Goal: Task Accomplishment & Management: Manage account settings

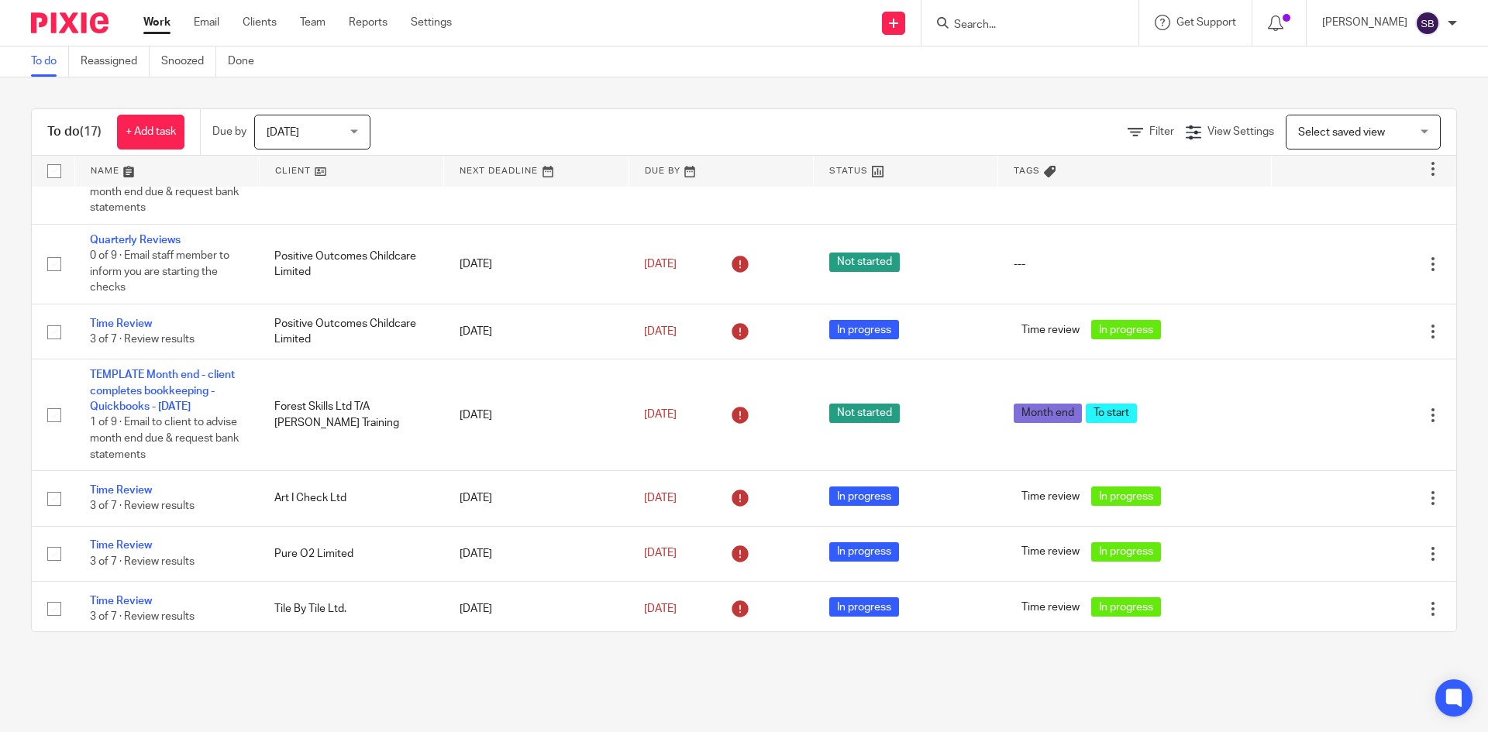
scroll to position [388, 0]
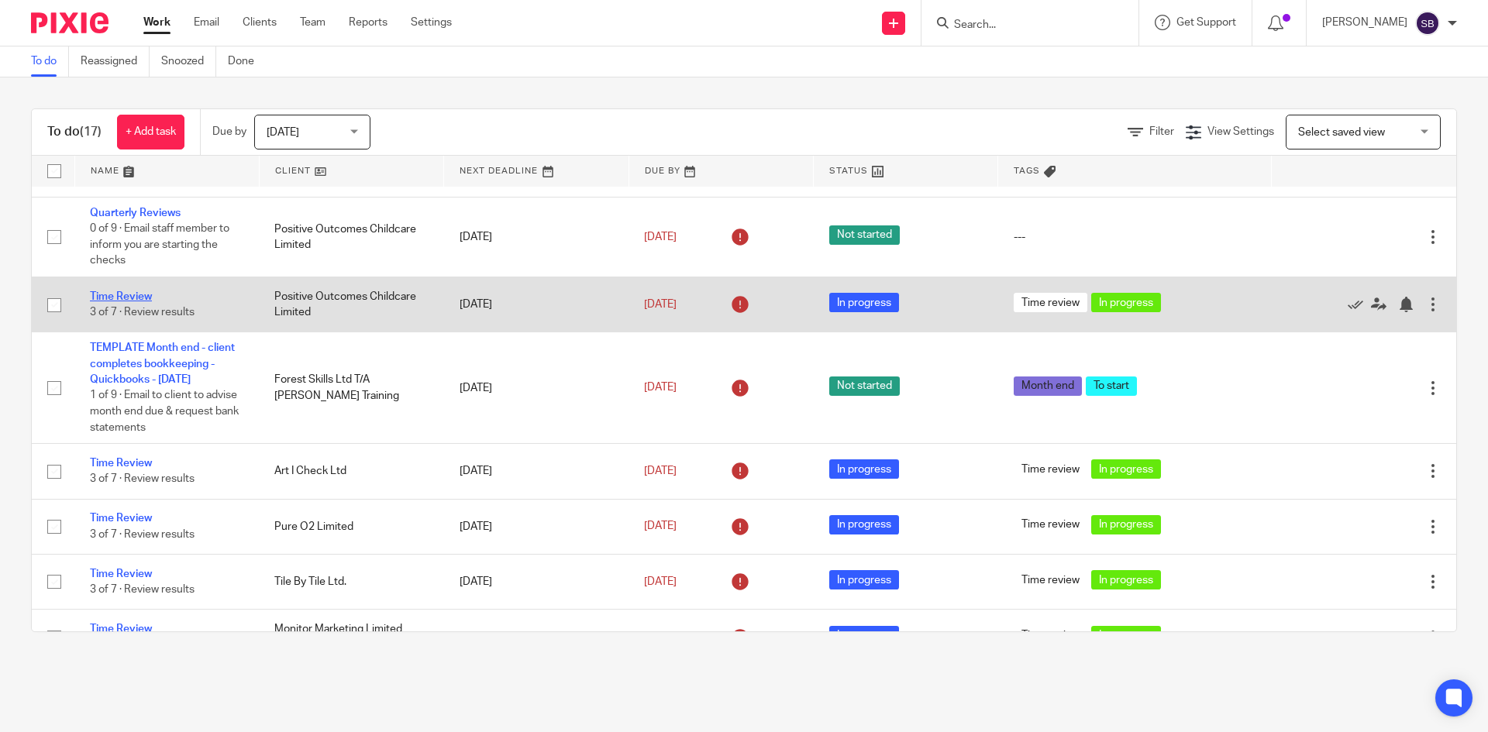
click at [126, 298] on link "Time Review" at bounding box center [121, 296] width 62 height 11
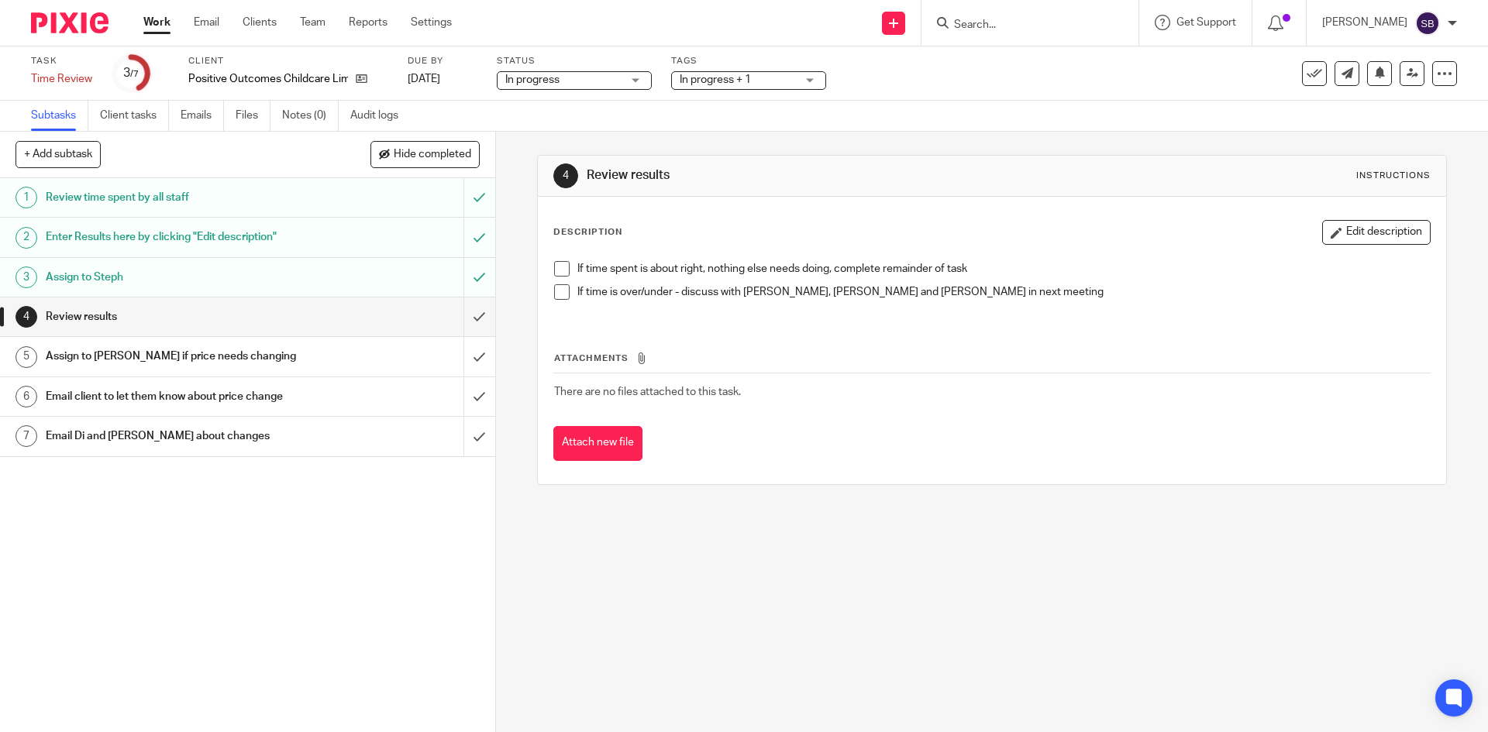
click at [561, 264] on span at bounding box center [562, 269] width 16 height 16
click at [555, 296] on span at bounding box center [562, 292] width 16 height 16
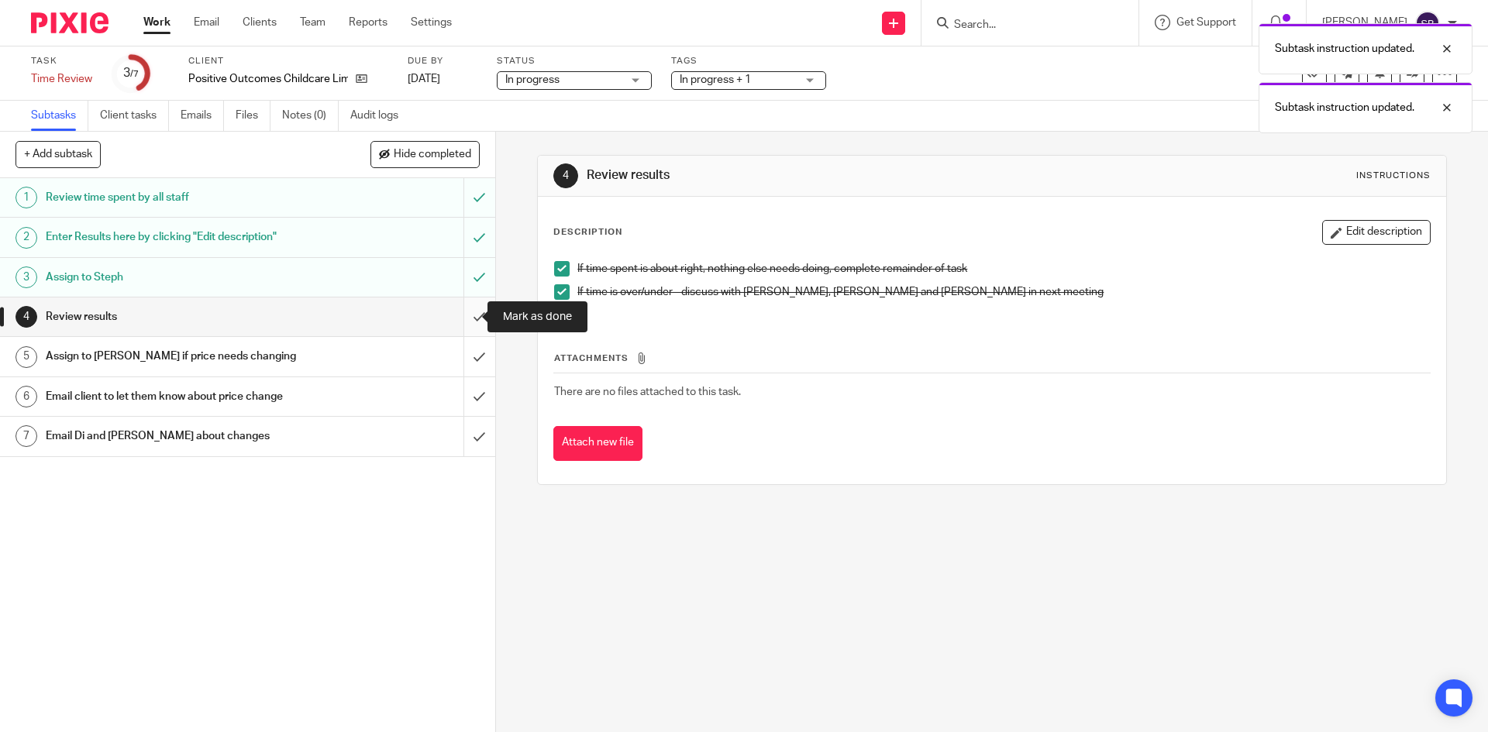
click at [463, 317] on input "submit" at bounding box center [247, 317] width 495 height 39
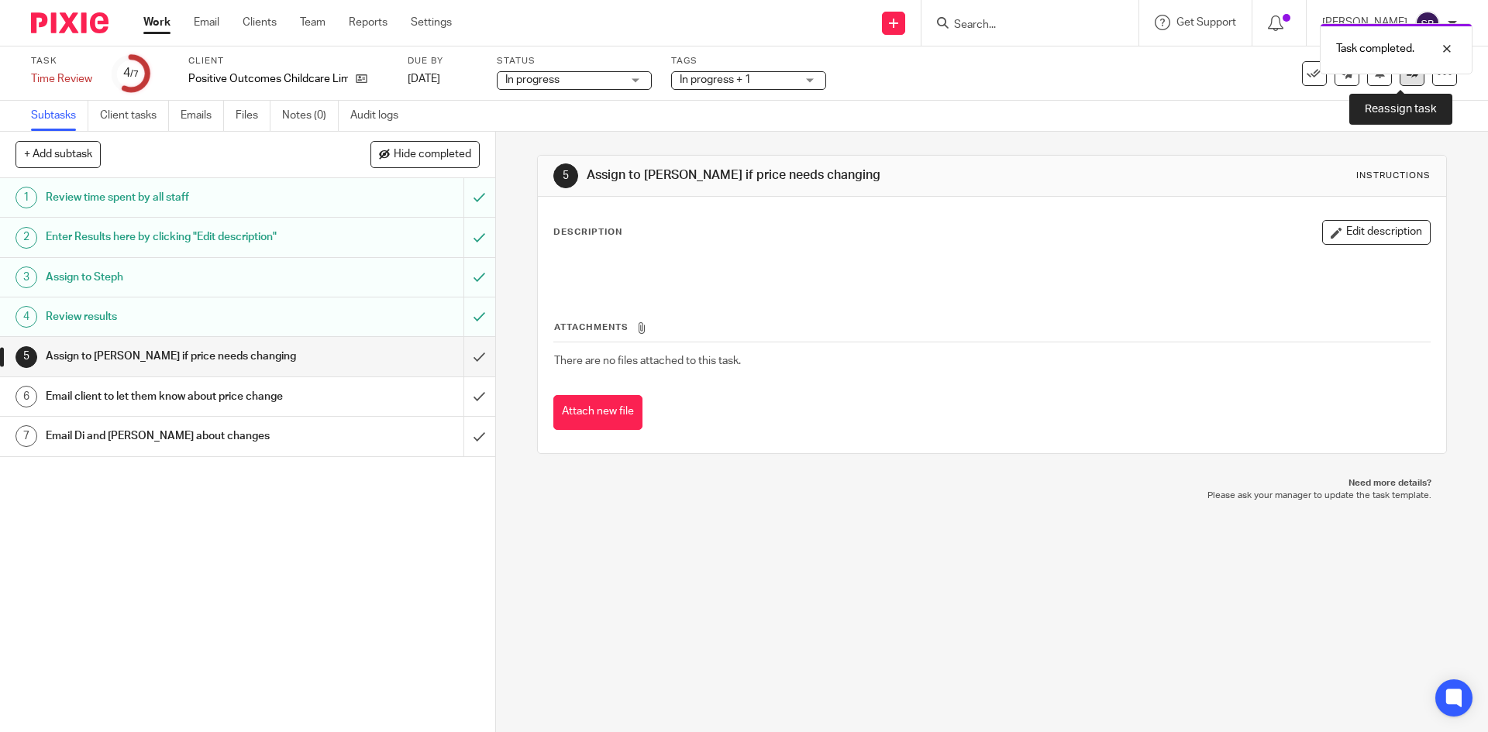
click at [1406, 79] on link at bounding box center [1412, 73] width 25 height 25
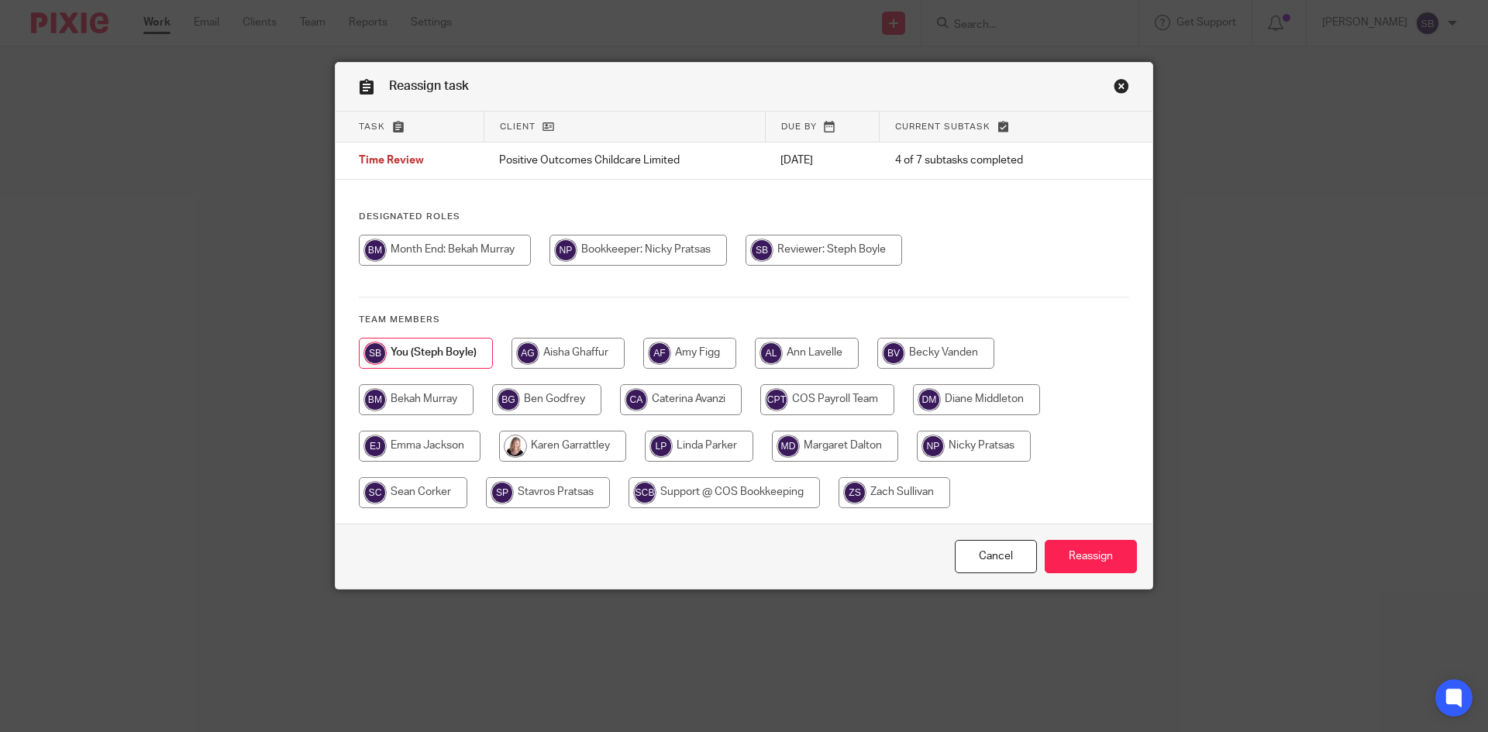
click at [574, 450] on input "radio" at bounding box center [562, 446] width 127 height 31
radio input "true"
click at [1092, 557] on input "Reassign" at bounding box center [1091, 556] width 92 height 33
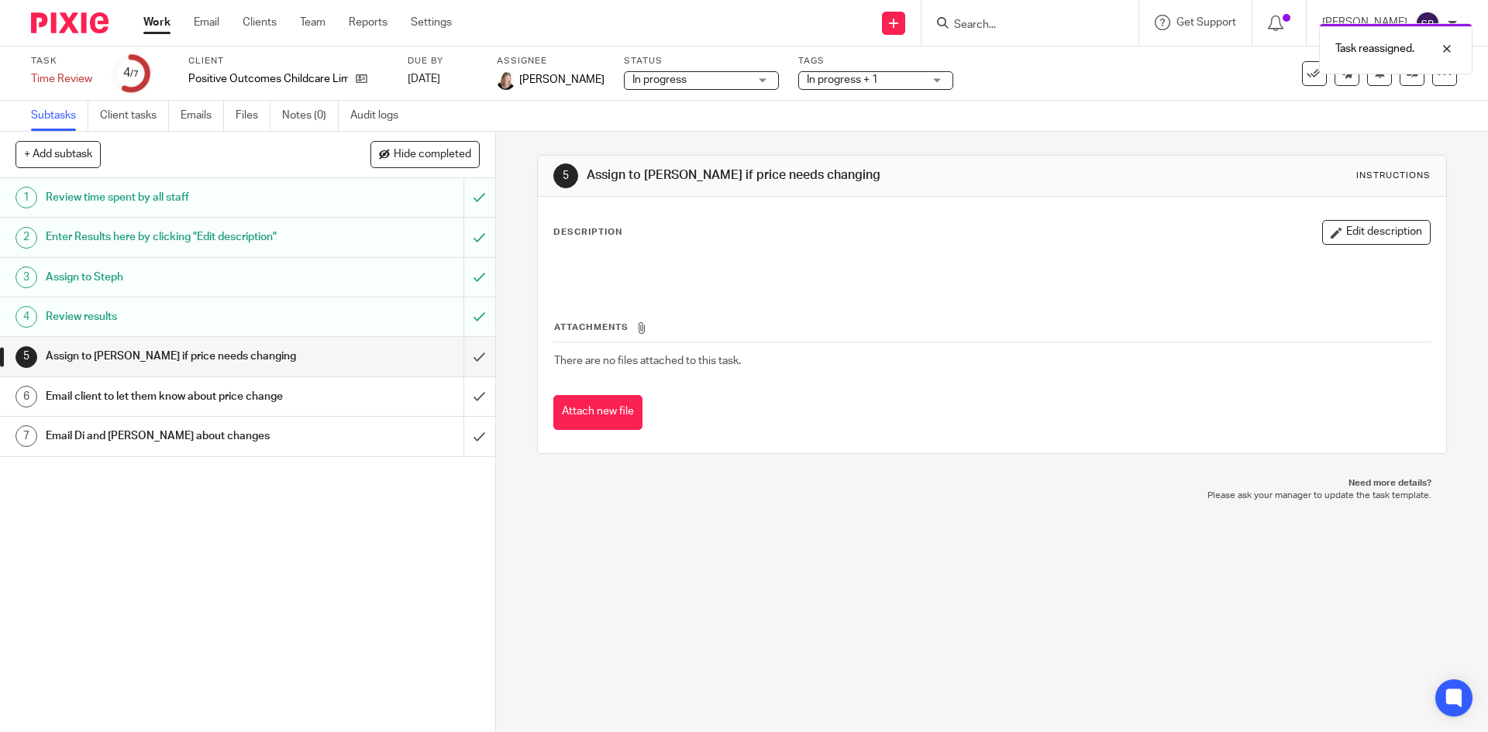
click at [147, 26] on link "Work" at bounding box center [156, 23] width 27 height 16
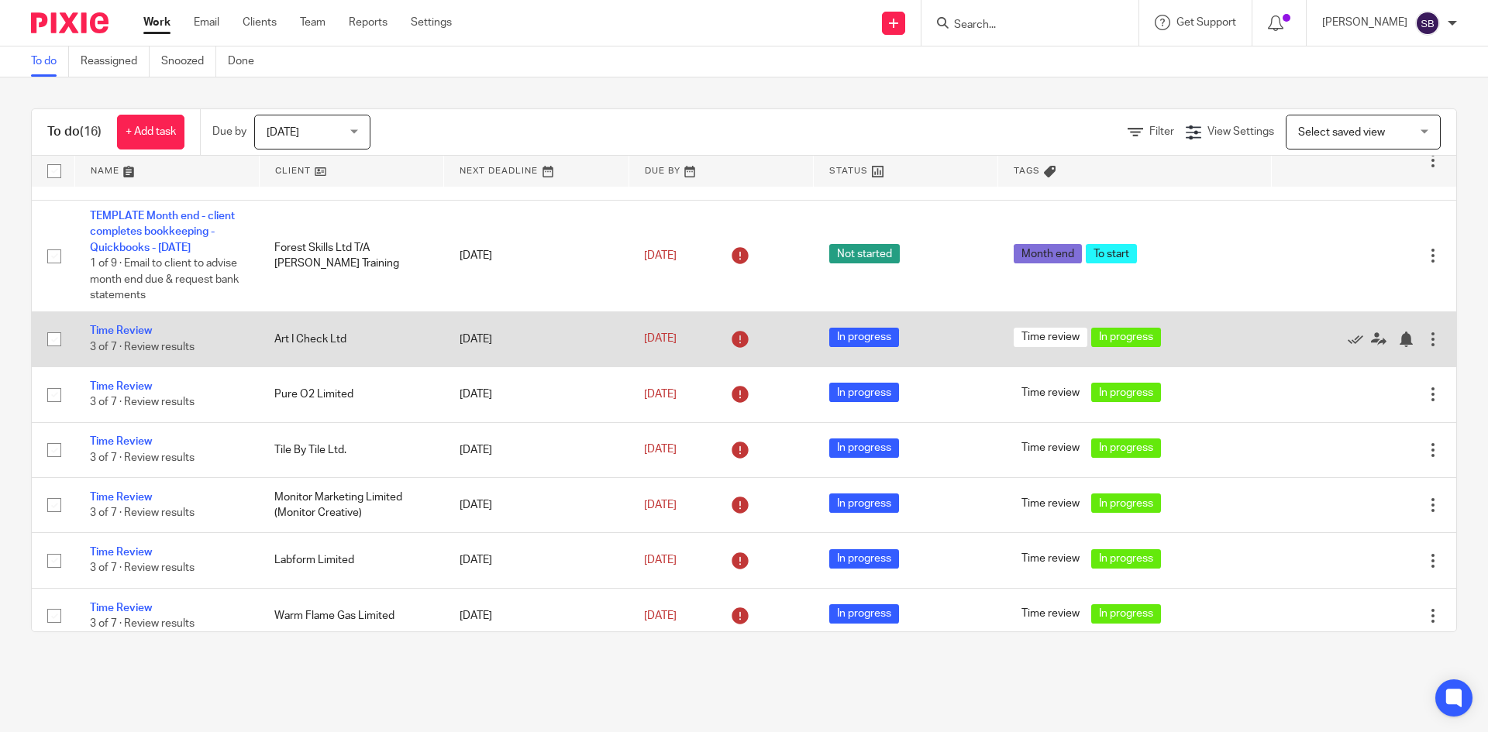
scroll to position [465, 0]
click at [133, 326] on link "Time Review" at bounding box center [121, 330] width 62 height 11
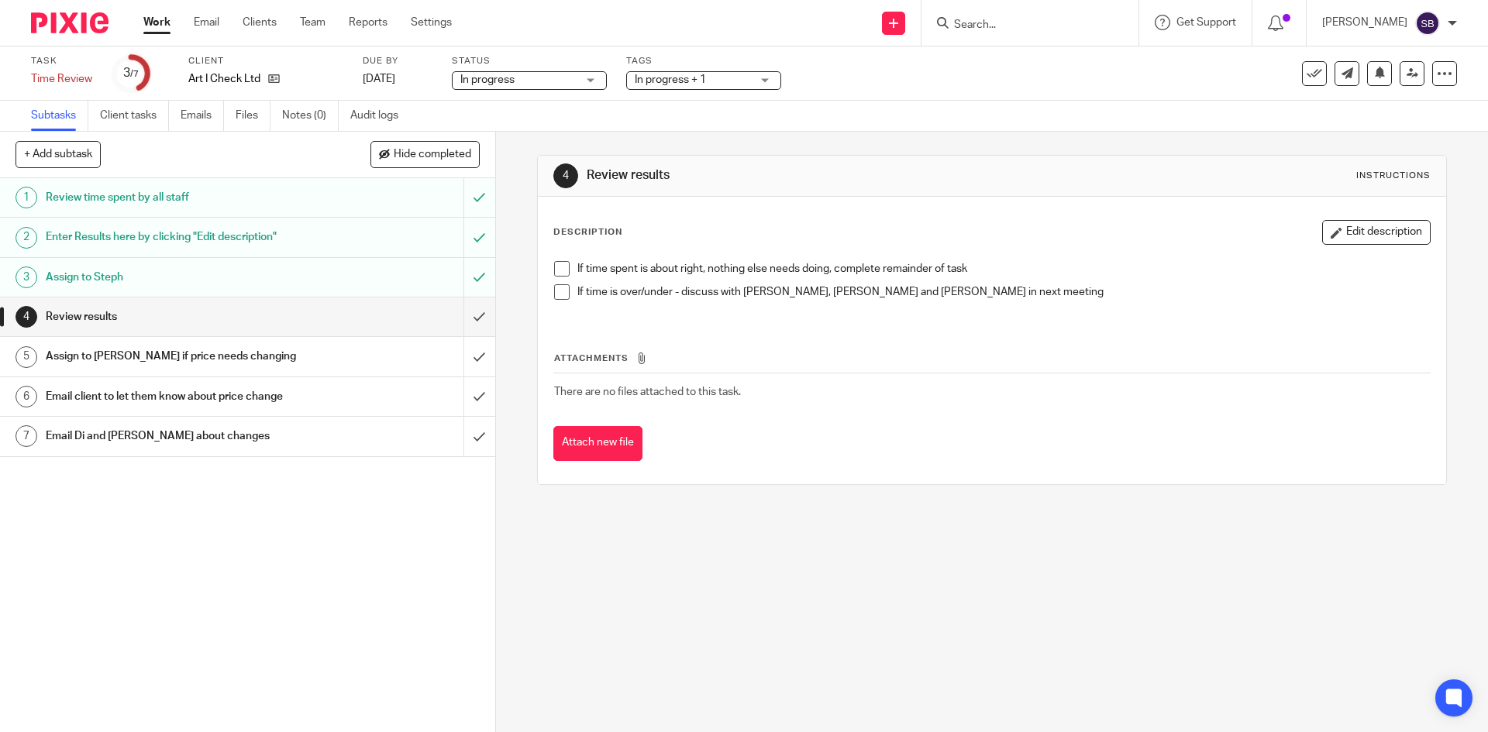
click at [559, 269] on span at bounding box center [562, 269] width 16 height 16
click at [554, 287] on span at bounding box center [562, 292] width 16 height 16
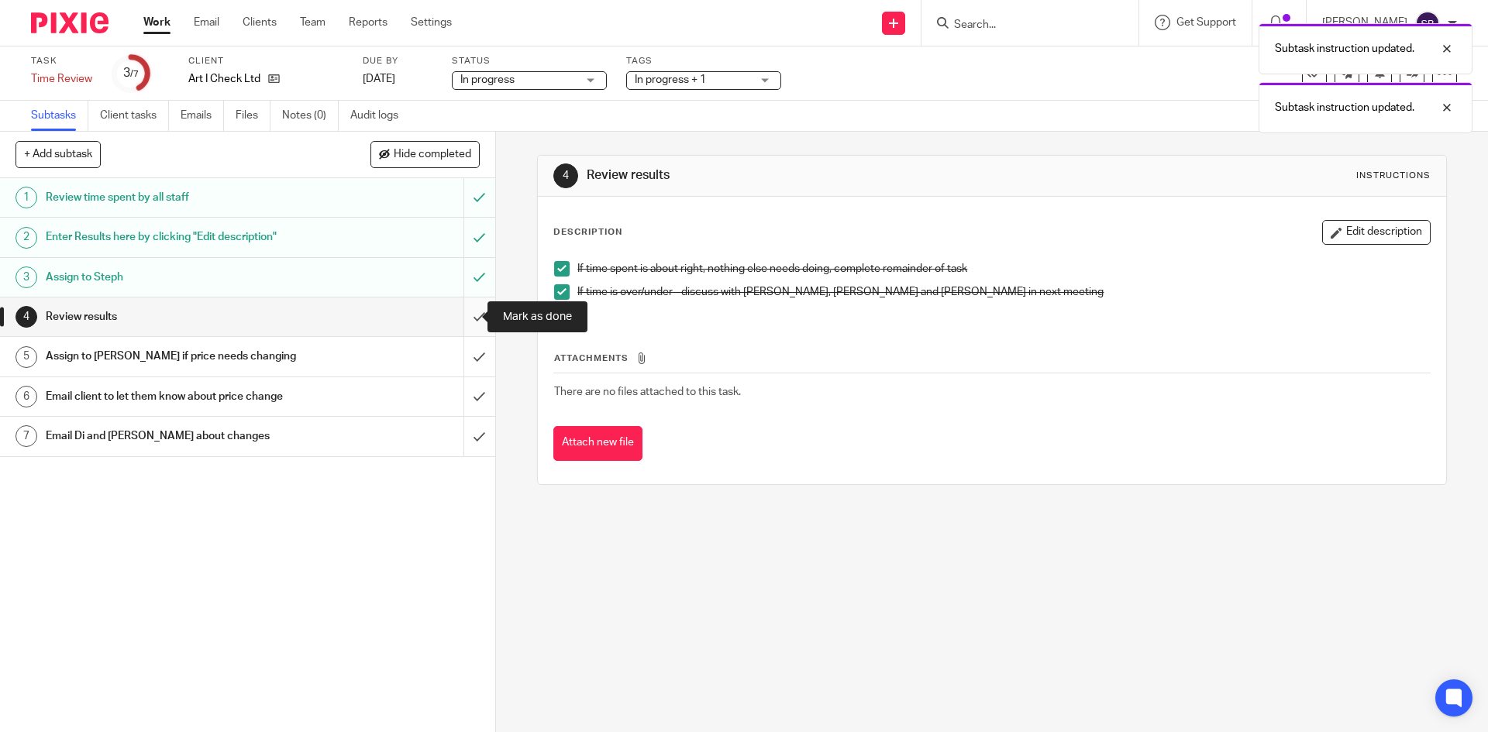
click at [461, 317] on input "submit" at bounding box center [247, 317] width 495 height 39
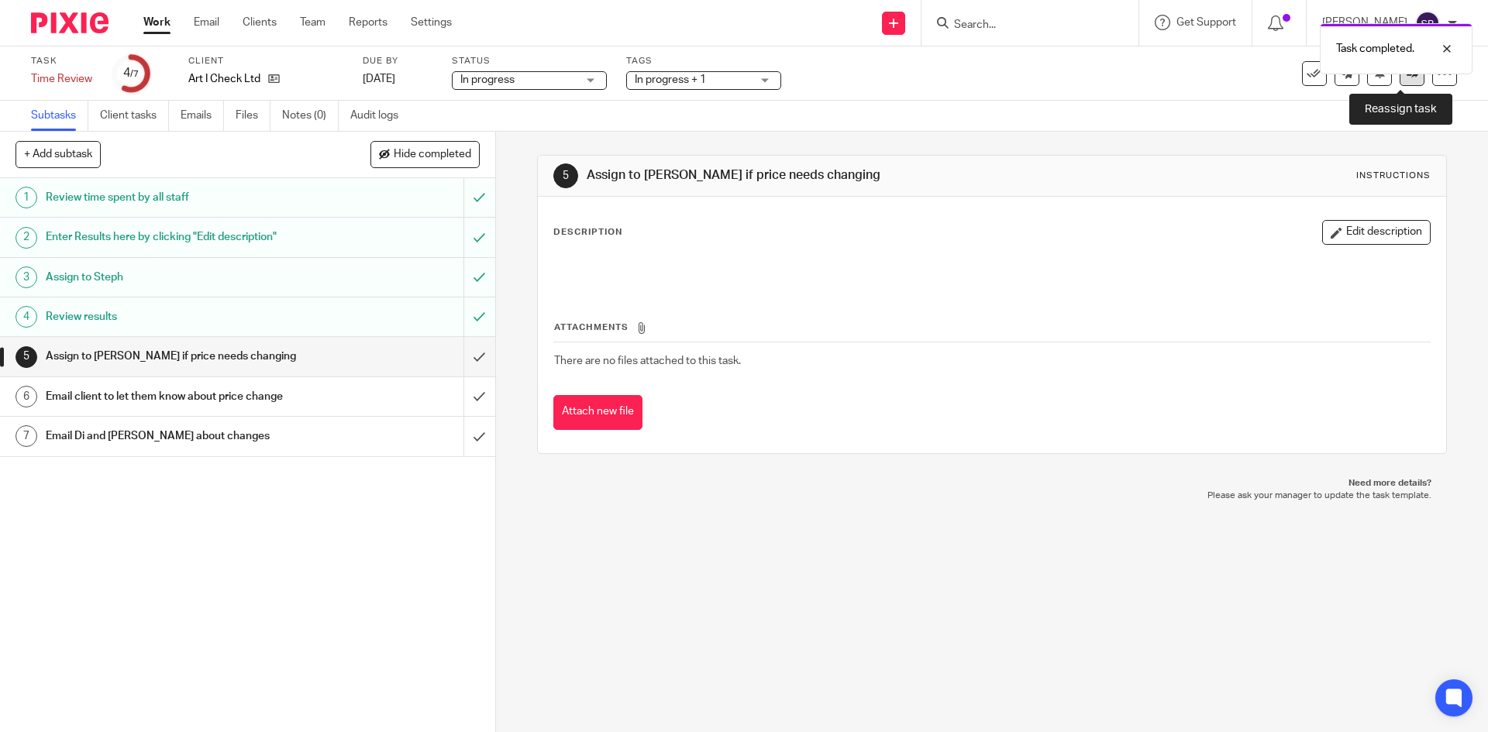
click at [1402, 79] on link at bounding box center [1412, 73] width 25 height 25
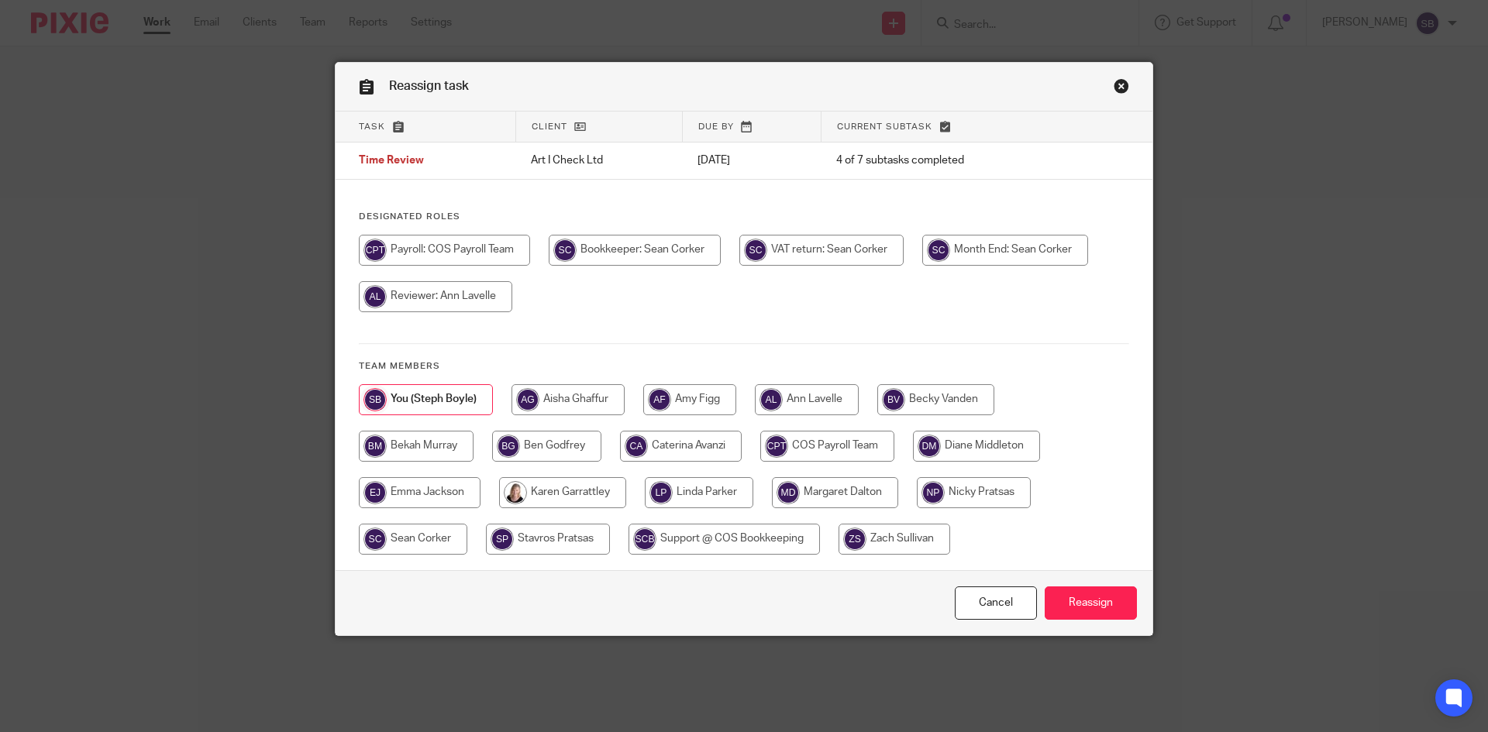
click at [574, 499] on input "radio" at bounding box center [562, 492] width 127 height 31
radio input "true"
click at [1094, 605] on input "Reassign" at bounding box center [1091, 603] width 92 height 33
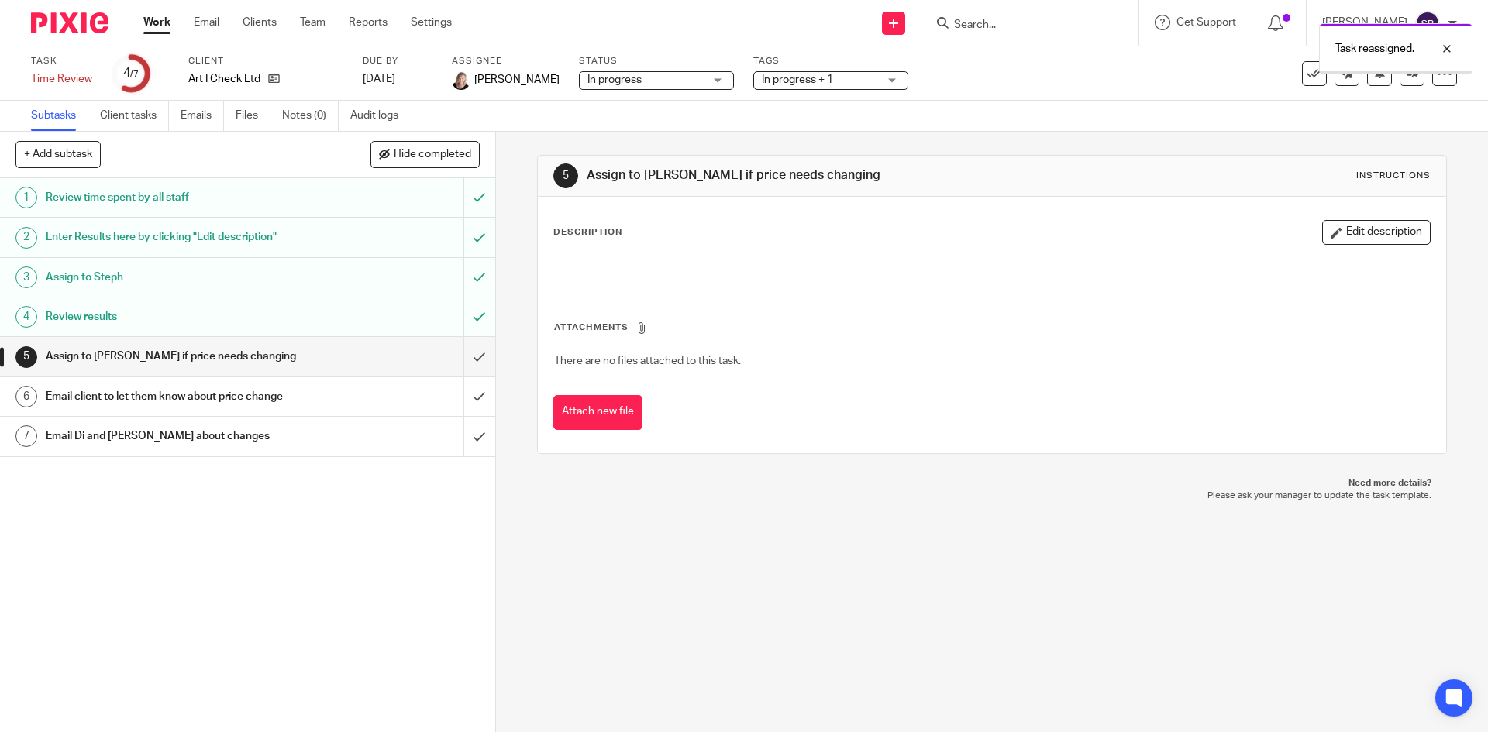
click at [169, 19] on link "Work" at bounding box center [156, 23] width 27 height 16
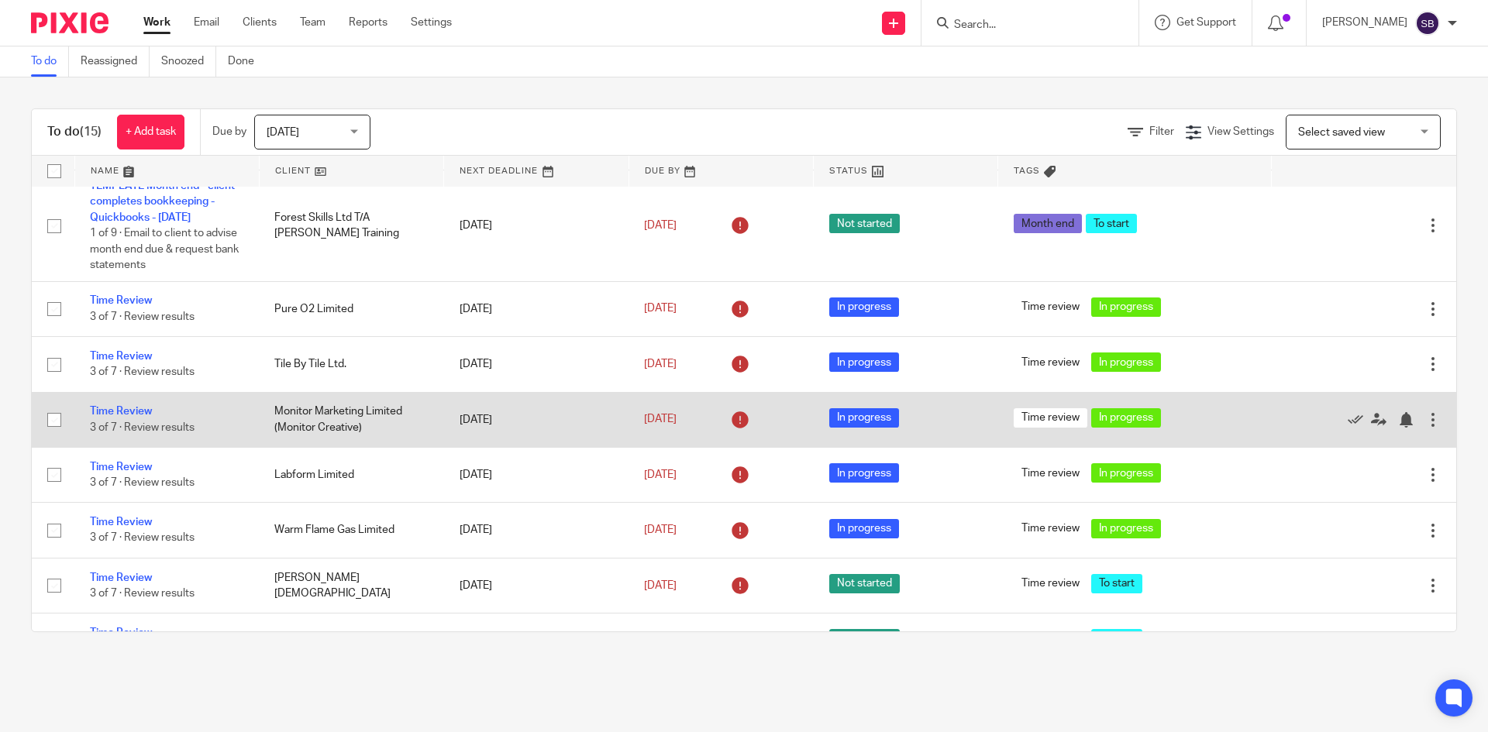
scroll to position [543, 0]
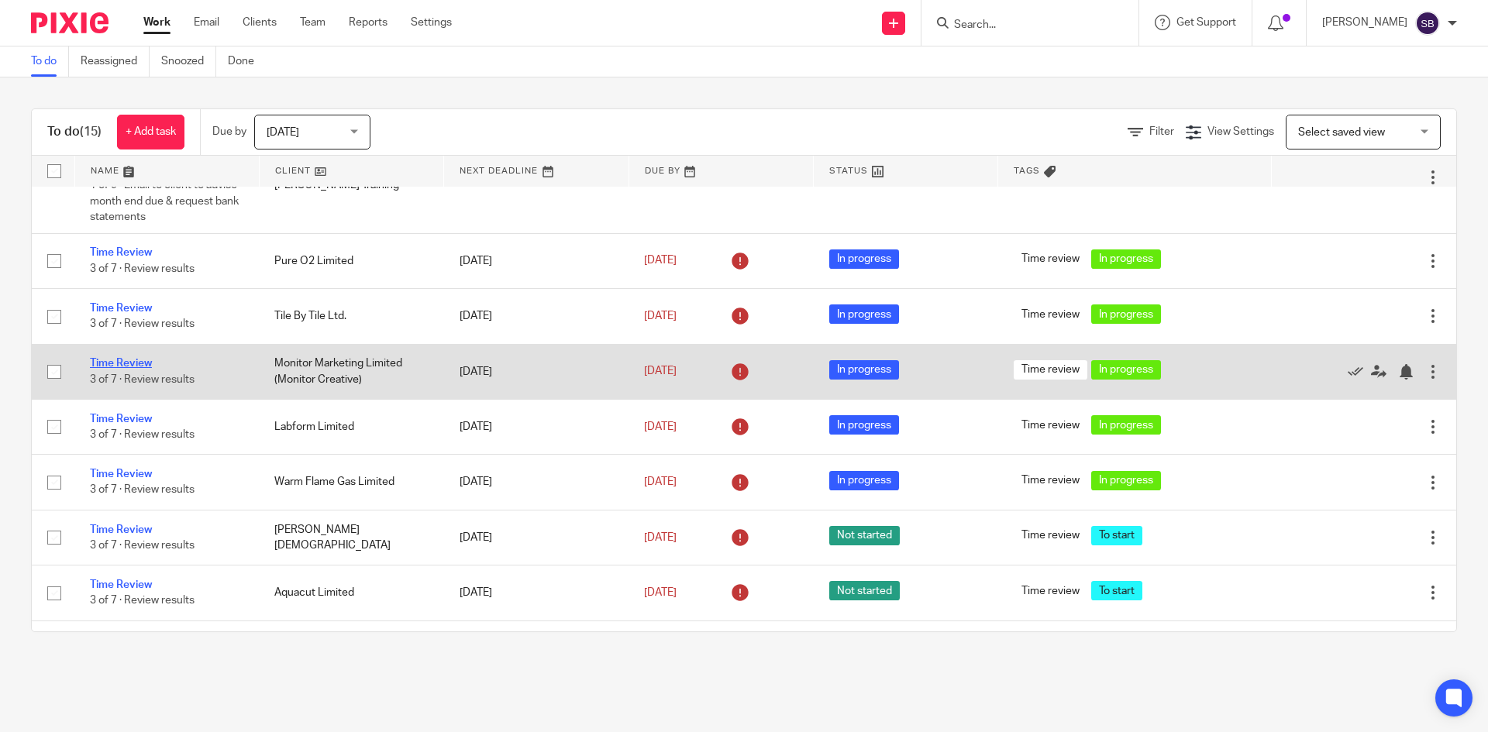
click at [139, 364] on link "Time Review" at bounding box center [121, 363] width 62 height 11
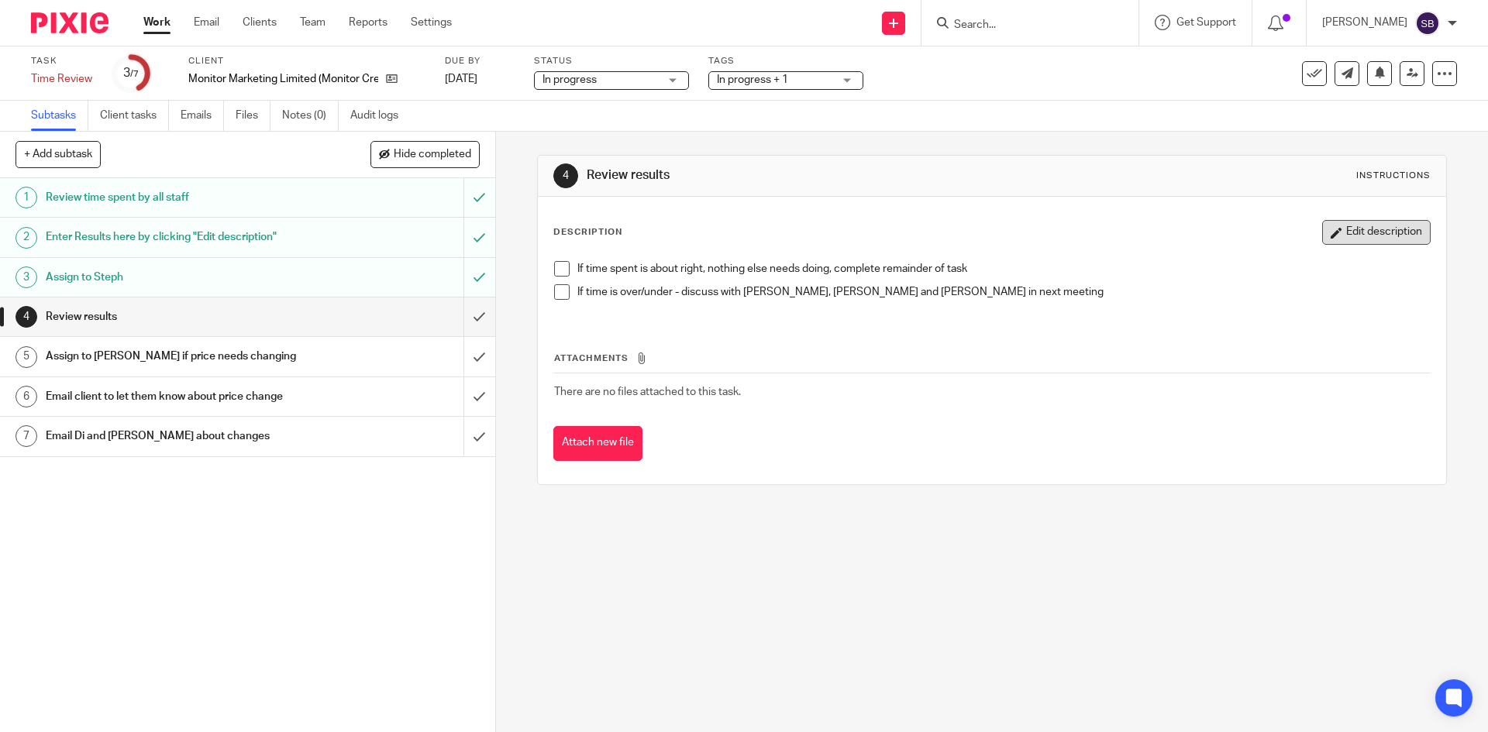
click at [1325, 231] on button "Edit description" at bounding box center [1376, 232] width 109 height 25
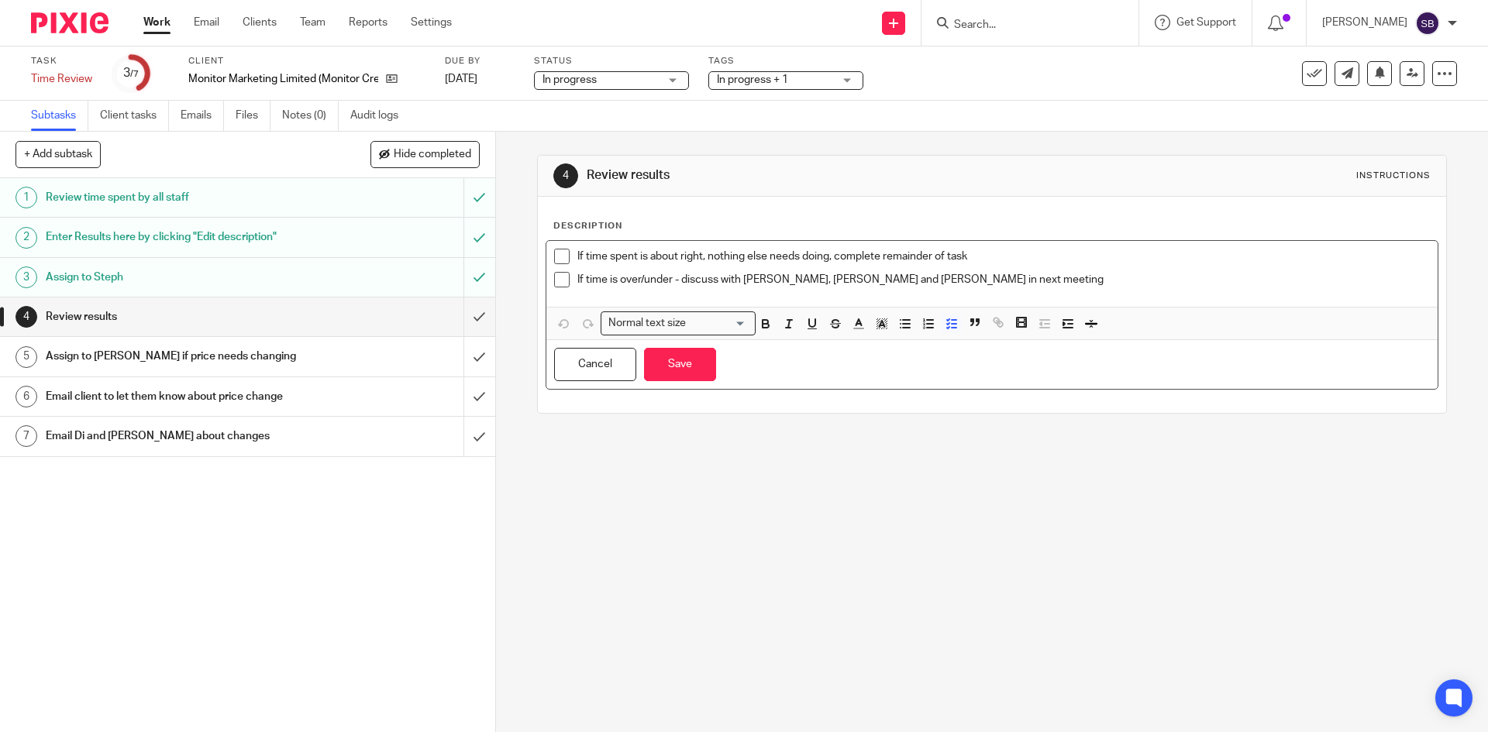
click at [956, 286] on p "If time is over/under - discuss with Karen, Di and Nicky in next meeting" at bounding box center [1003, 280] width 852 height 16
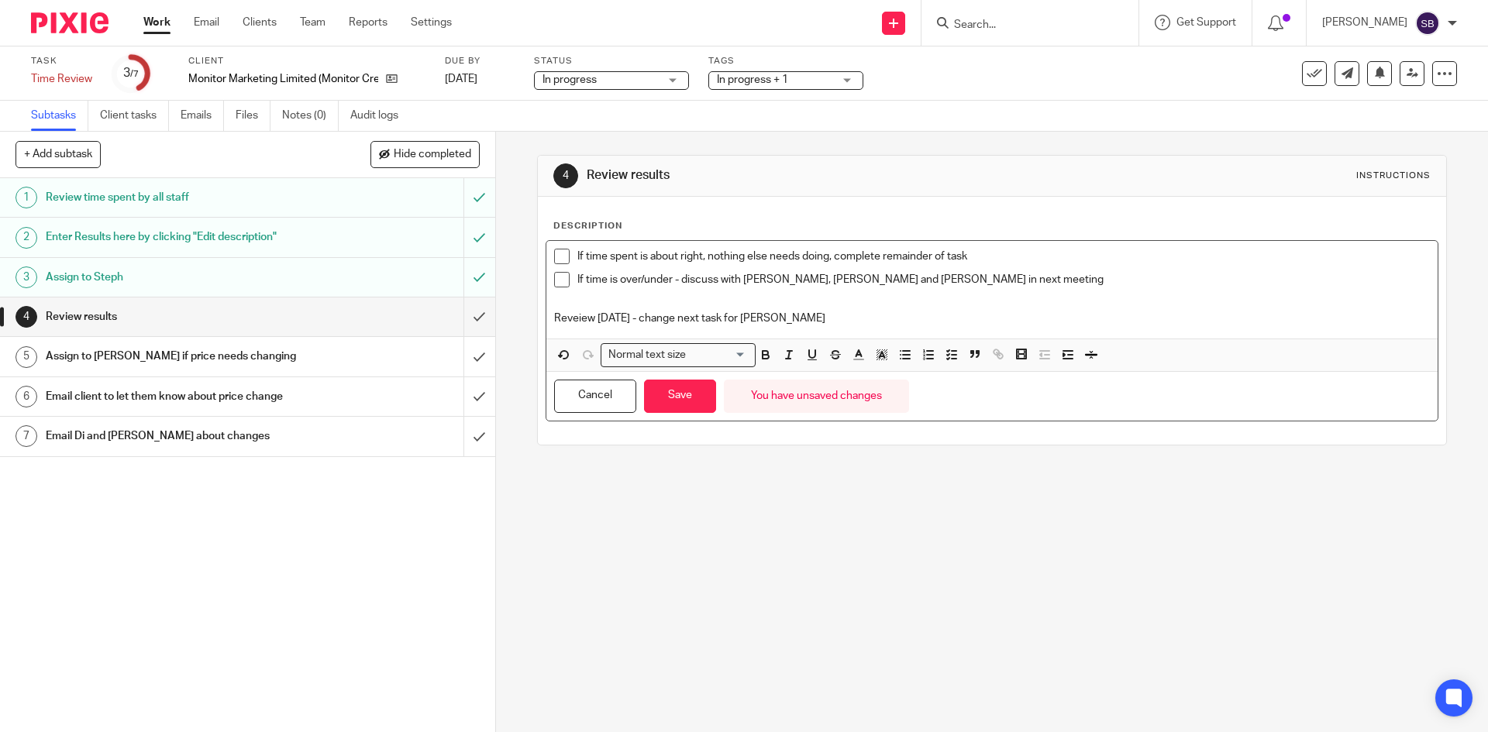
click at [584, 317] on p "Reveiew in 1 month - change next task for Caterina" at bounding box center [991, 319] width 875 height 16
click at [672, 396] on button "Save" at bounding box center [680, 396] width 72 height 33
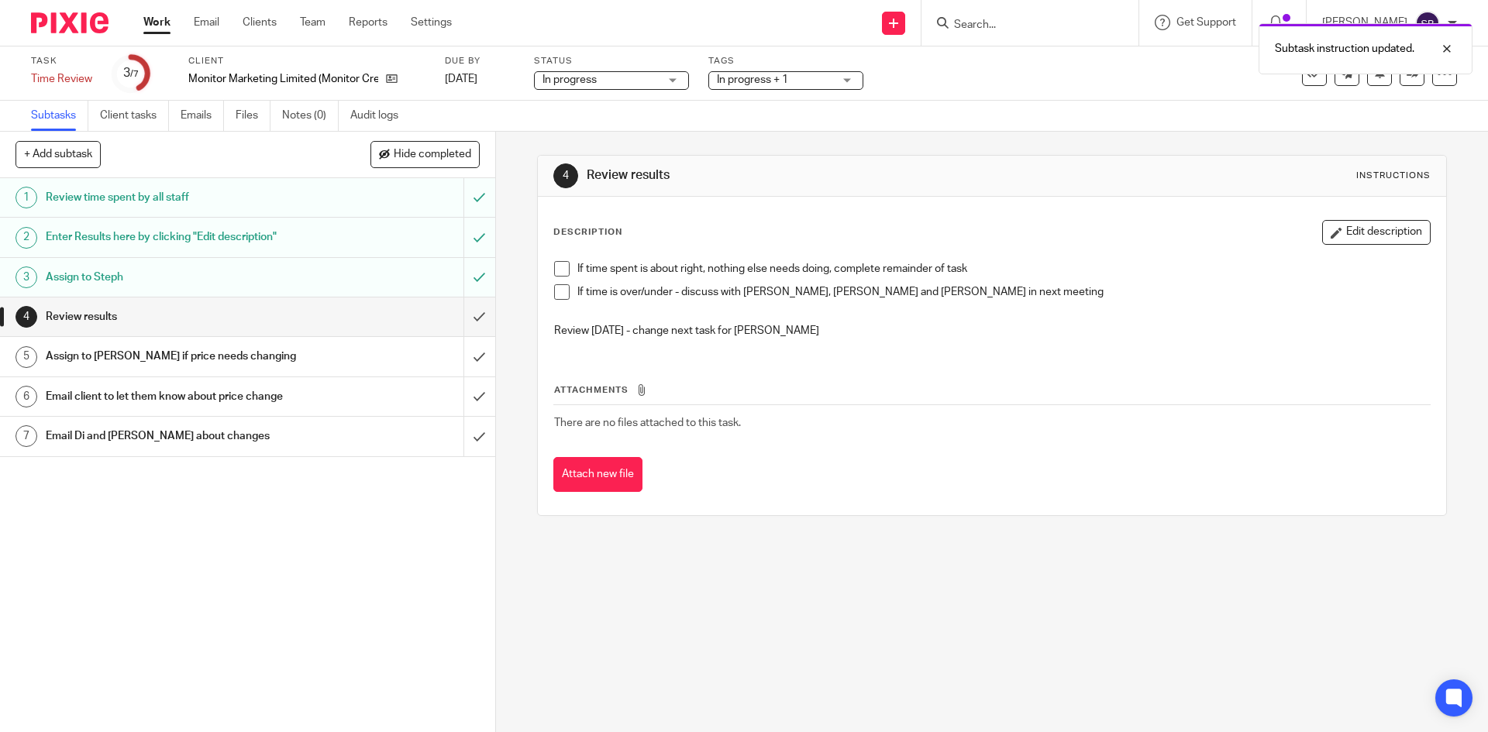
click at [150, 29] on link "Work" at bounding box center [156, 23] width 27 height 16
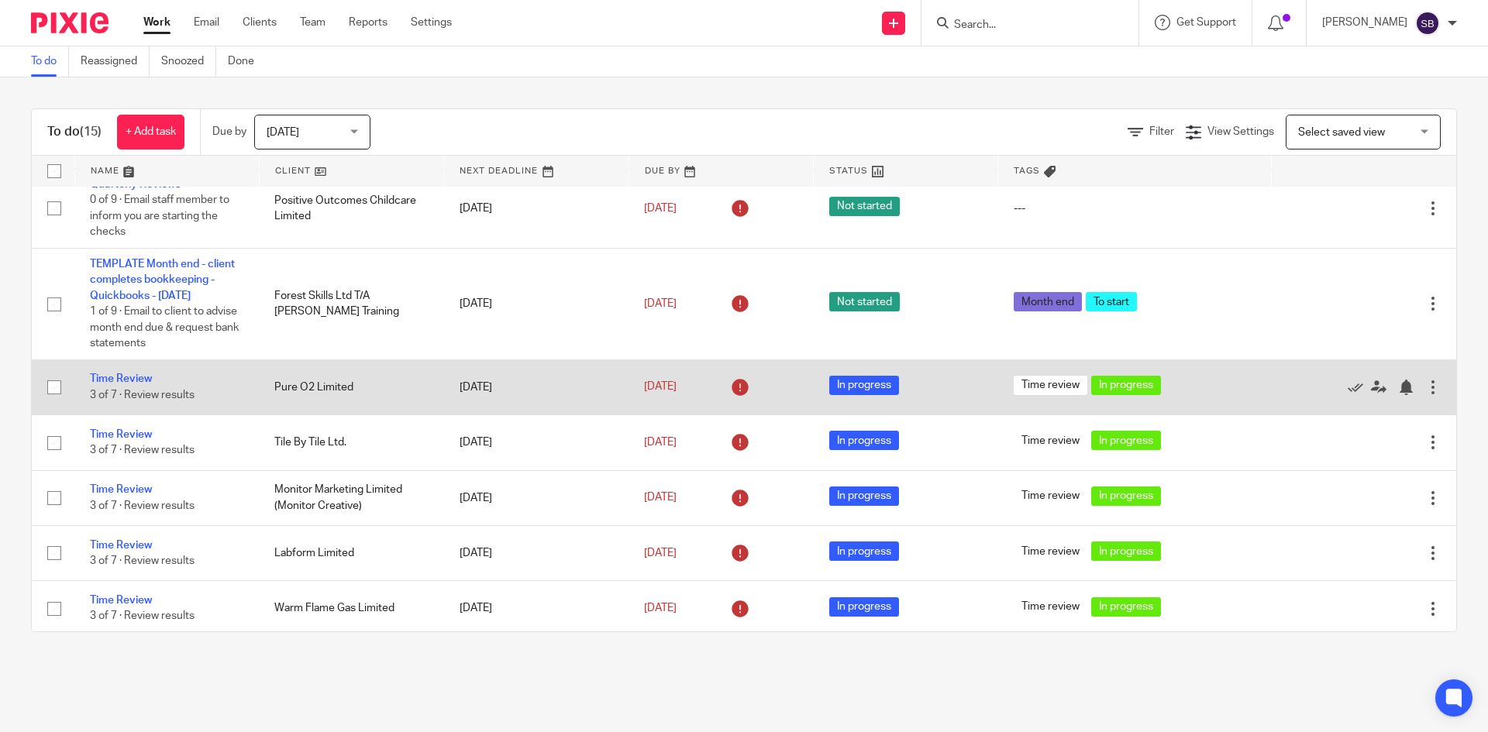
scroll to position [465, 0]
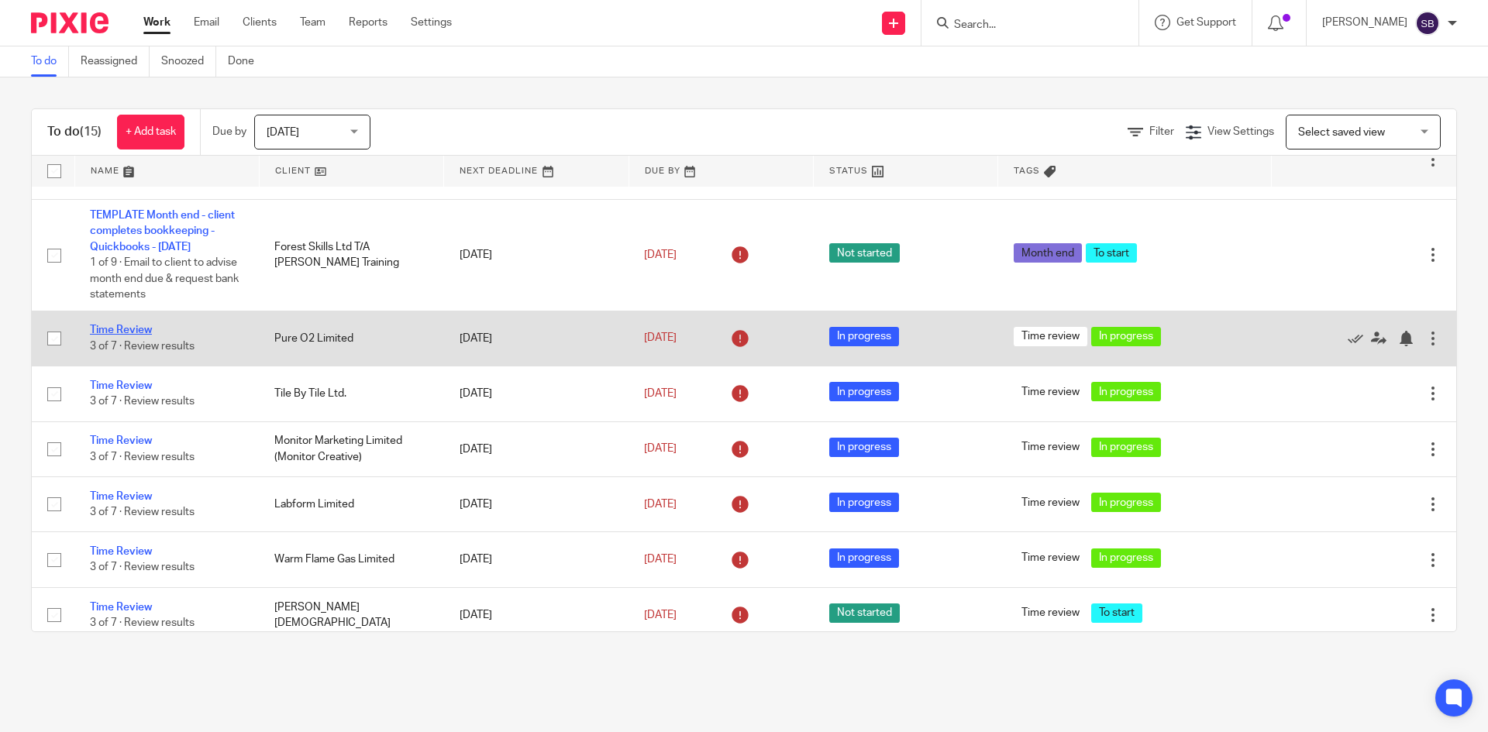
click at [140, 329] on link "Time Review" at bounding box center [121, 330] width 62 height 11
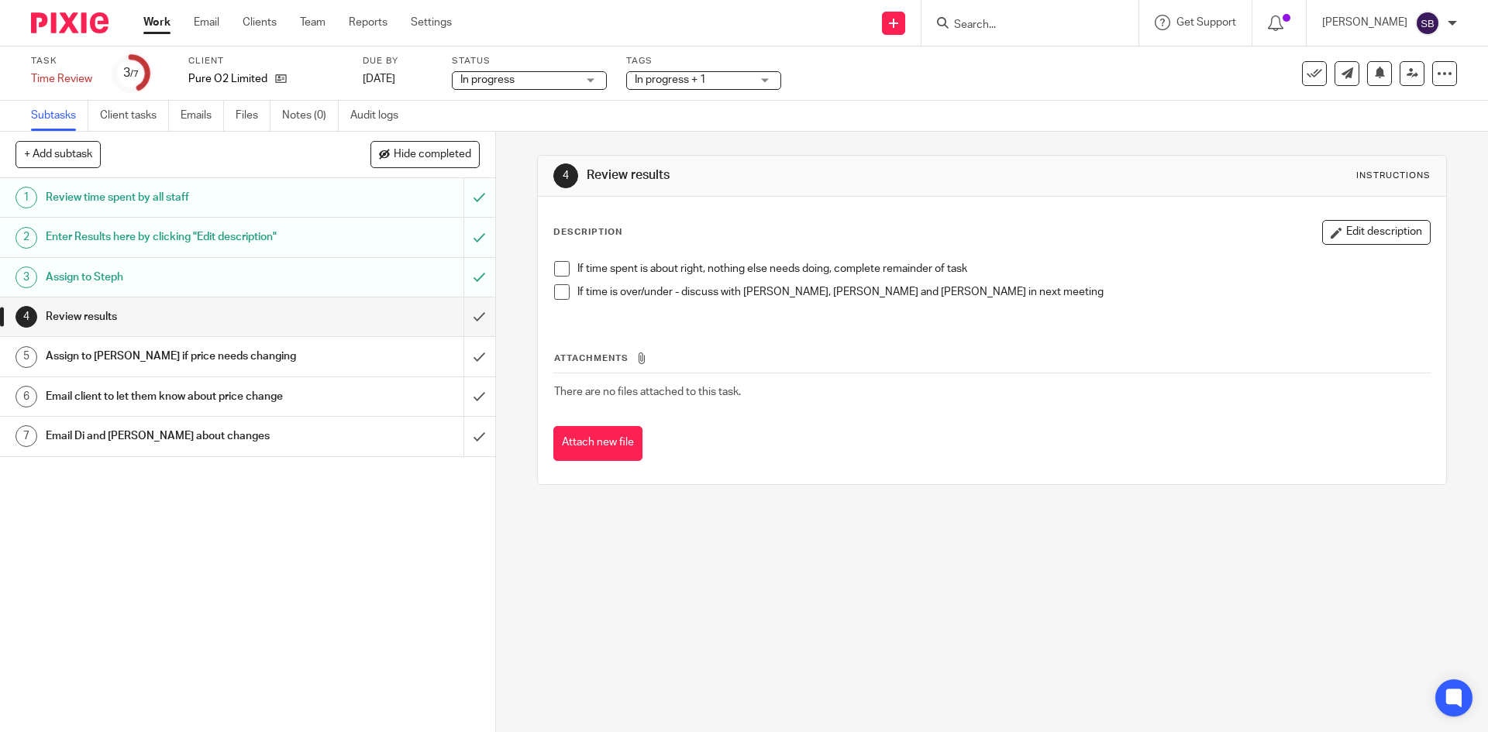
click at [210, 239] on h1 "Enter Results here by clicking "Edit description"" at bounding box center [180, 237] width 268 height 23
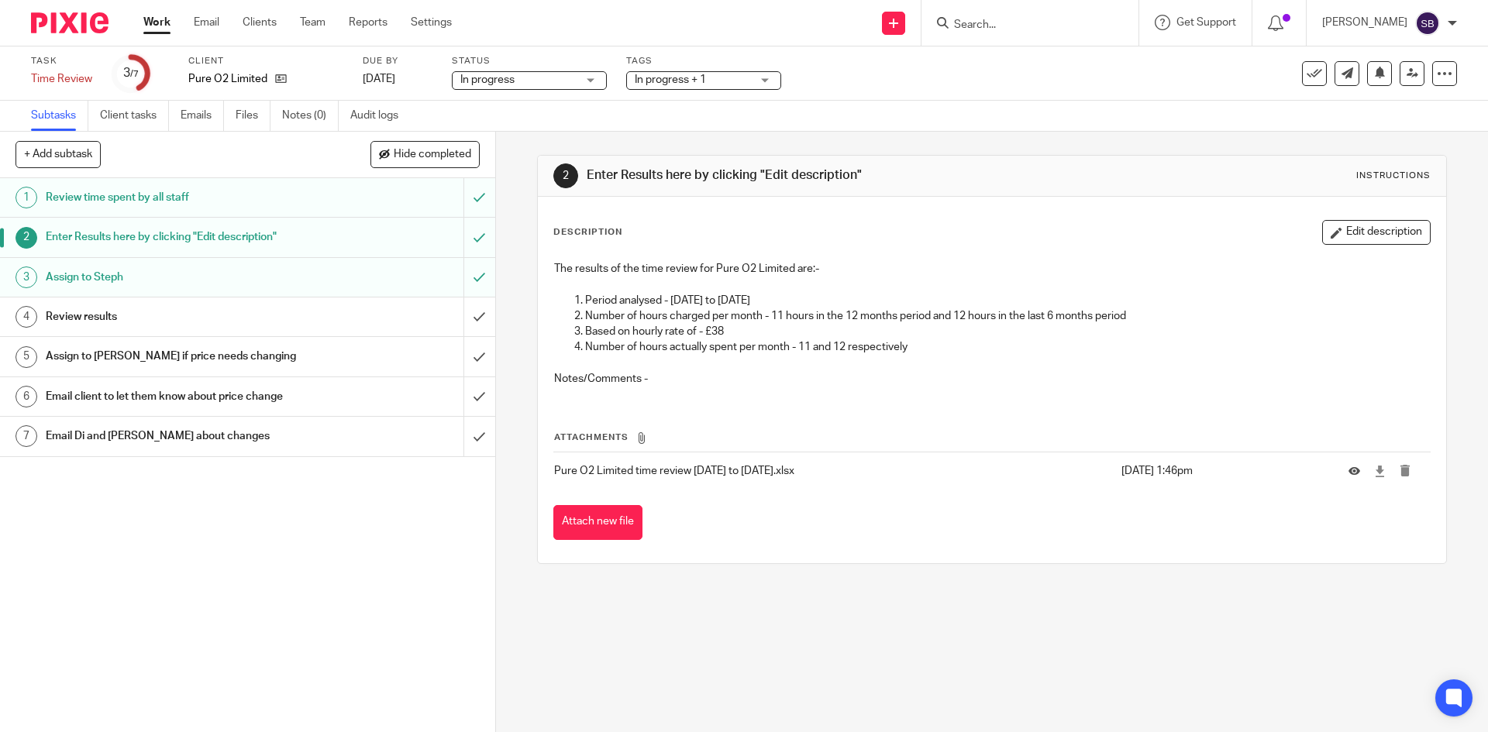
click at [337, 319] on div "Review results" at bounding box center [247, 316] width 402 height 23
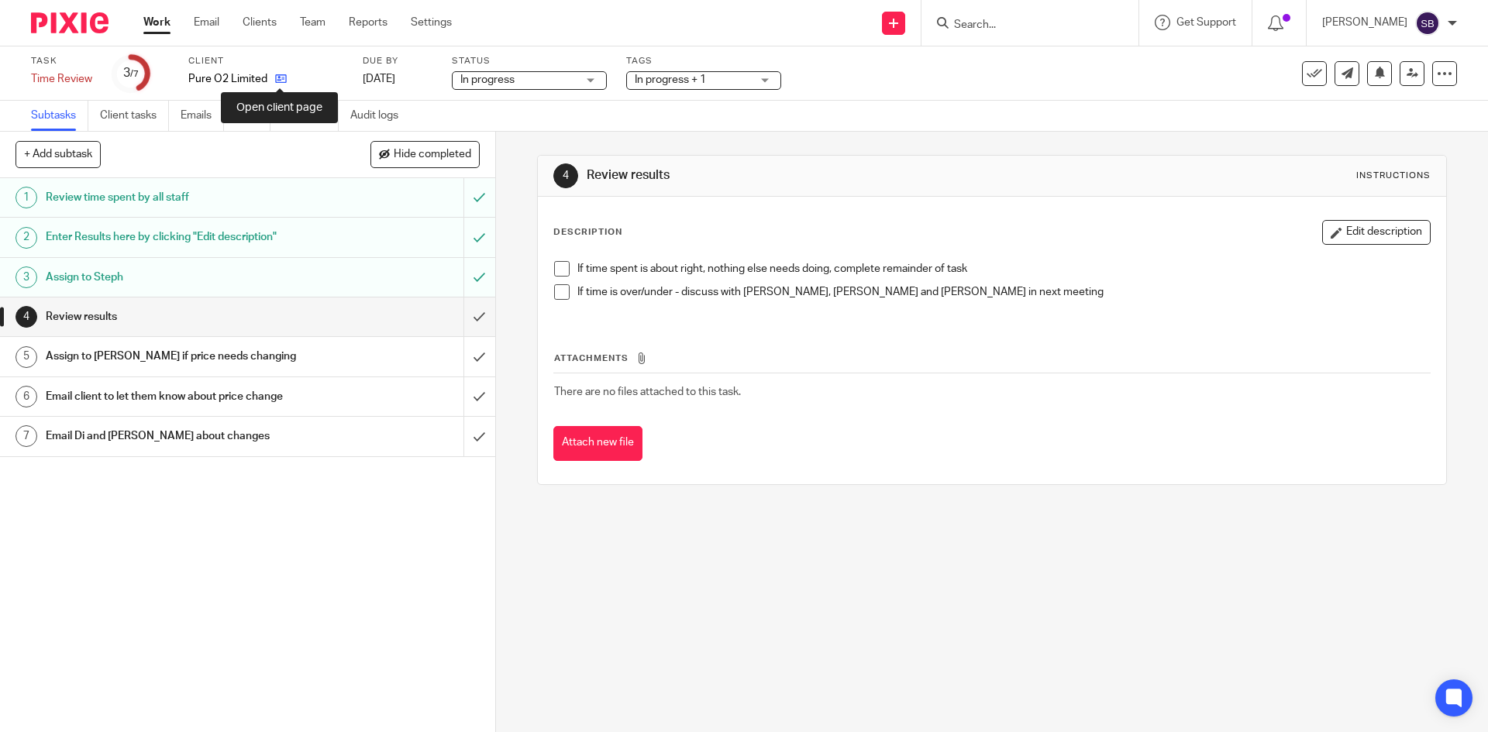
click at [276, 78] on icon at bounding box center [281, 79] width 12 height 12
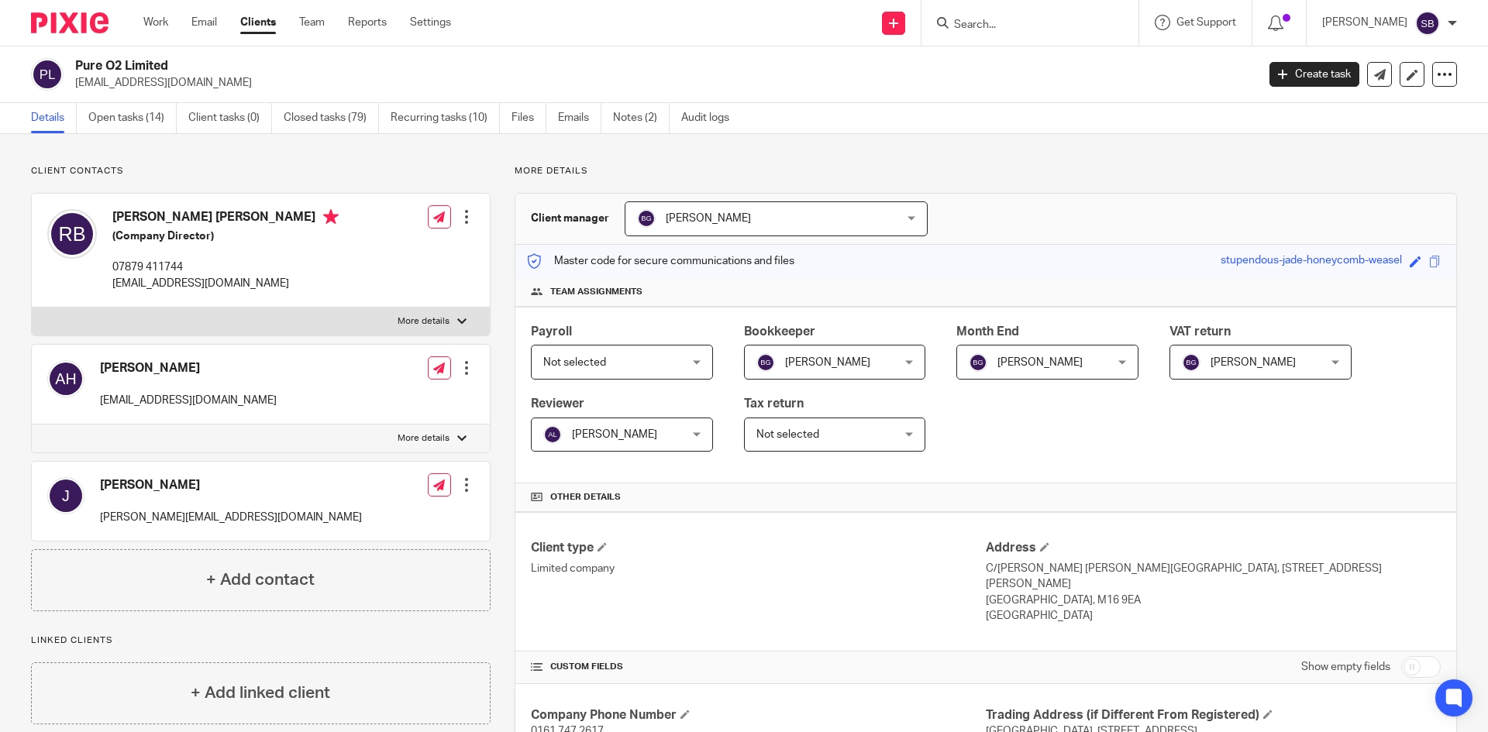
click at [310, 119] on link "Closed tasks (79)" at bounding box center [331, 118] width 95 height 30
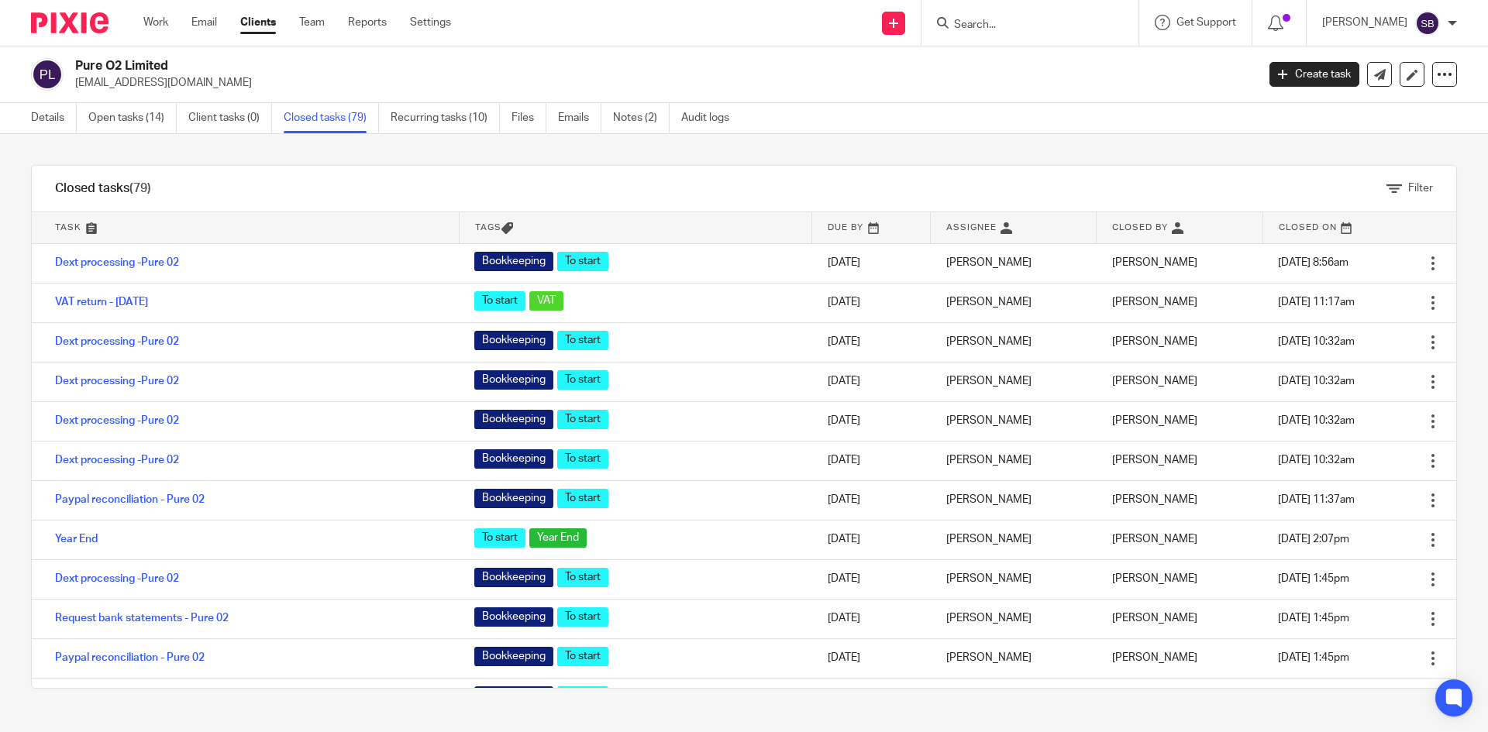
click at [74, 223] on link at bounding box center [245, 227] width 427 height 31
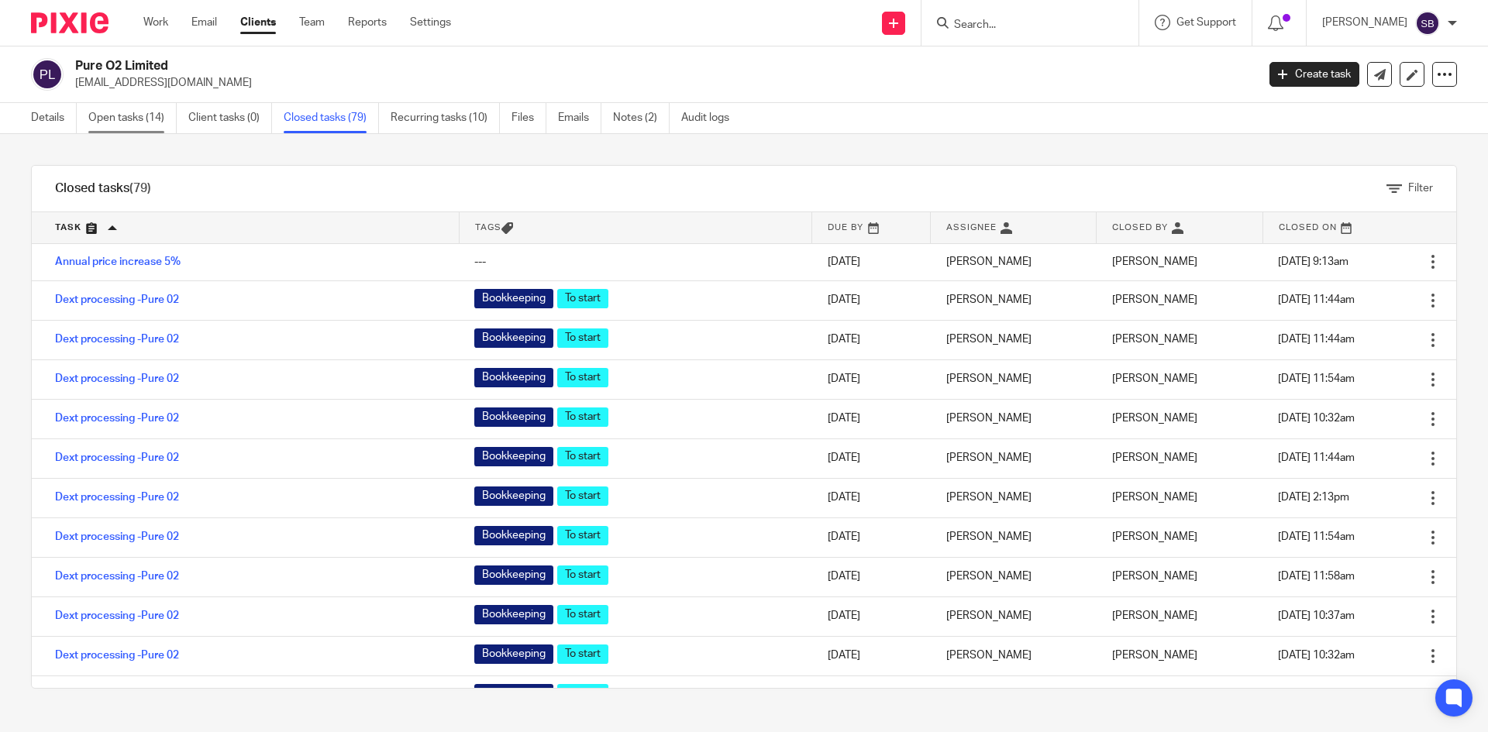
click at [161, 122] on link "Open tasks (14)" at bounding box center [132, 118] width 88 height 30
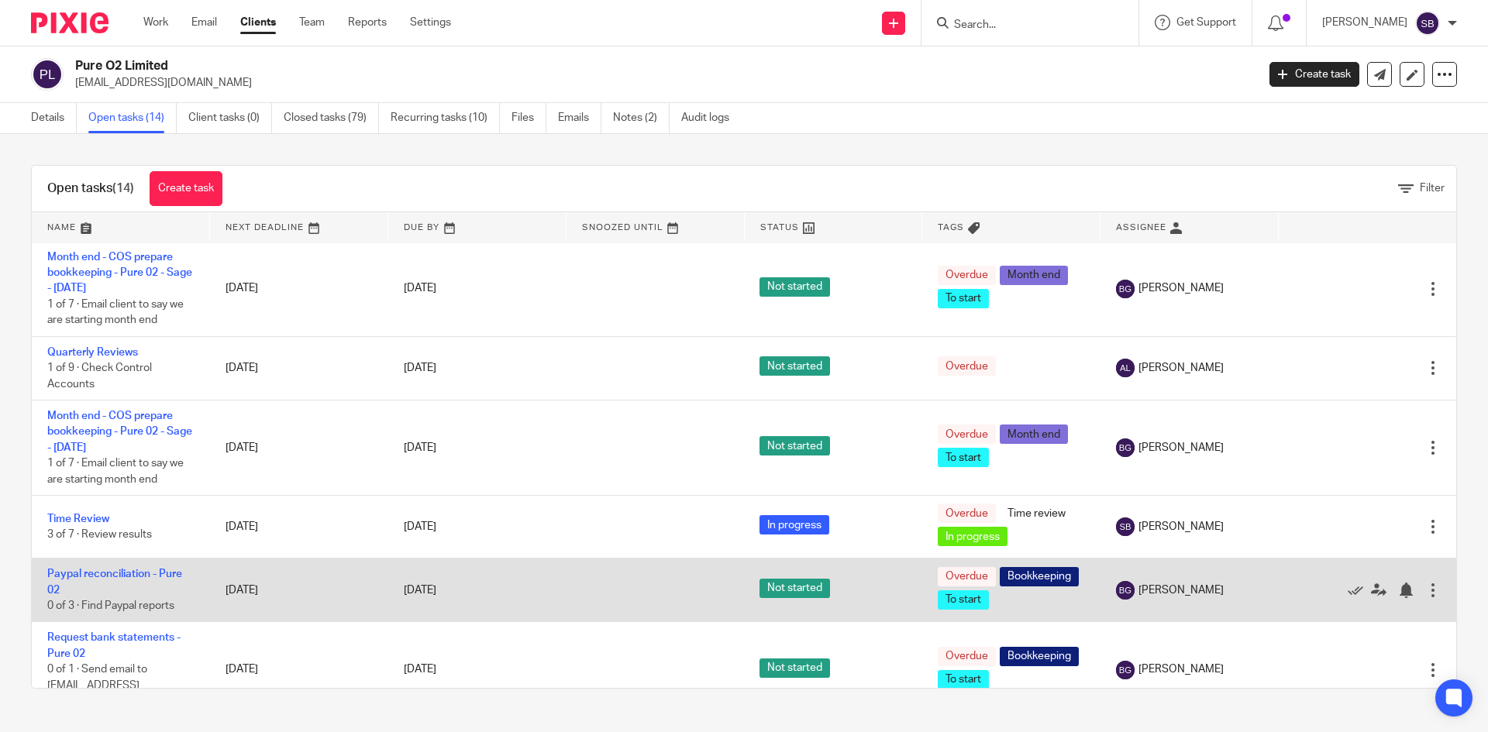
scroll to position [465, 0]
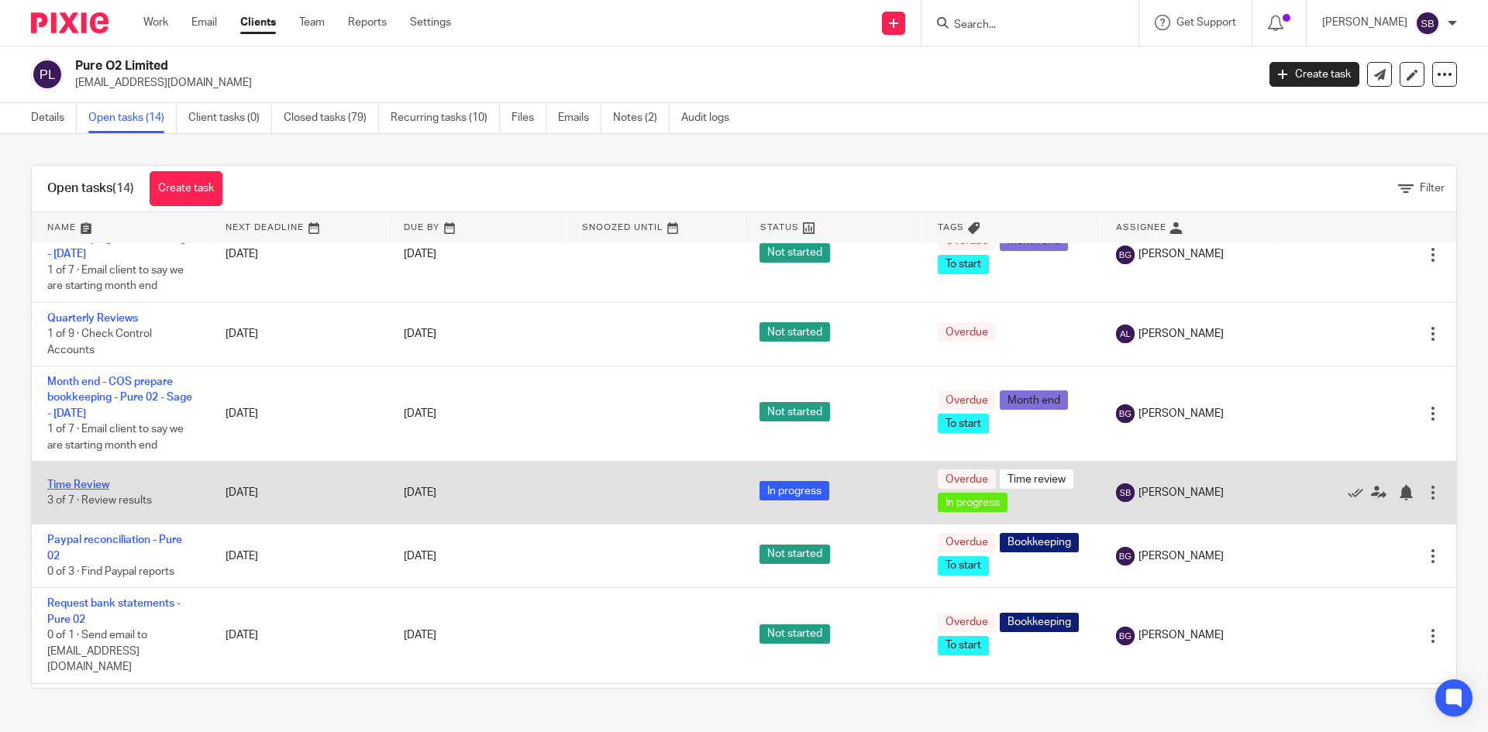
click at [98, 484] on link "Time Review" at bounding box center [78, 485] width 62 height 11
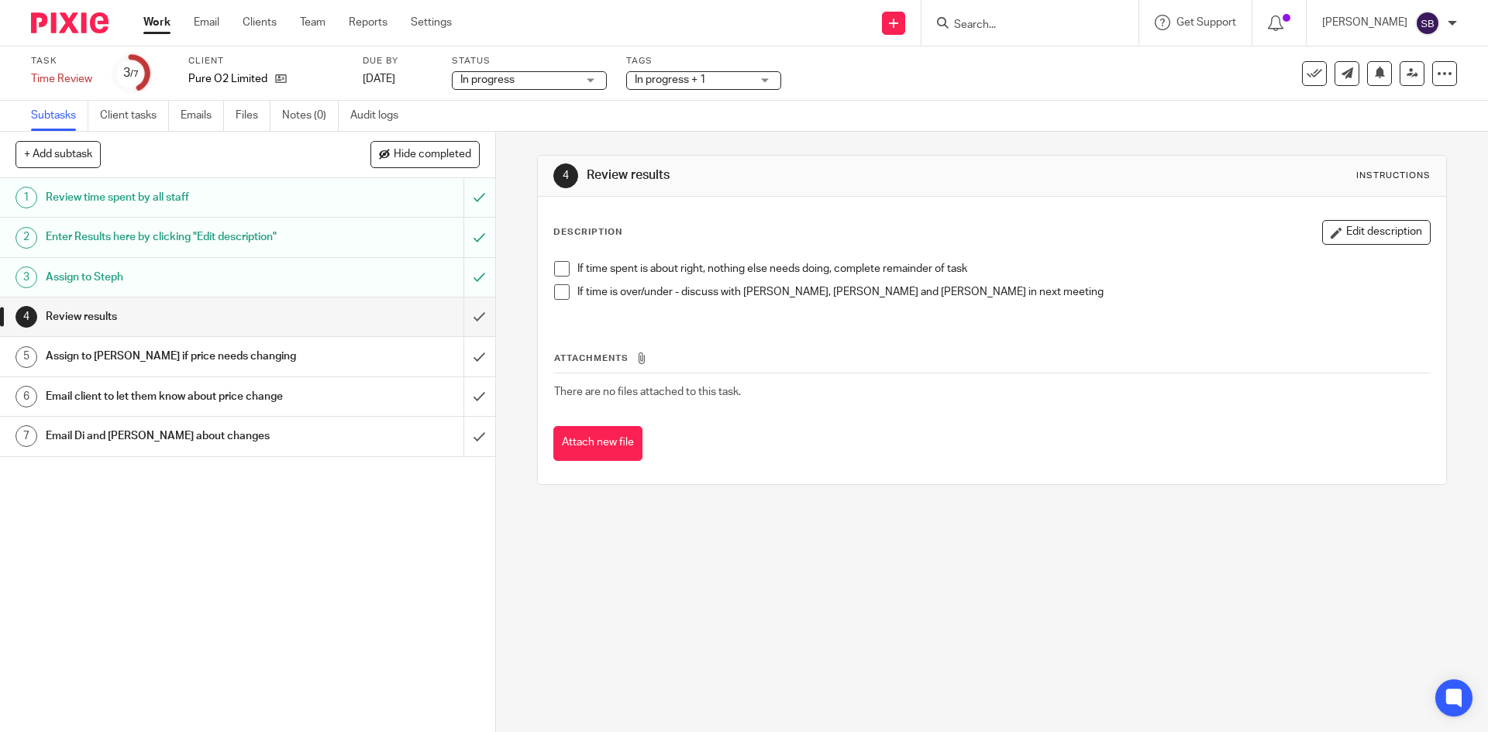
click at [226, 238] on h1 "Enter Results here by clicking "Edit description"" at bounding box center [180, 237] width 268 height 23
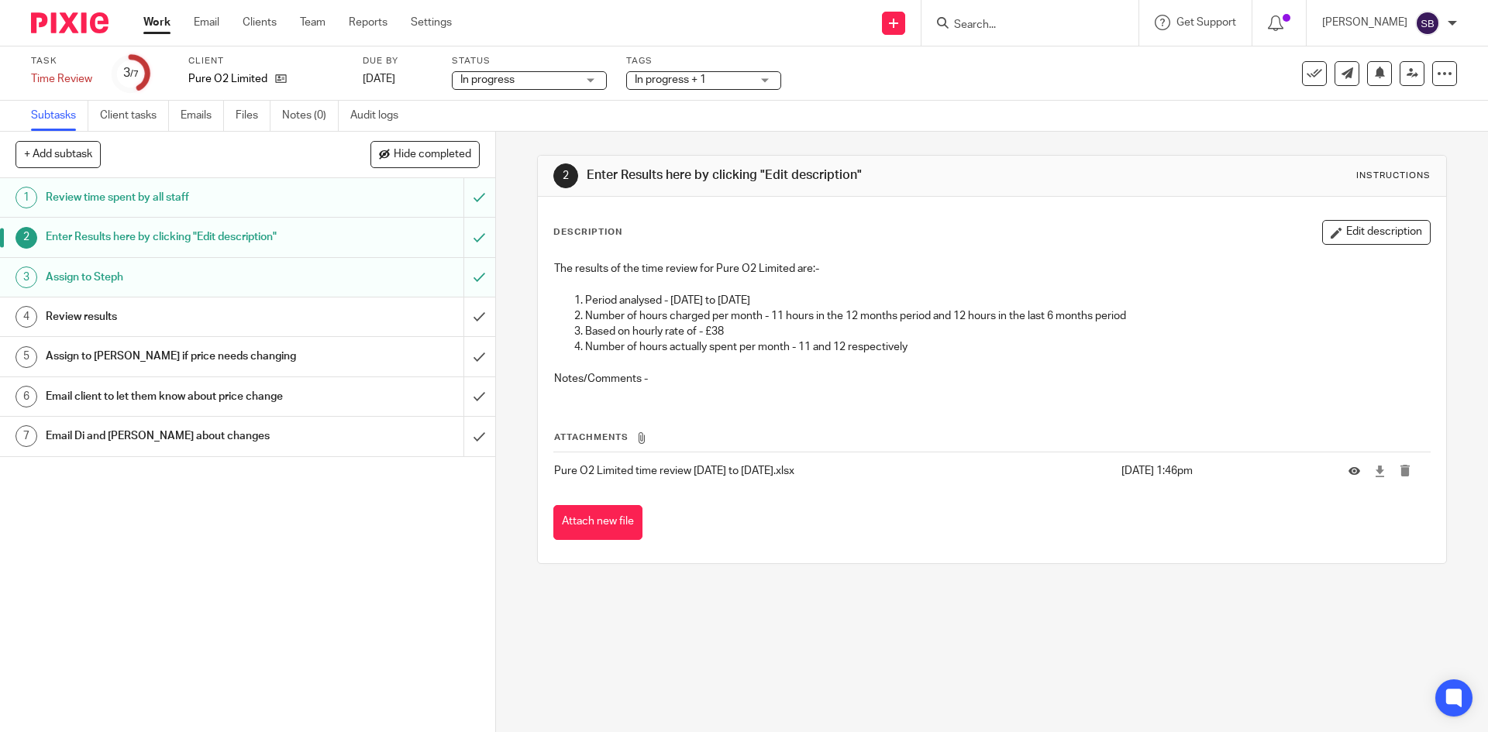
click at [415, 322] on div "Review results" at bounding box center [247, 316] width 402 height 23
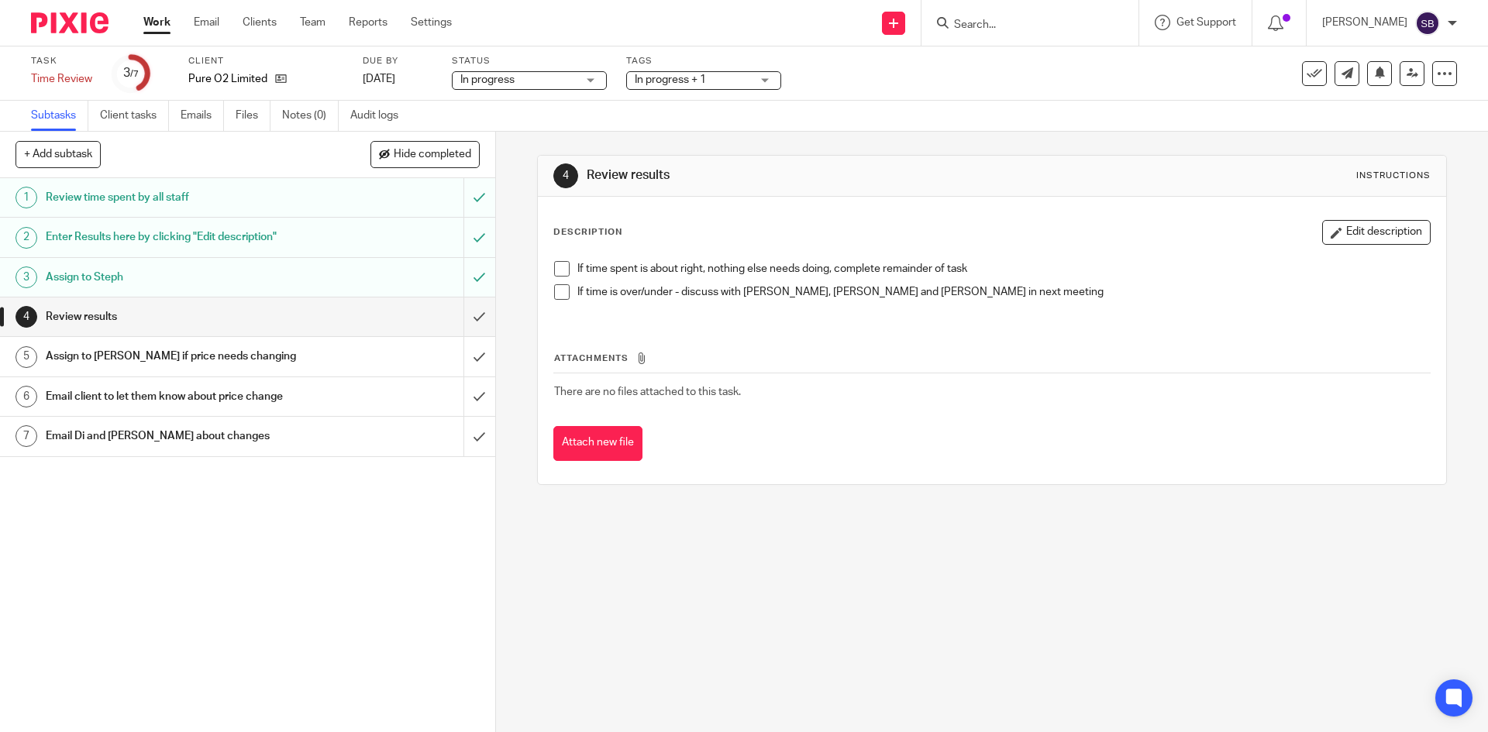
click at [559, 269] on span at bounding box center [562, 269] width 16 height 16
click at [563, 297] on span at bounding box center [562, 292] width 16 height 16
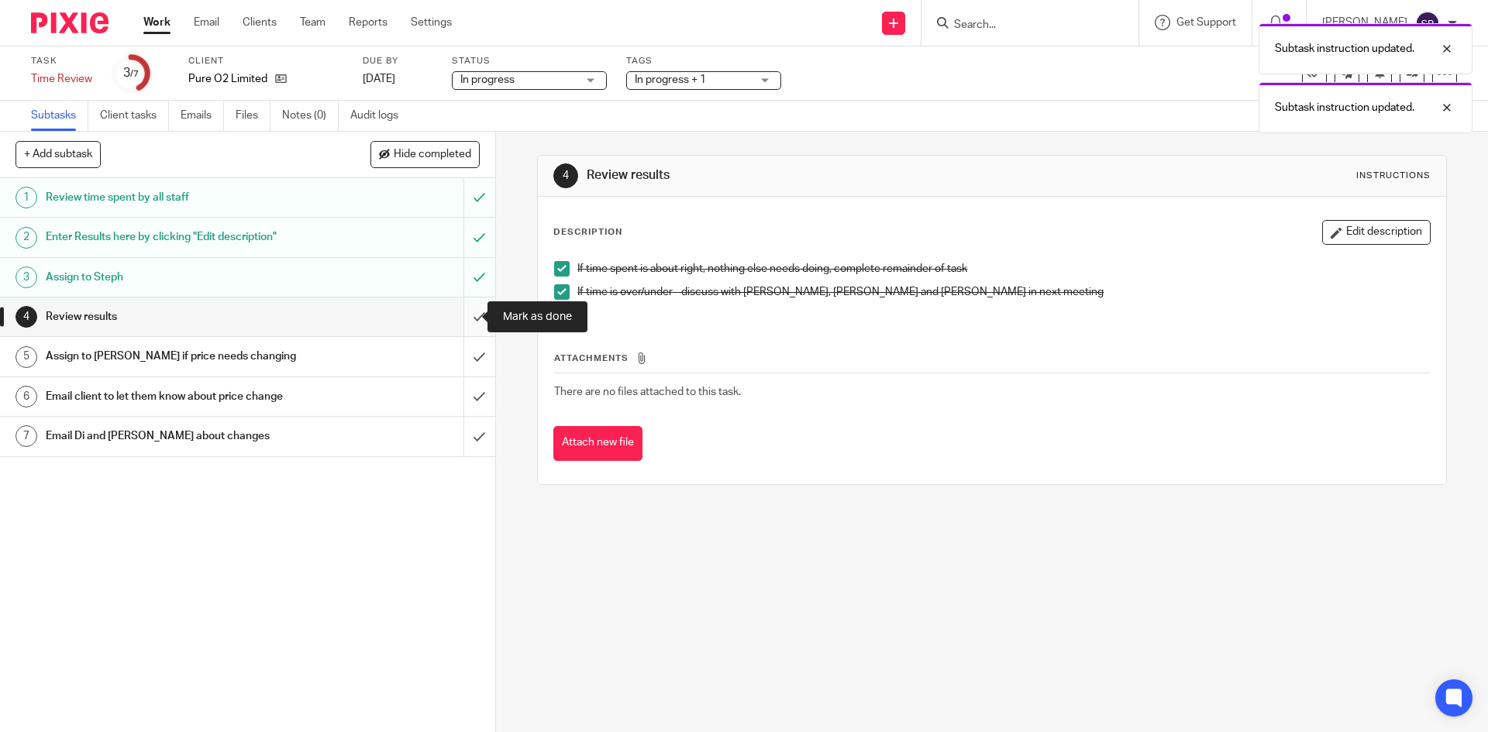
click at [460, 320] on input "submit" at bounding box center [247, 317] width 495 height 39
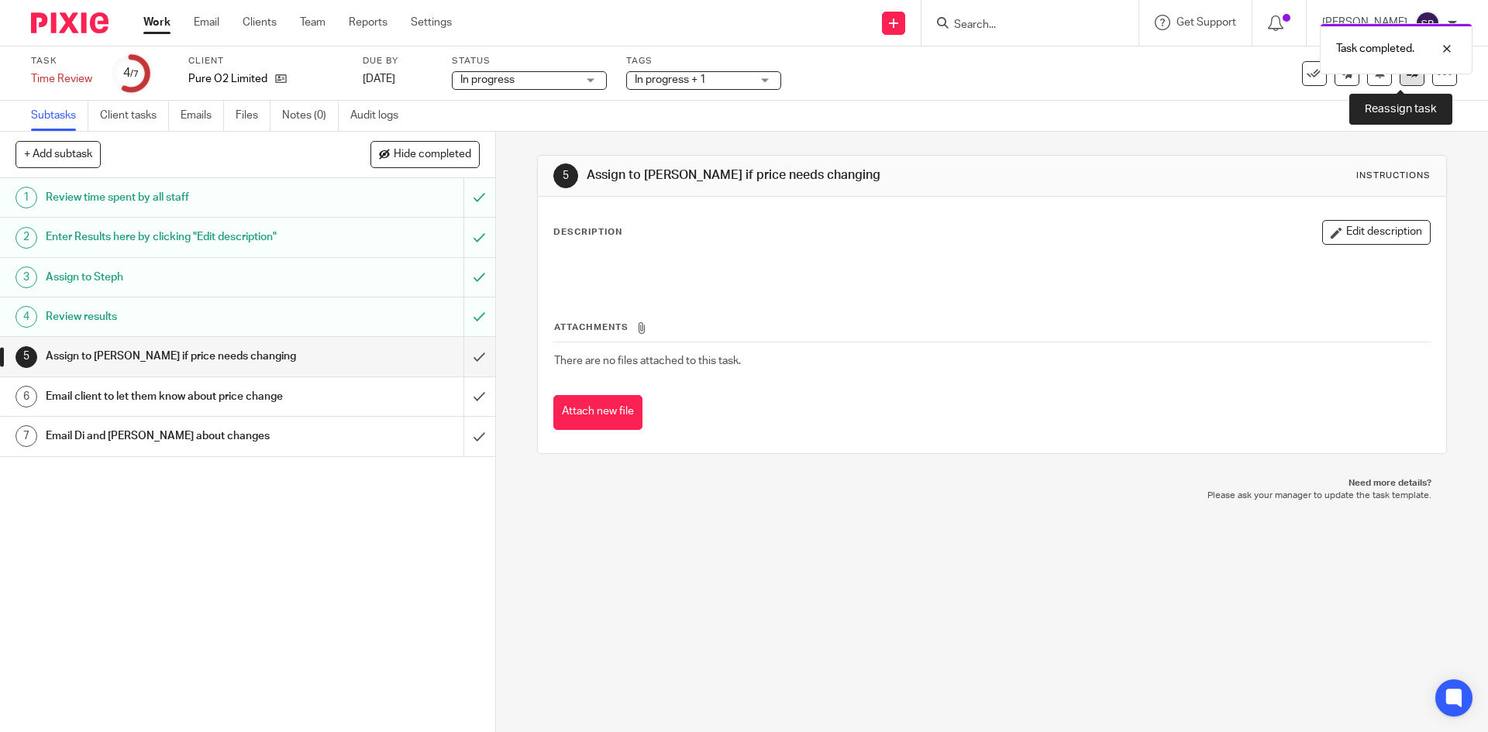
click at [1407, 74] on icon at bounding box center [1413, 73] width 12 height 12
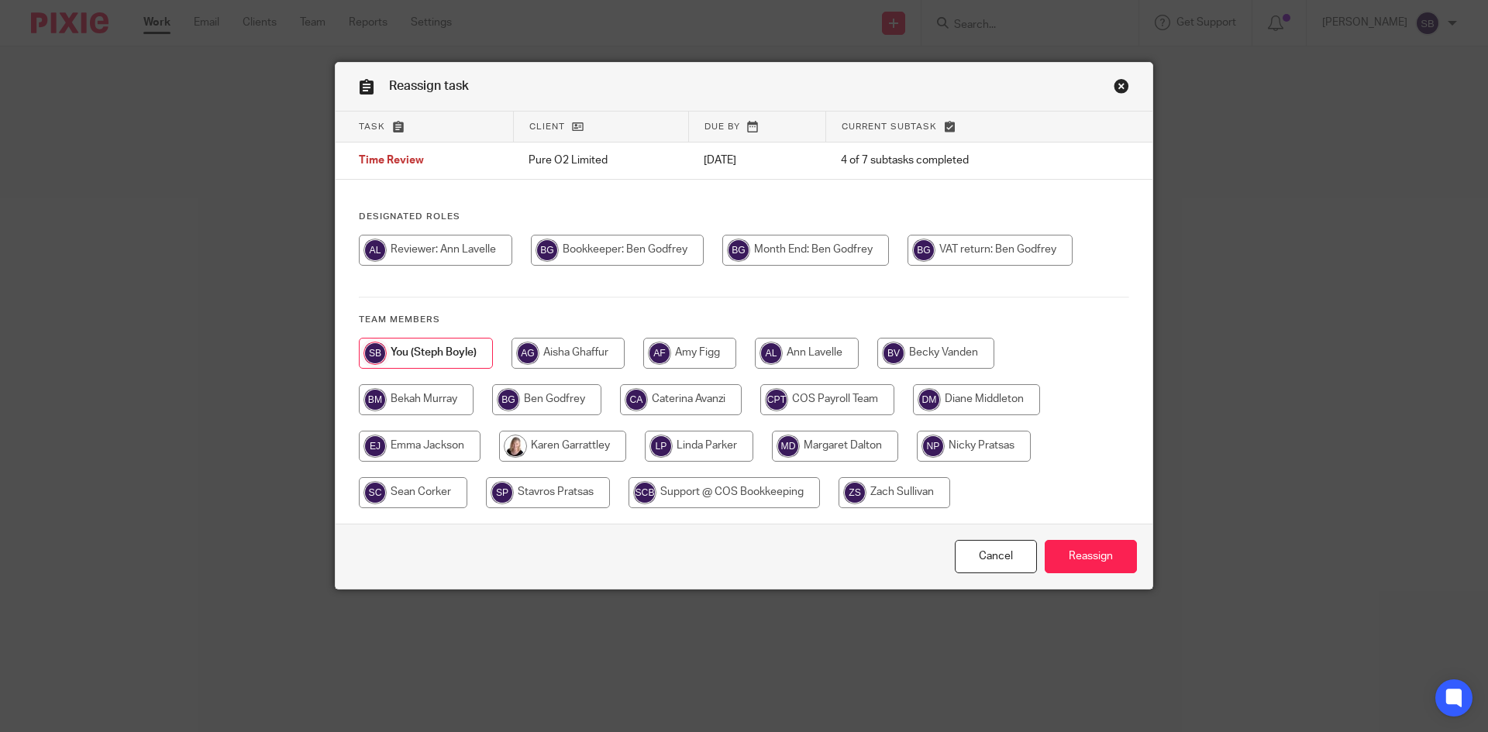
click at [565, 448] on input "radio" at bounding box center [562, 446] width 127 height 31
radio input "true"
click at [1077, 556] on input "Reassign" at bounding box center [1091, 556] width 92 height 33
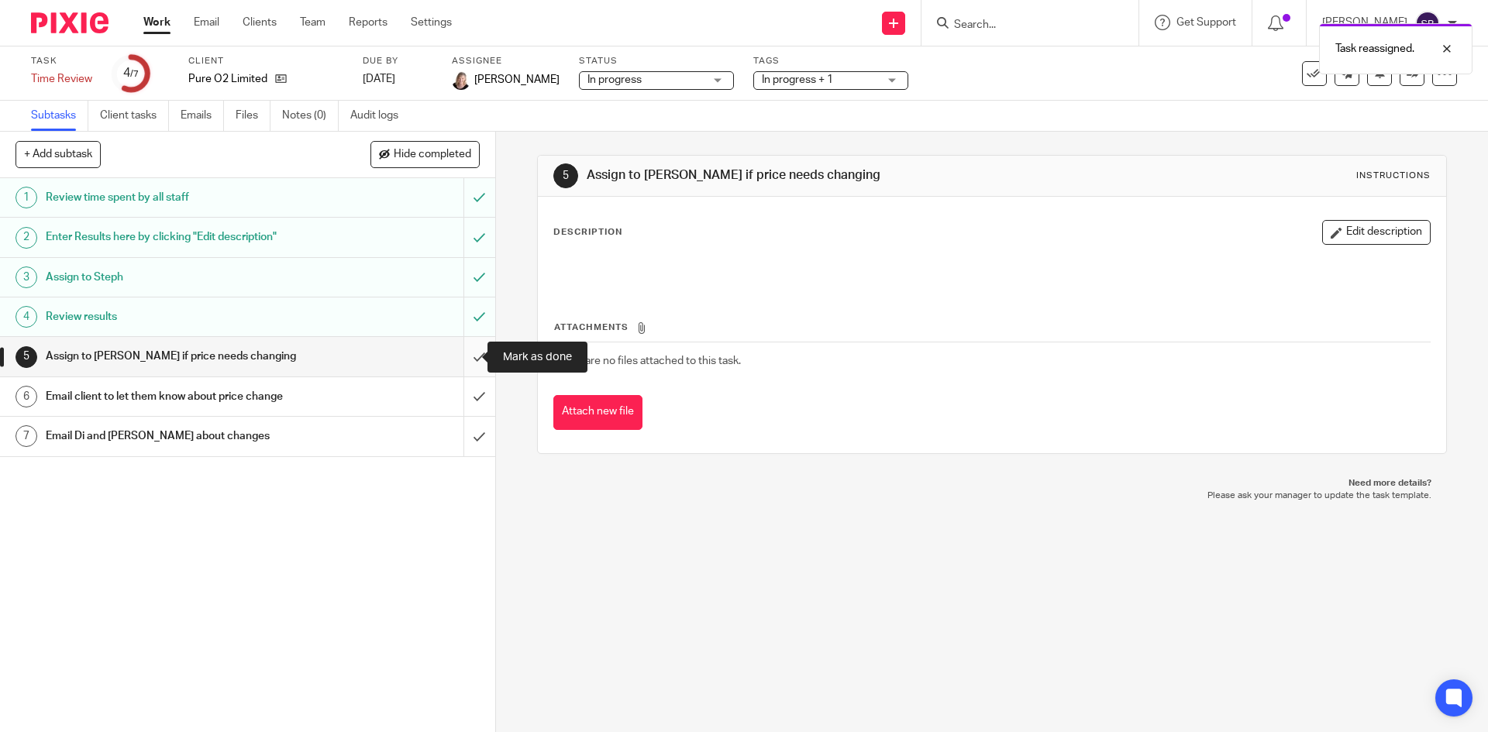
click at [461, 359] on input "submit" at bounding box center [247, 356] width 495 height 39
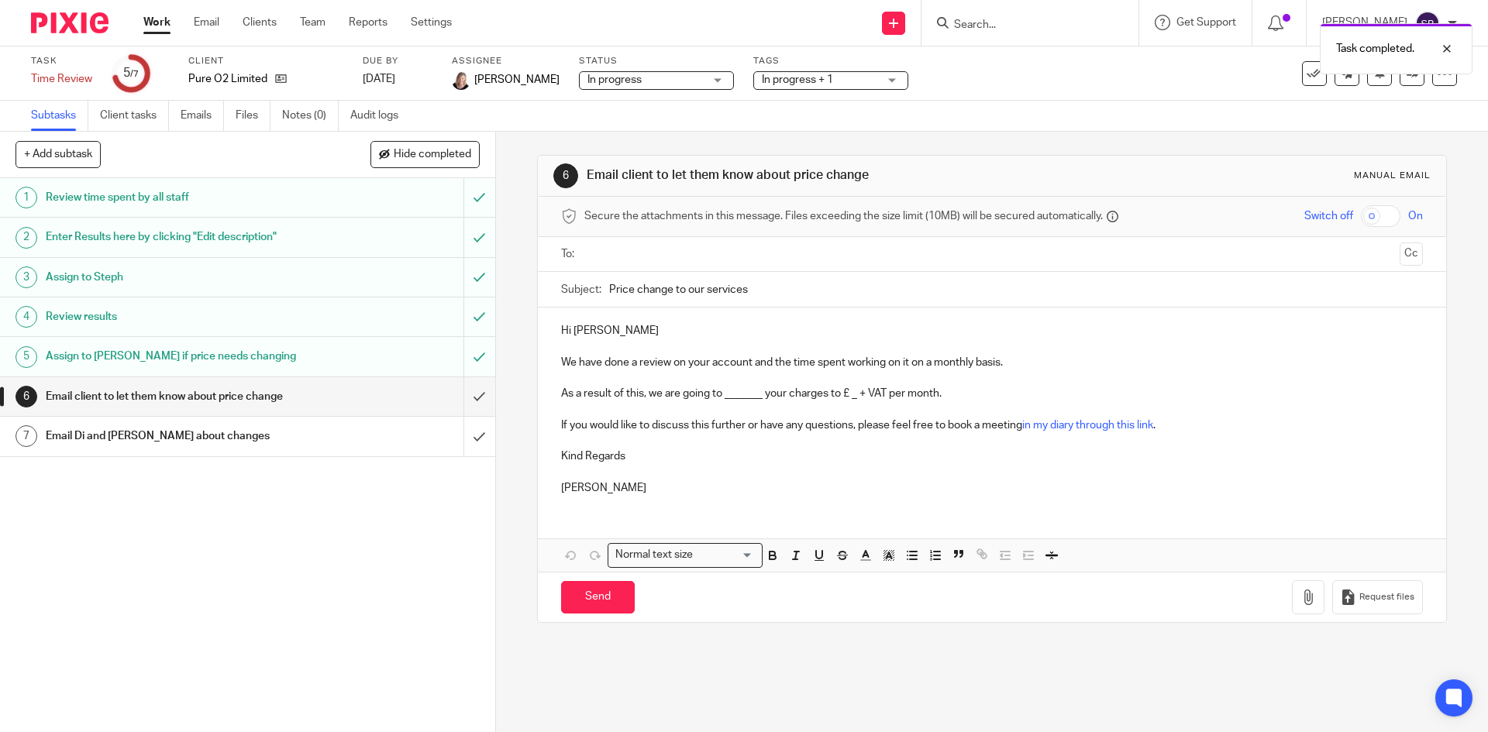
click at [159, 16] on link "Work" at bounding box center [156, 23] width 27 height 16
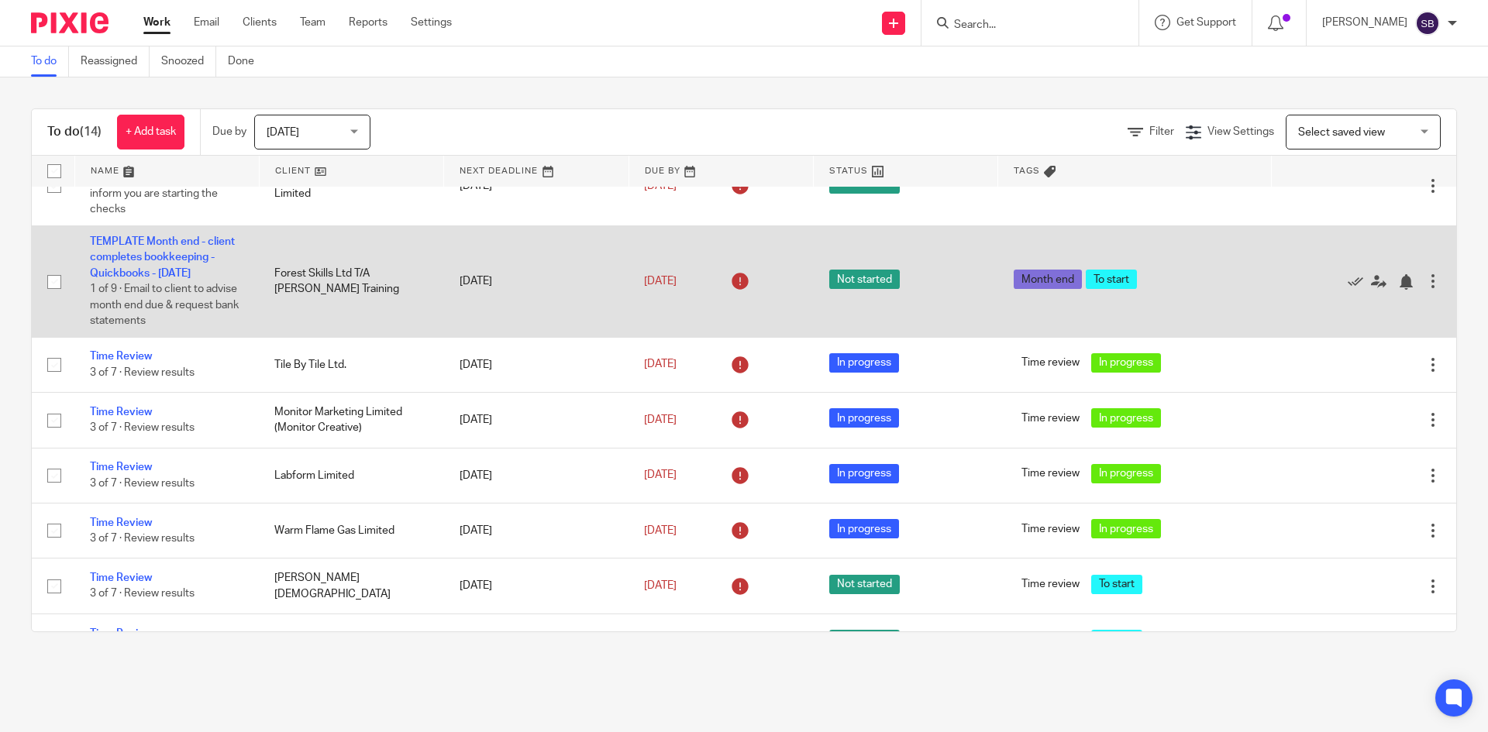
scroll to position [465, 0]
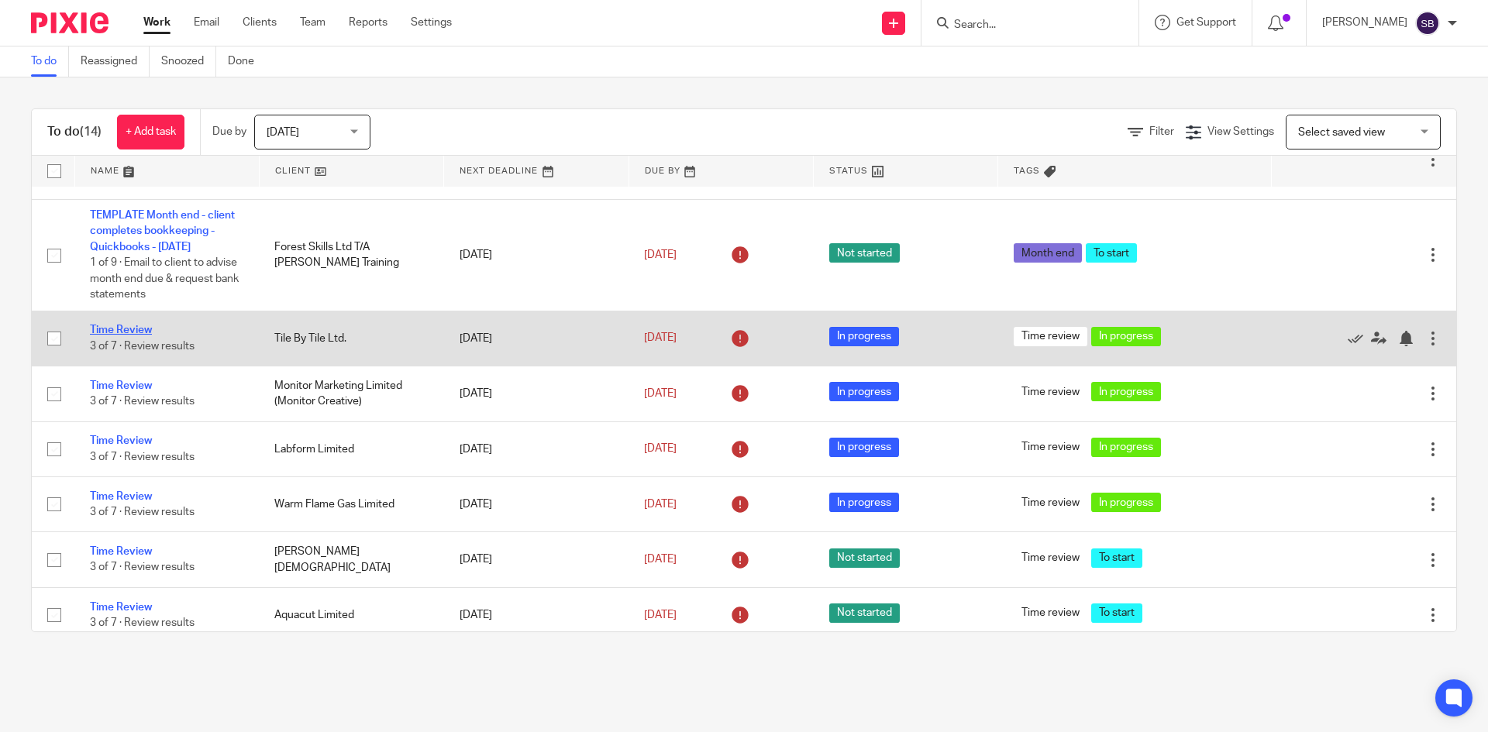
click at [127, 332] on link "Time Review" at bounding box center [121, 330] width 62 height 11
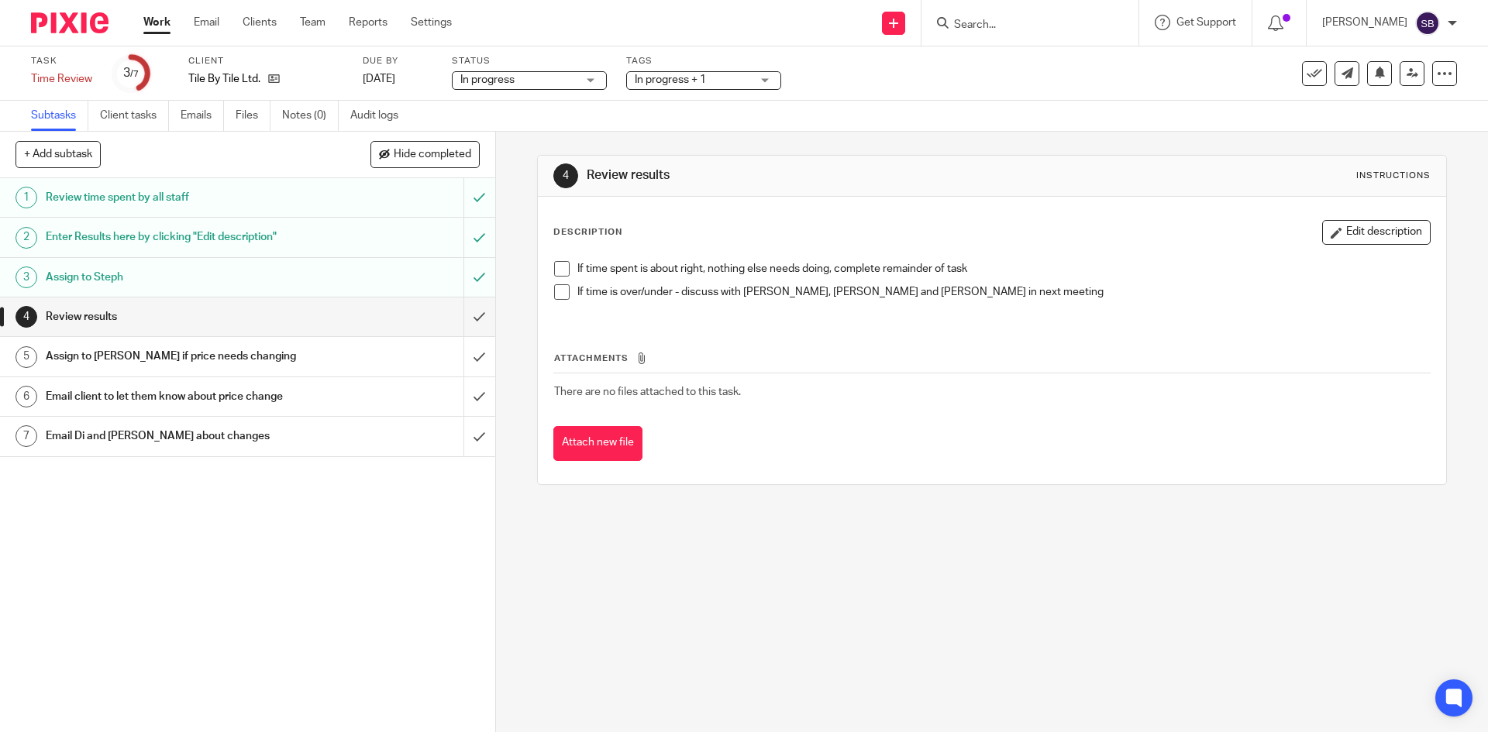
click at [172, 232] on h1 "Enter Results here by clicking "Edit description"" at bounding box center [180, 237] width 268 height 23
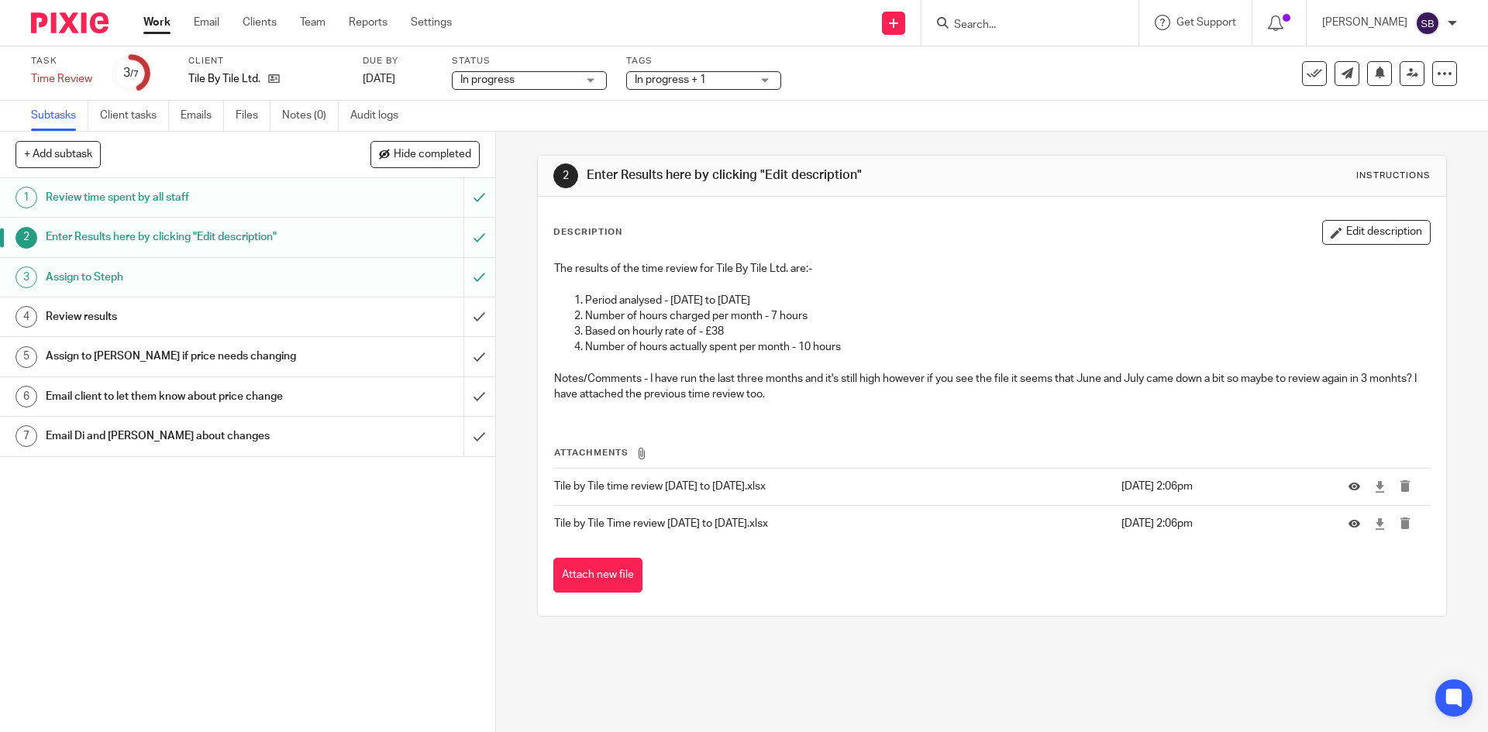
click at [319, 326] on div "Review results" at bounding box center [247, 316] width 402 height 23
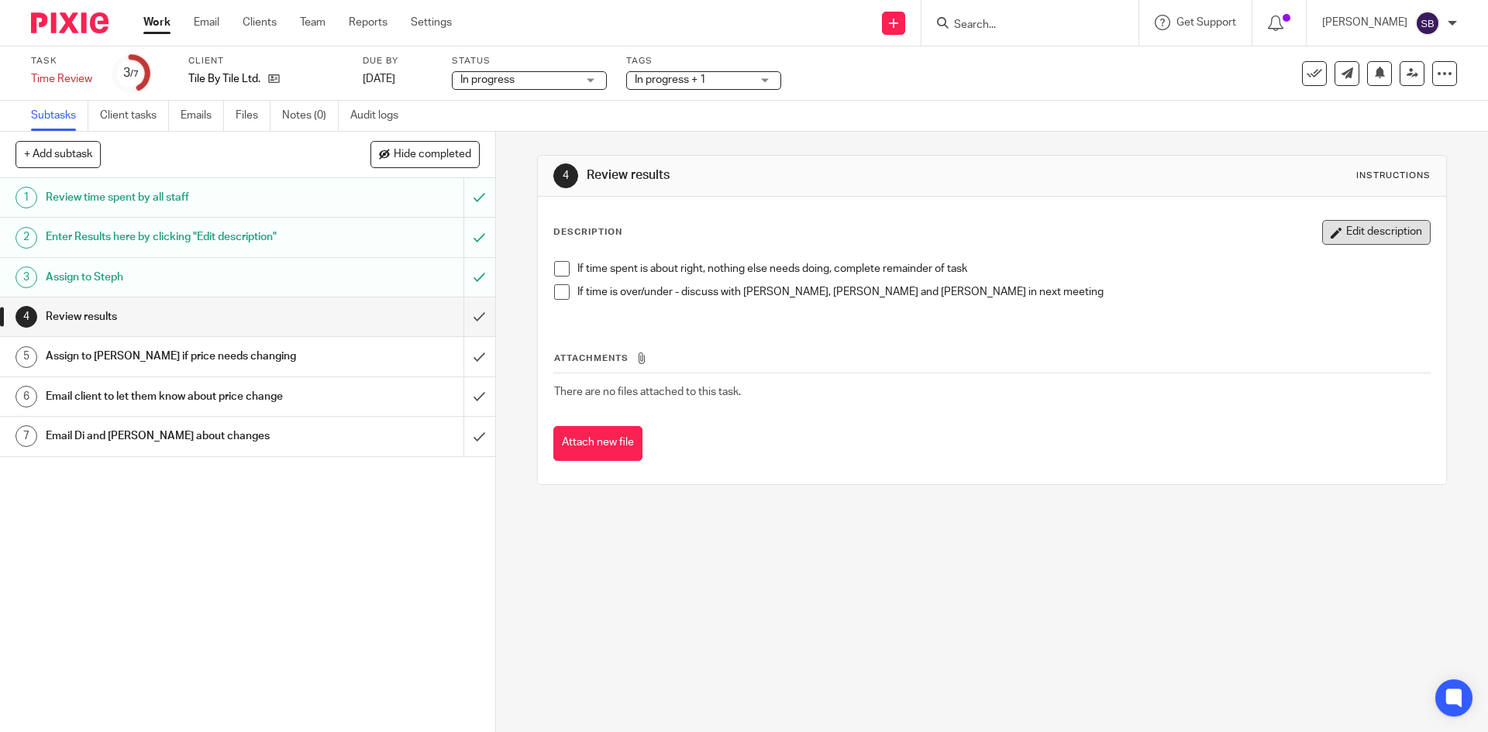
click at [1335, 240] on button "Edit description" at bounding box center [1376, 232] width 109 height 25
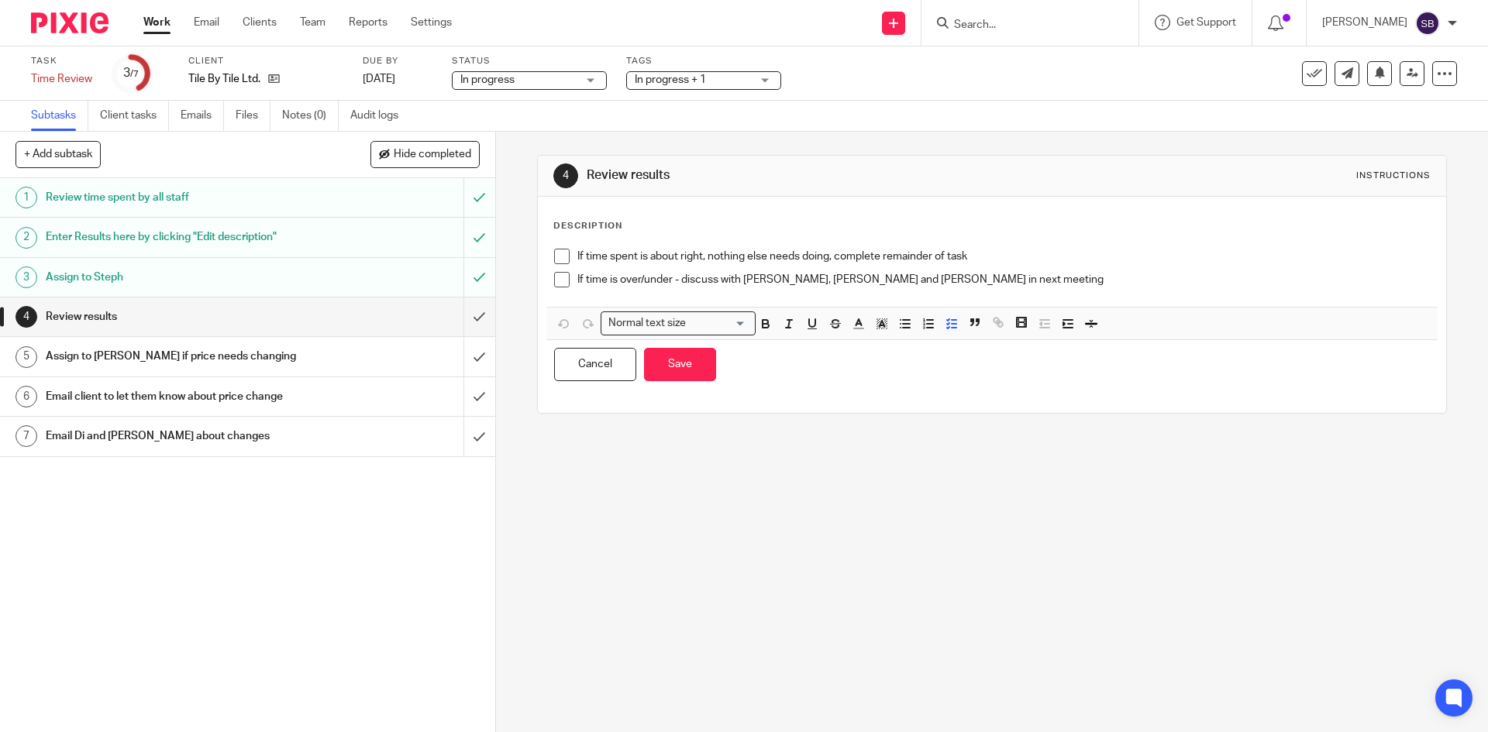
click at [987, 278] on p "If time is over/under - discuss with Karen, Di and Nicky in next meeting" at bounding box center [1003, 280] width 852 height 16
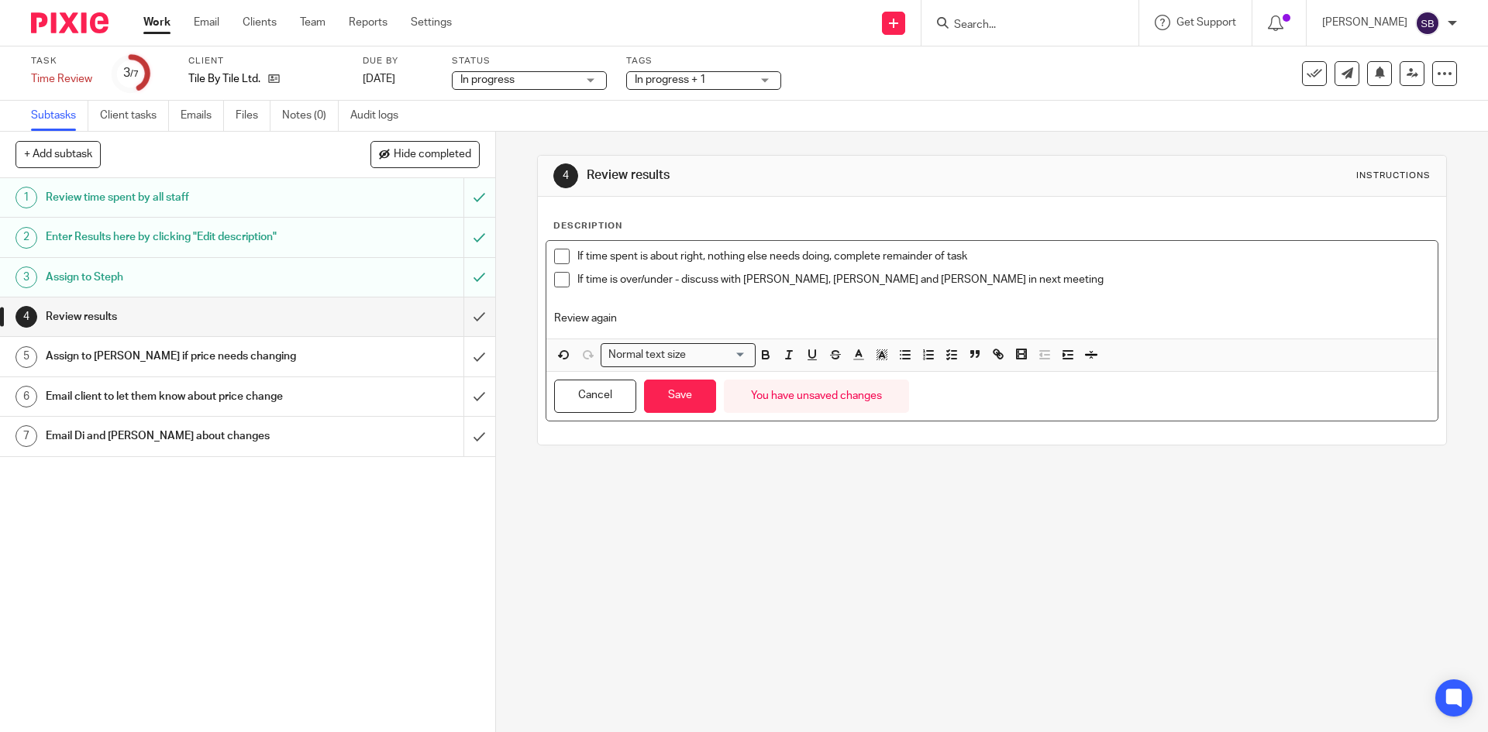
drag, startPoint x: 636, startPoint y: 315, endPoint x: 542, endPoint y: 318, distance: 93.8
click at [546, 318] on div "If time spent is about right, nothing else needs doing, complete remainder of t…" at bounding box center [991, 290] width 891 height 98
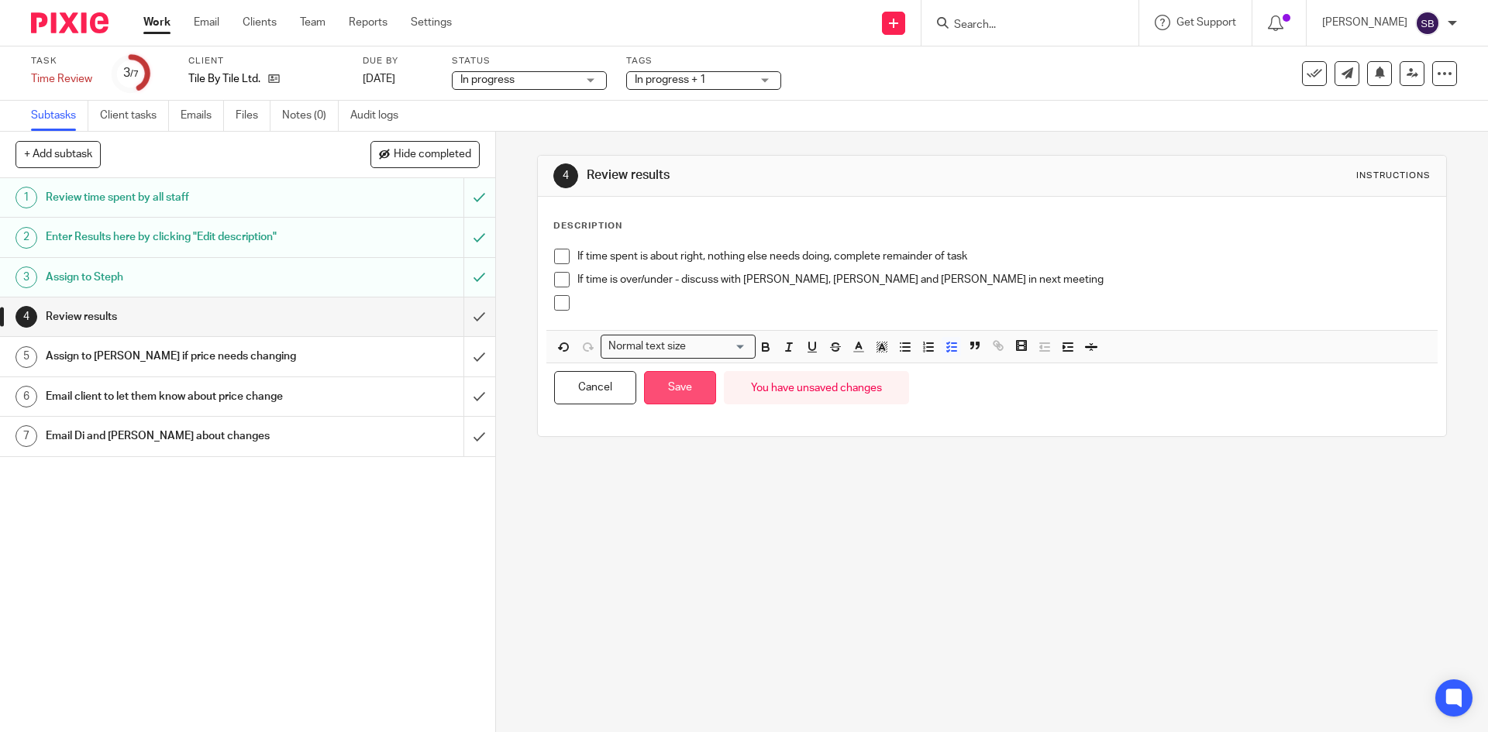
click at [685, 386] on button "Save" at bounding box center [680, 387] width 72 height 33
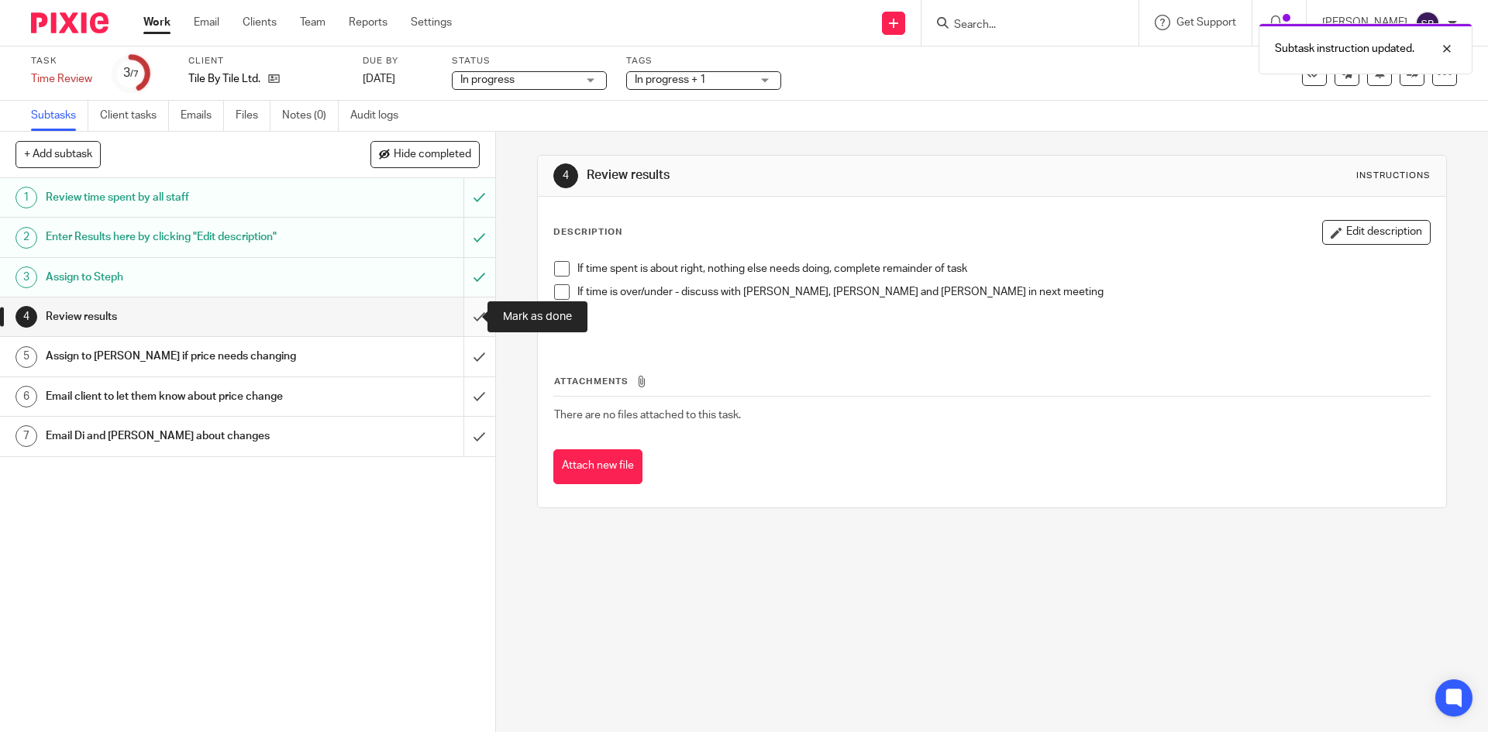
click at [465, 315] on input "submit" at bounding box center [247, 317] width 495 height 39
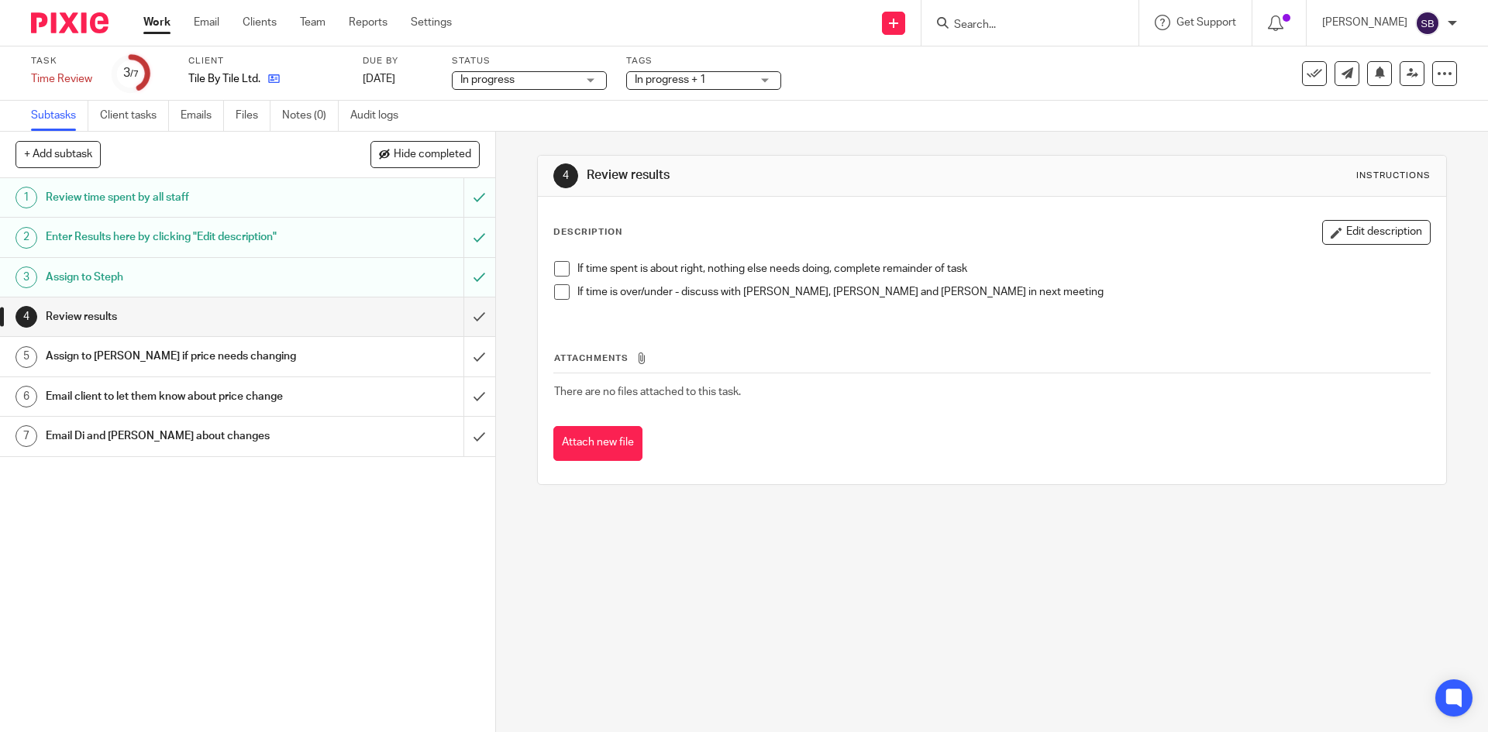
click at [276, 79] on icon at bounding box center [274, 79] width 12 height 12
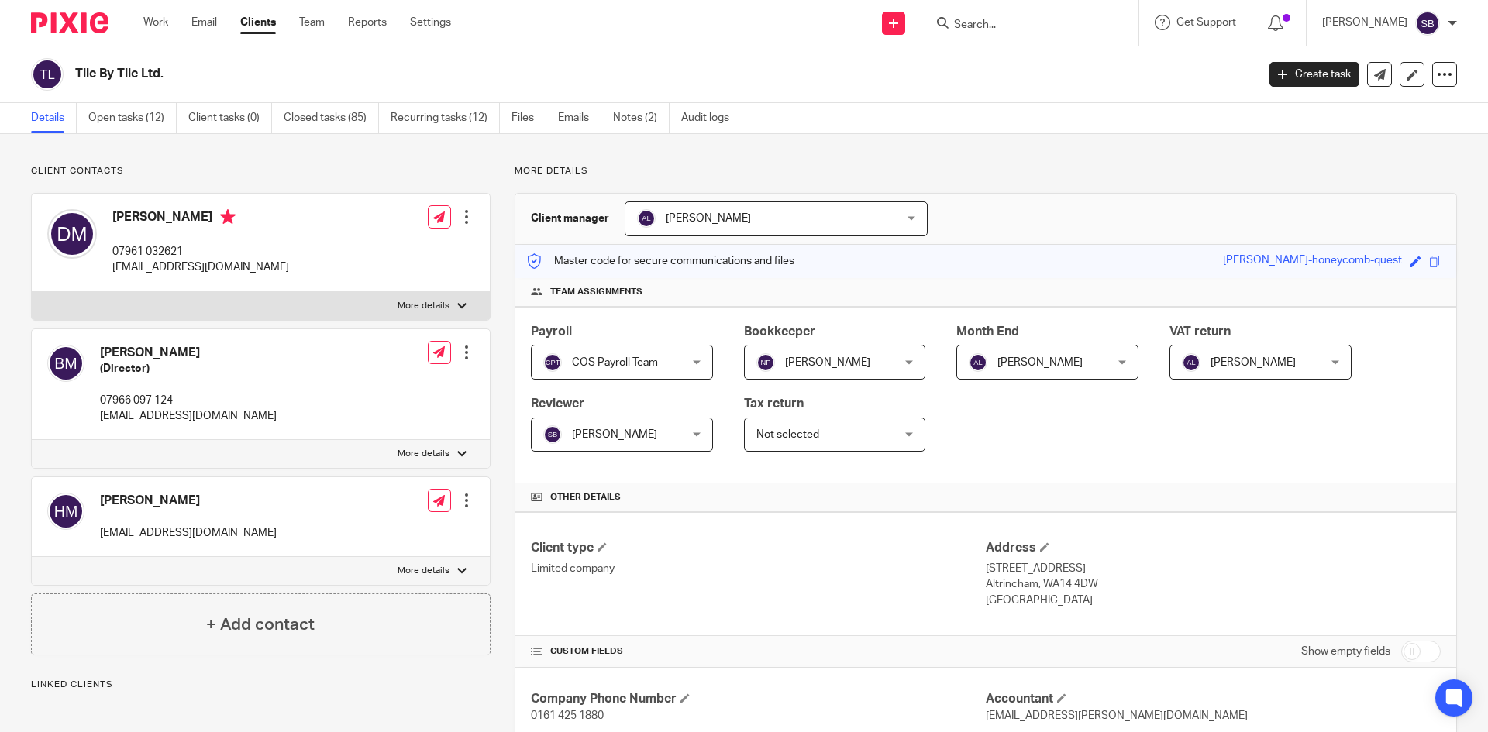
click at [446, 115] on link "Recurring tasks (12)" at bounding box center [445, 118] width 109 height 30
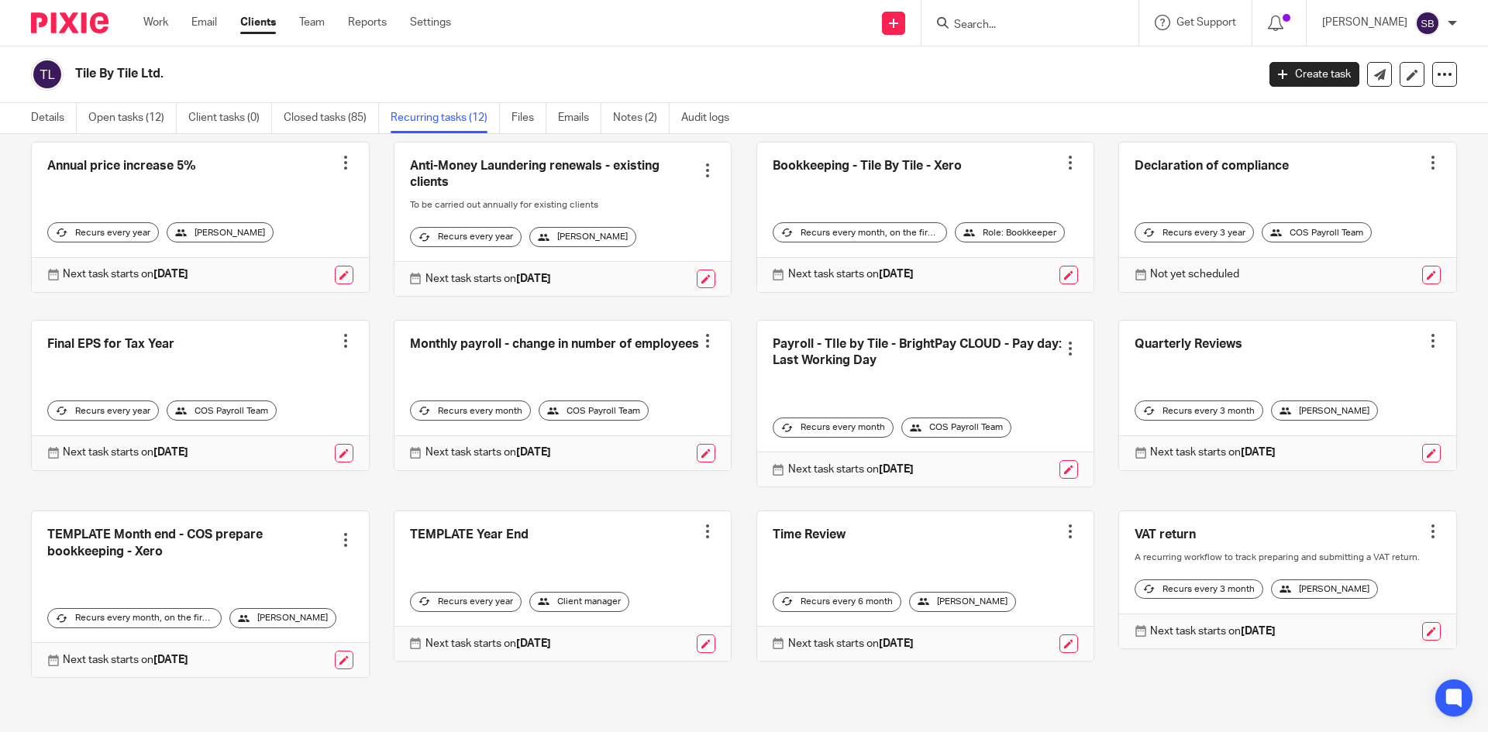
scroll to position [102, 0]
click at [1001, 25] on input "Search" at bounding box center [1023, 26] width 140 height 14
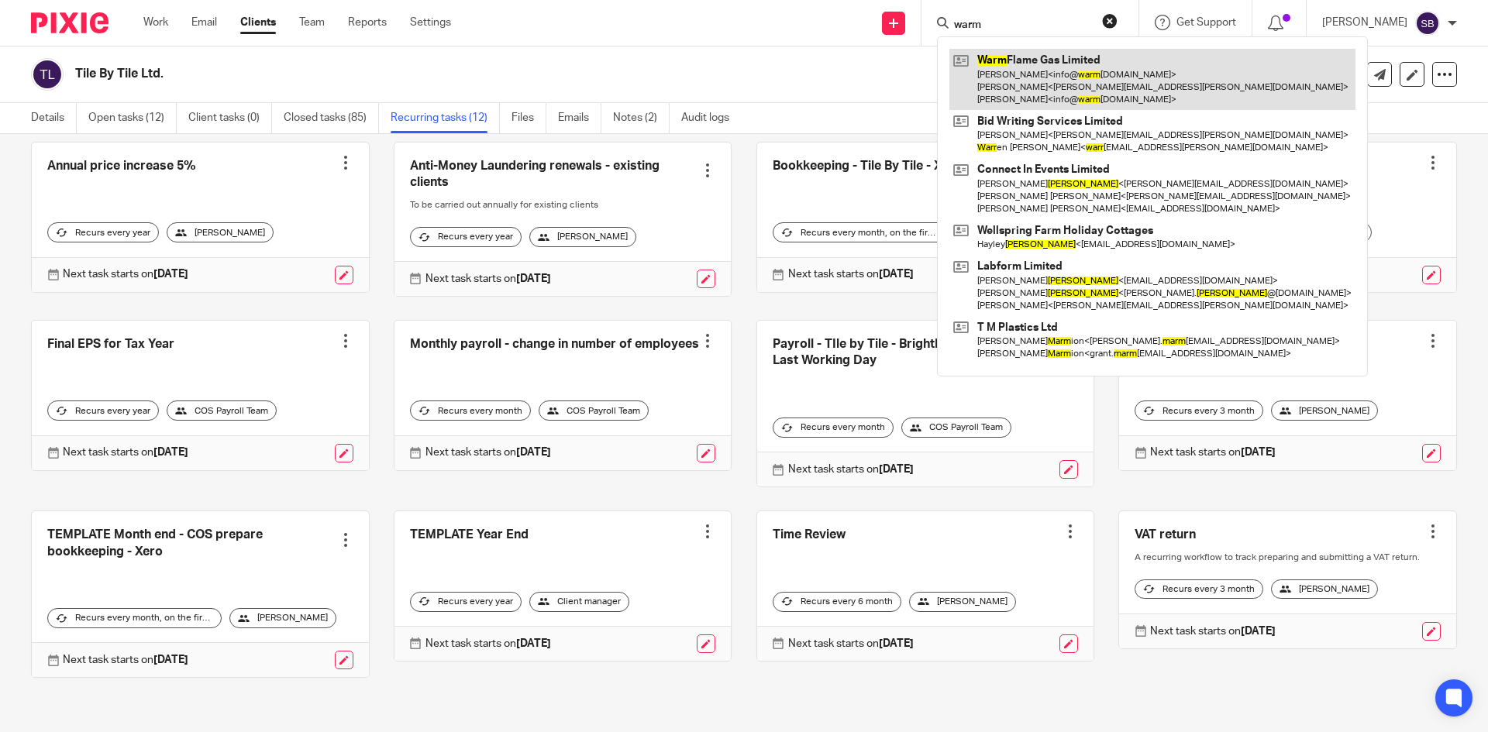
type input "warm"
click at [1047, 73] on link at bounding box center [1152, 79] width 406 height 61
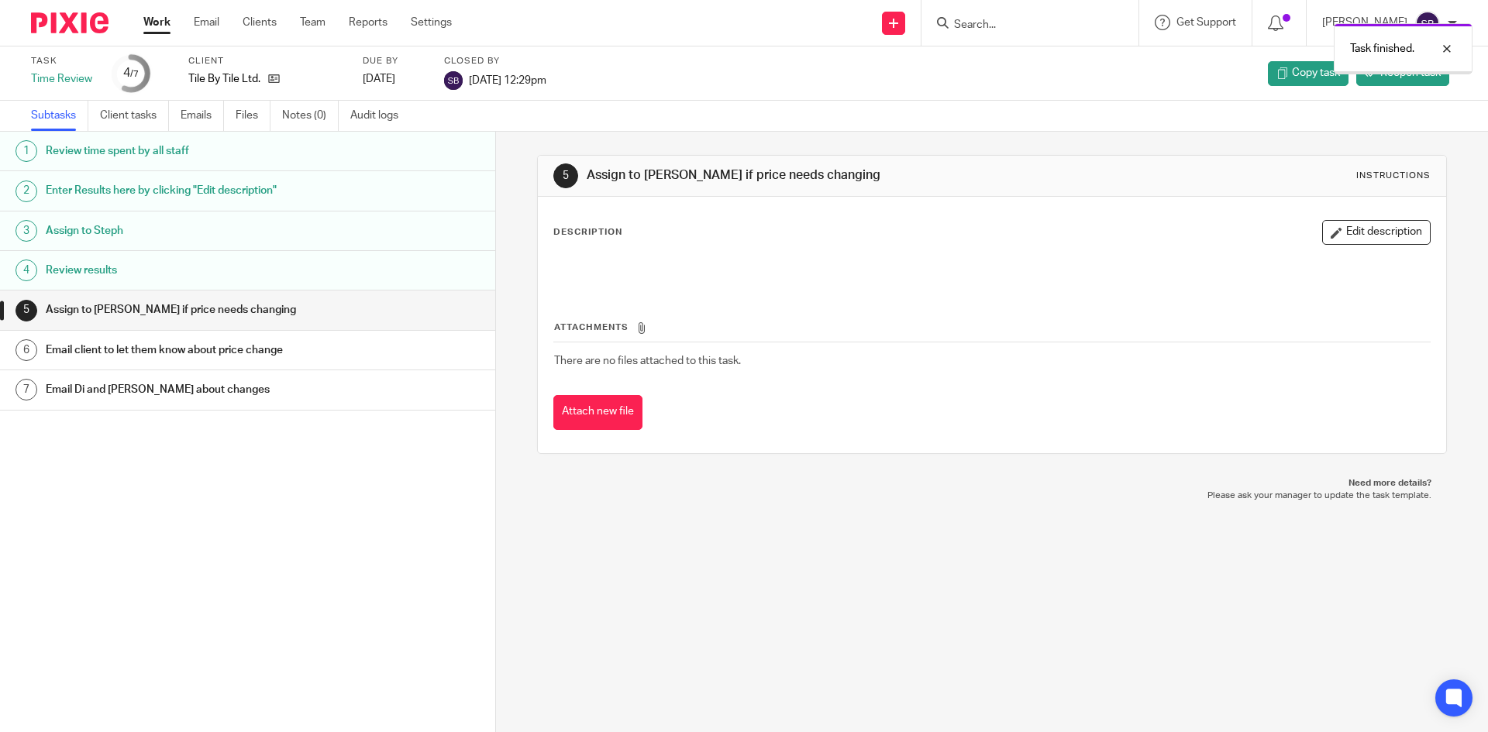
click at [164, 25] on link "Work" at bounding box center [156, 23] width 27 height 16
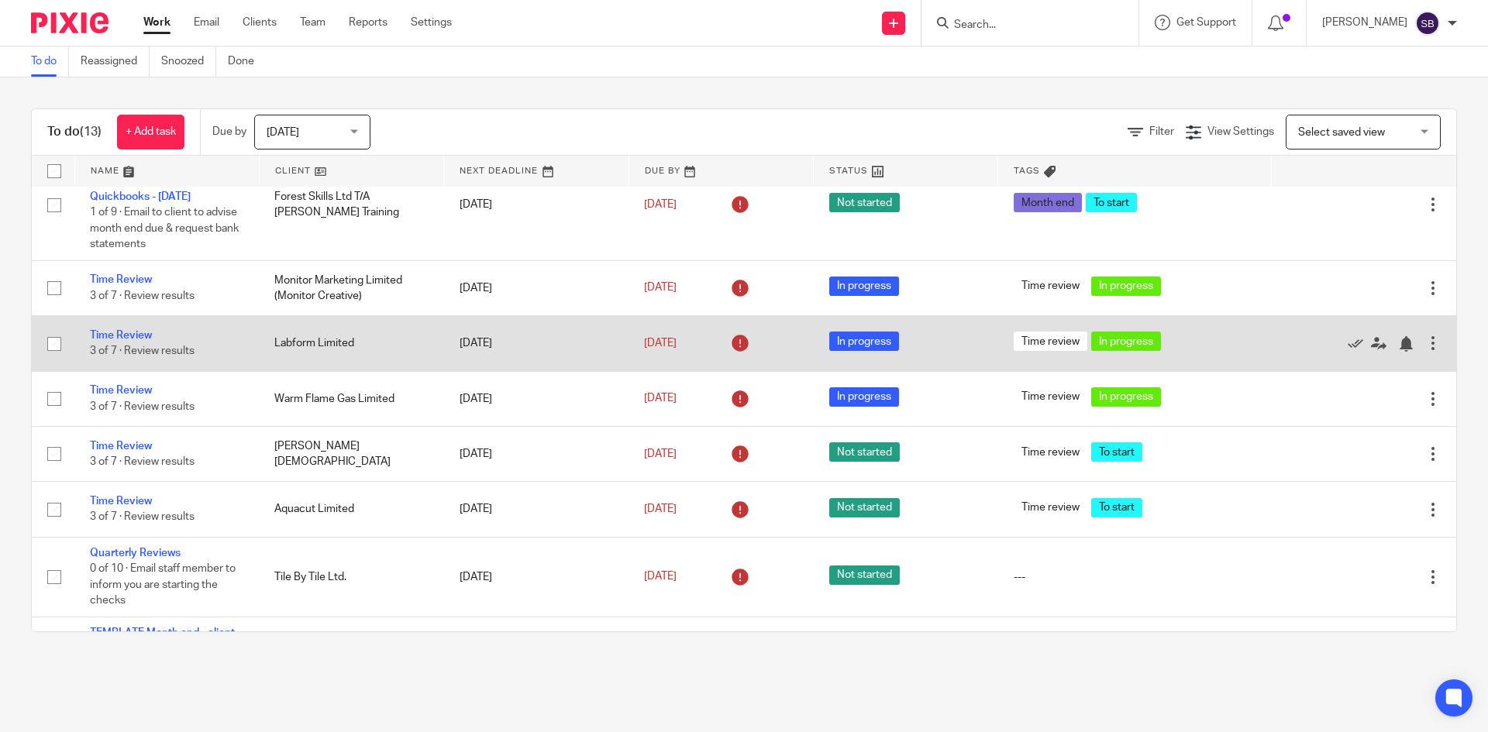
scroll to position [543, 0]
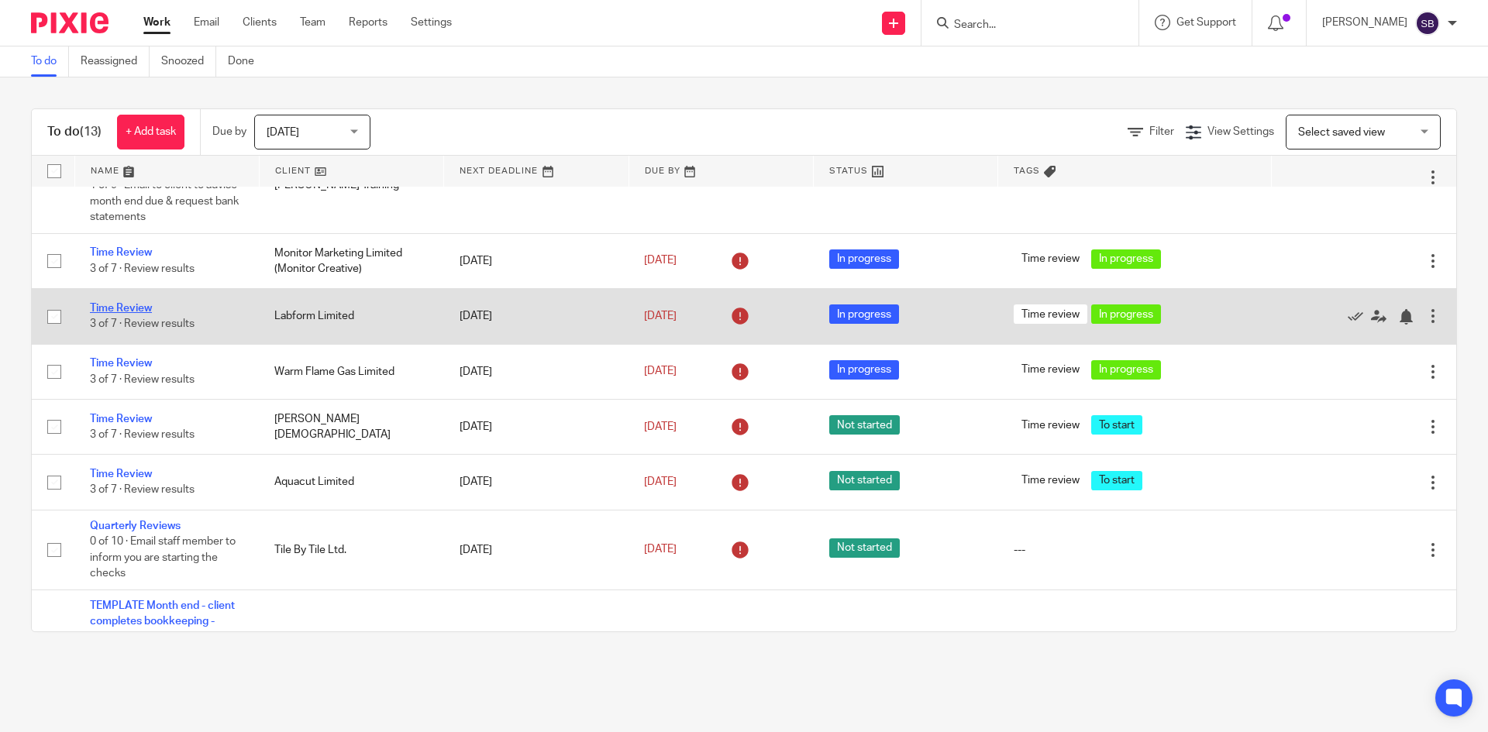
click at [127, 310] on link "Time Review" at bounding box center [121, 308] width 62 height 11
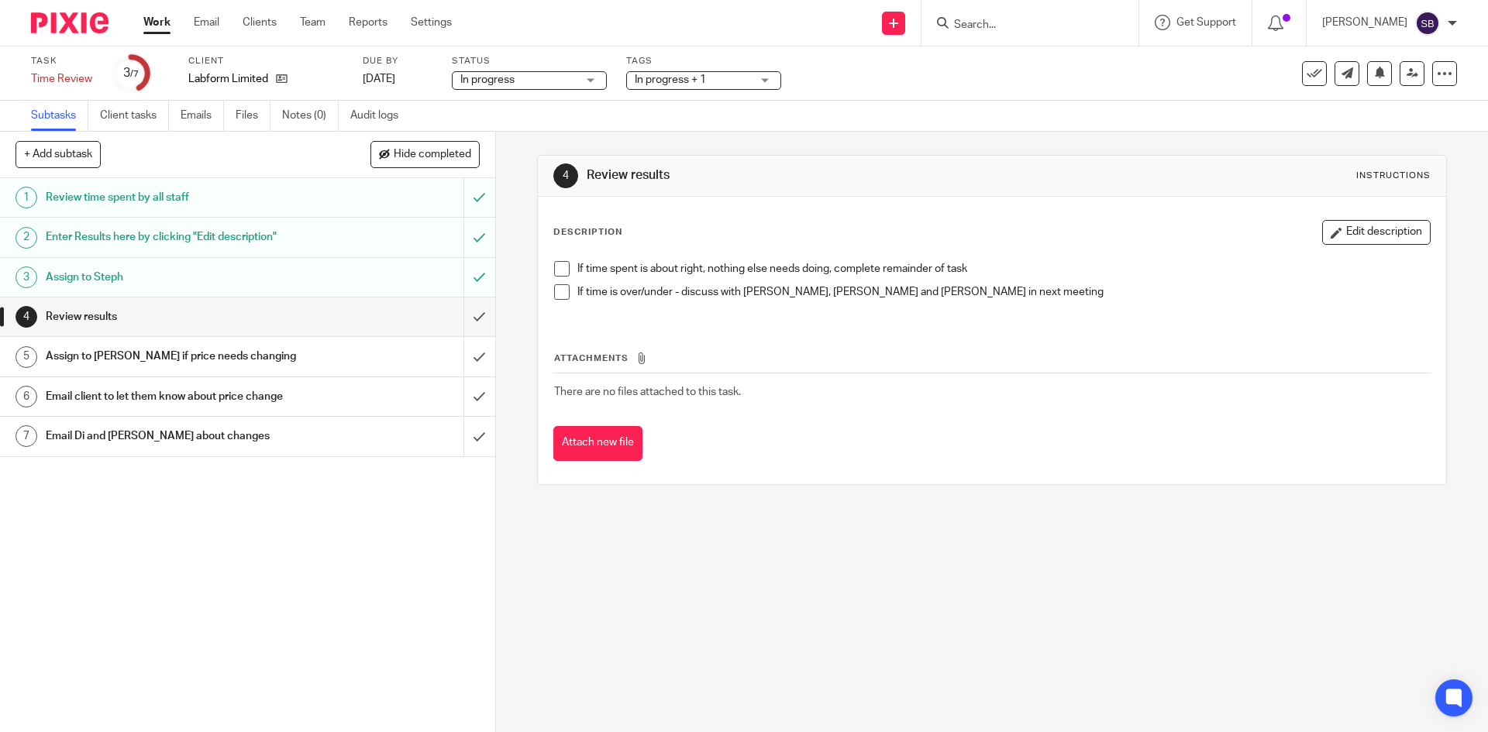
click at [226, 242] on h1 "Enter Results here by clicking "Edit description"" at bounding box center [180, 237] width 268 height 23
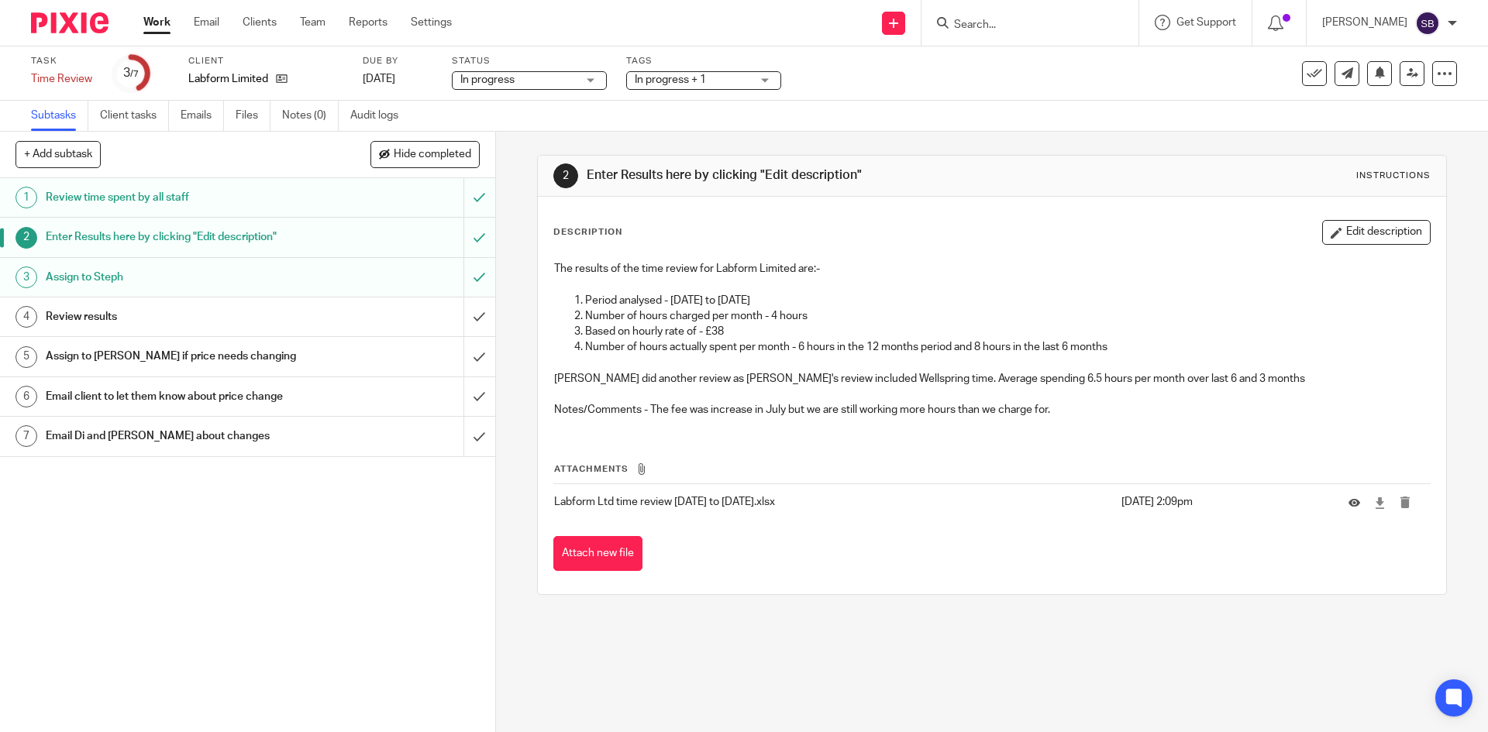
click at [361, 318] on div "Review results" at bounding box center [247, 316] width 402 height 23
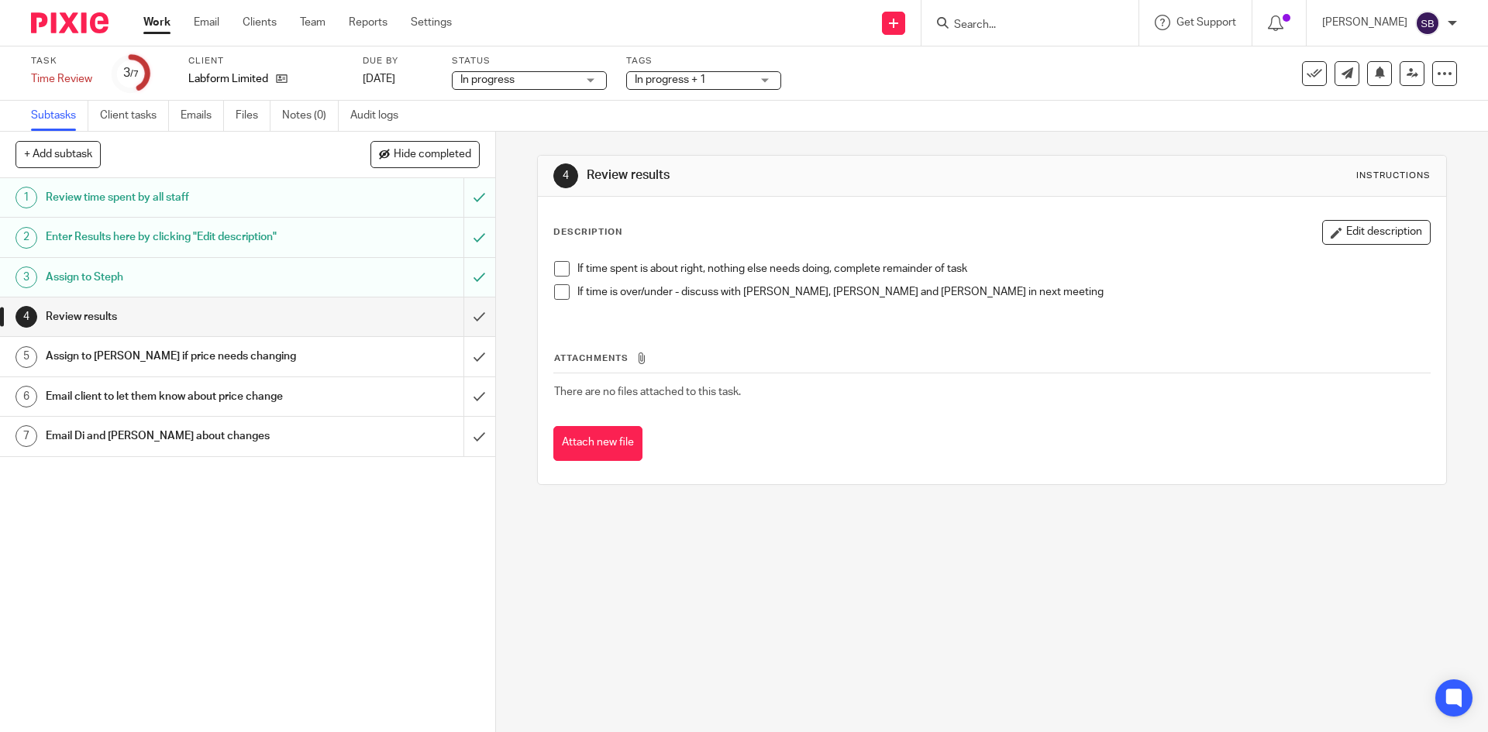
click at [560, 274] on span at bounding box center [562, 269] width 16 height 16
click at [558, 294] on span at bounding box center [562, 292] width 16 height 16
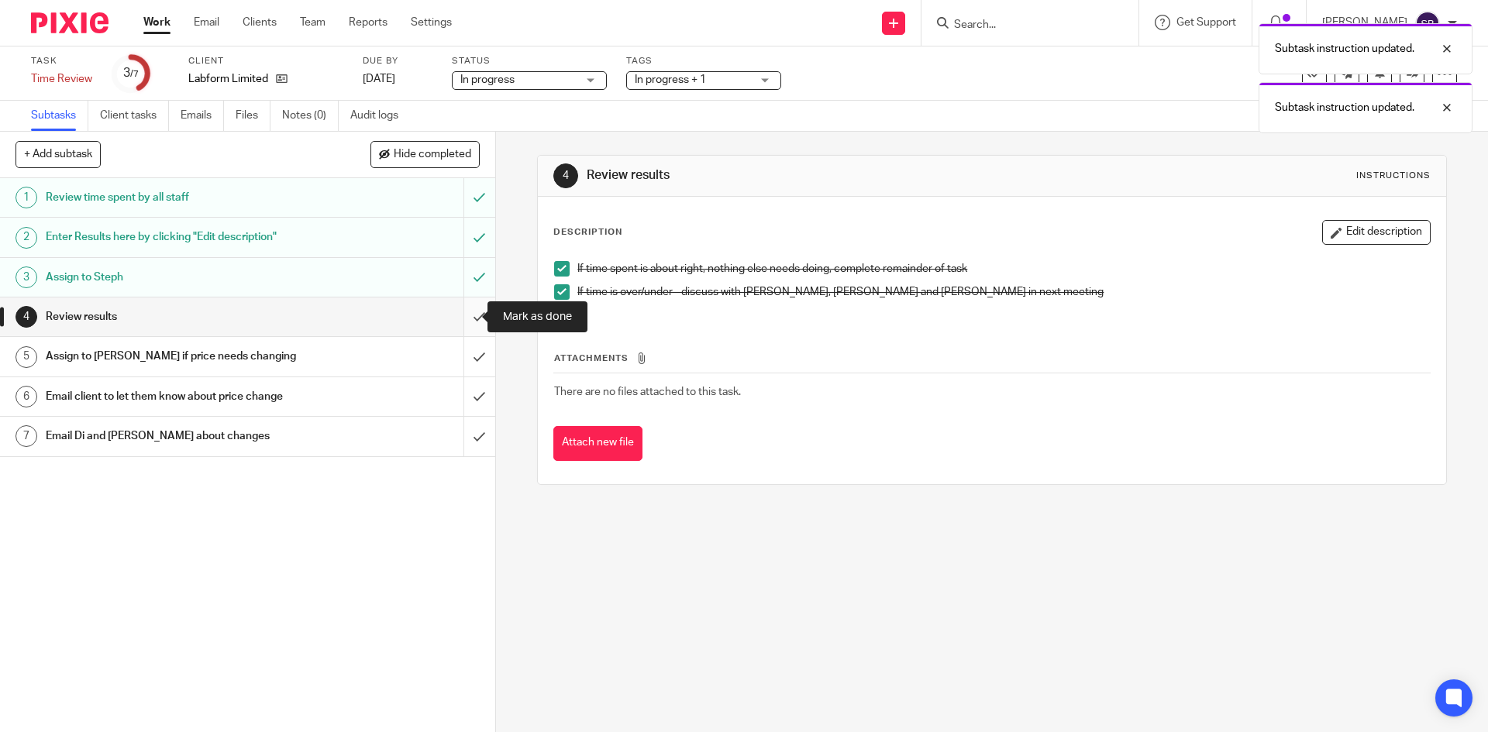
click at [467, 319] on input "submit" at bounding box center [247, 317] width 495 height 39
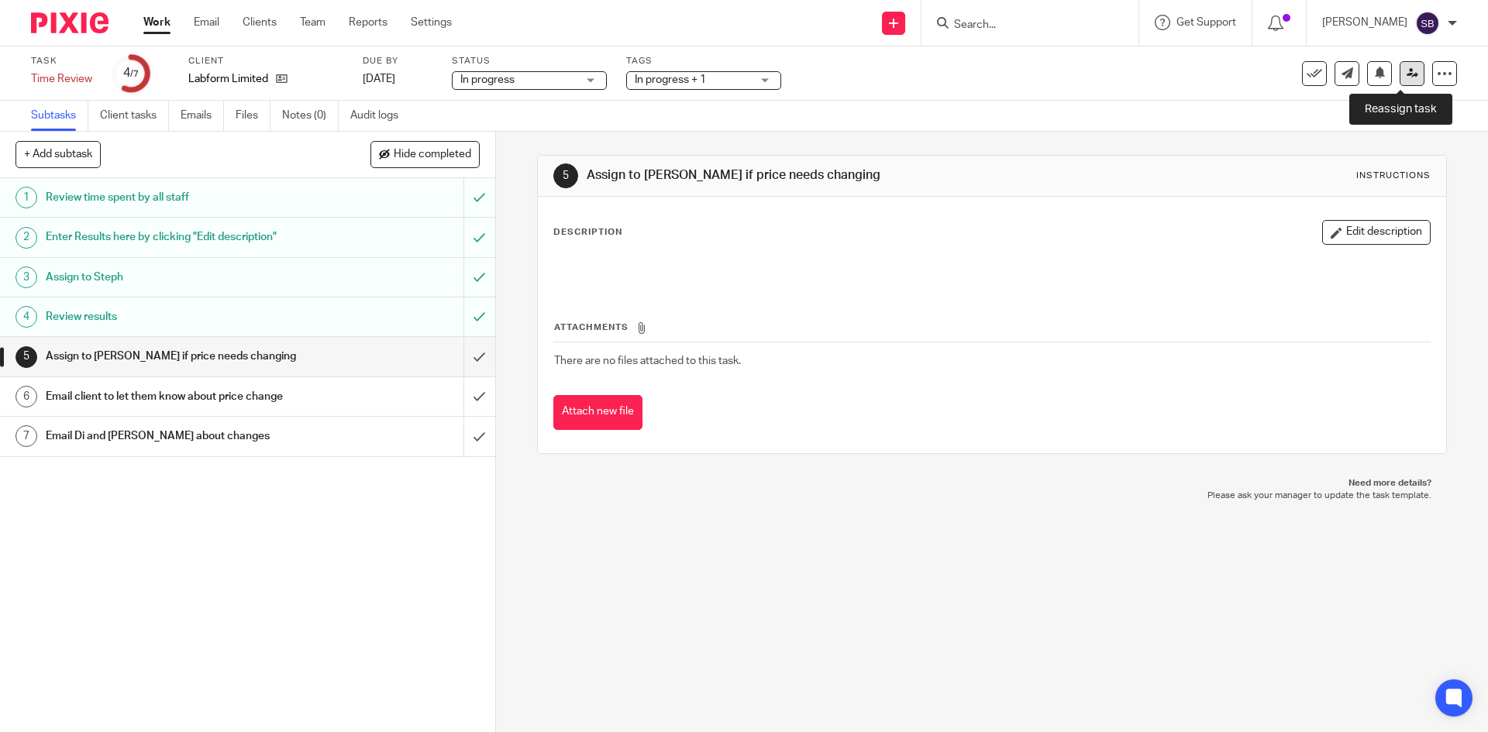
click at [1403, 80] on link at bounding box center [1412, 73] width 25 height 25
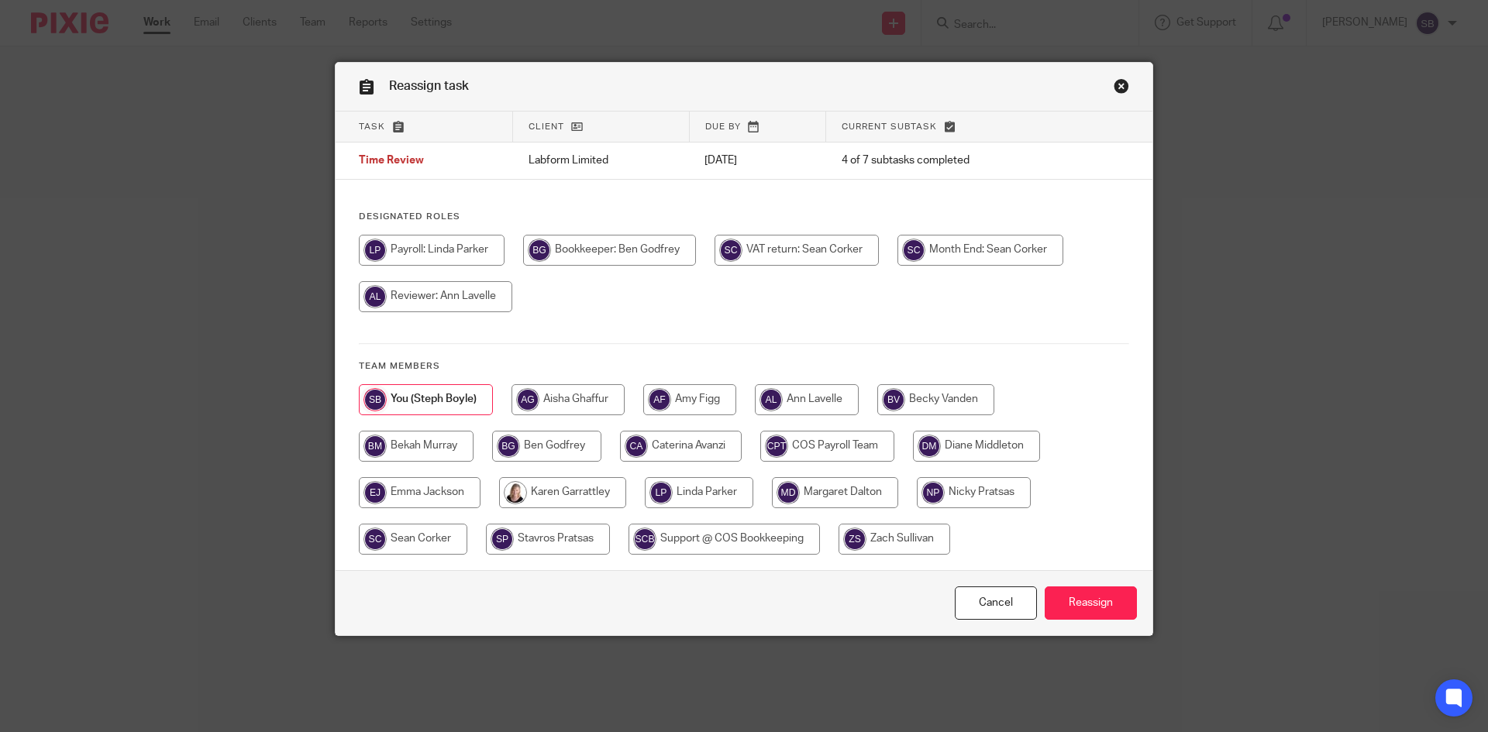
click at [553, 488] on input "radio" at bounding box center [562, 492] width 127 height 31
radio input "true"
click at [1101, 596] on input "Reassign" at bounding box center [1091, 603] width 92 height 33
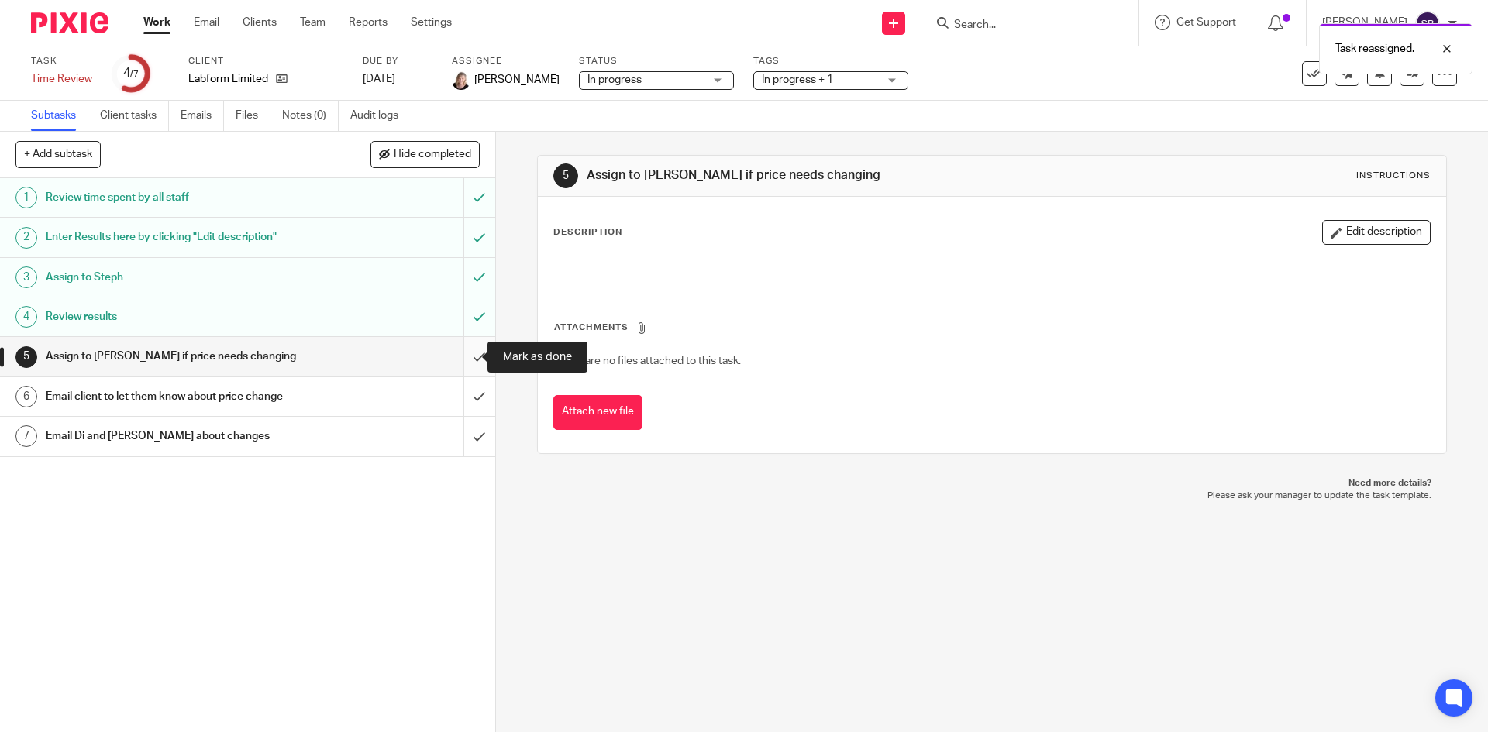
click at [460, 357] on input "submit" at bounding box center [247, 356] width 495 height 39
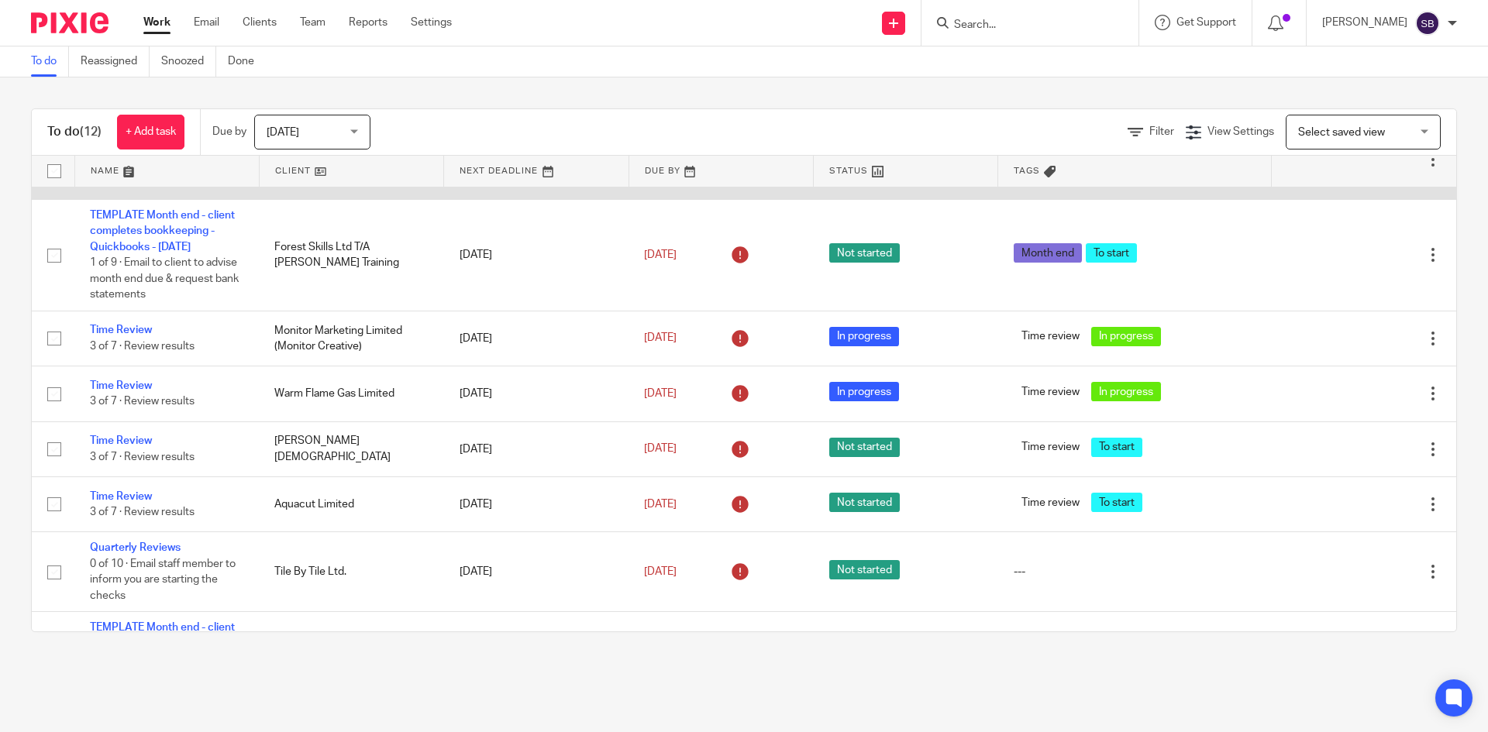
scroll to position [543, 0]
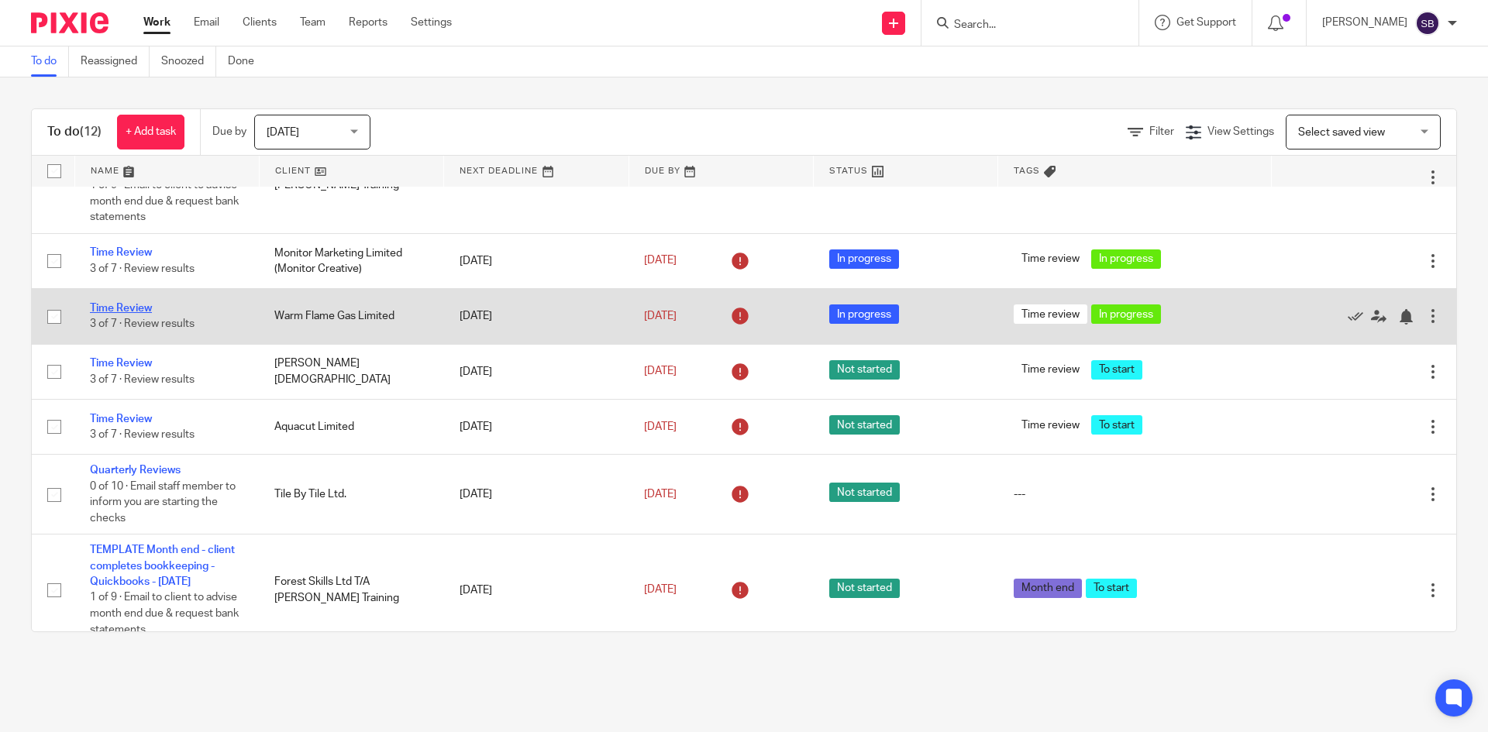
click at [142, 310] on link "Time Review" at bounding box center [121, 308] width 62 height 11
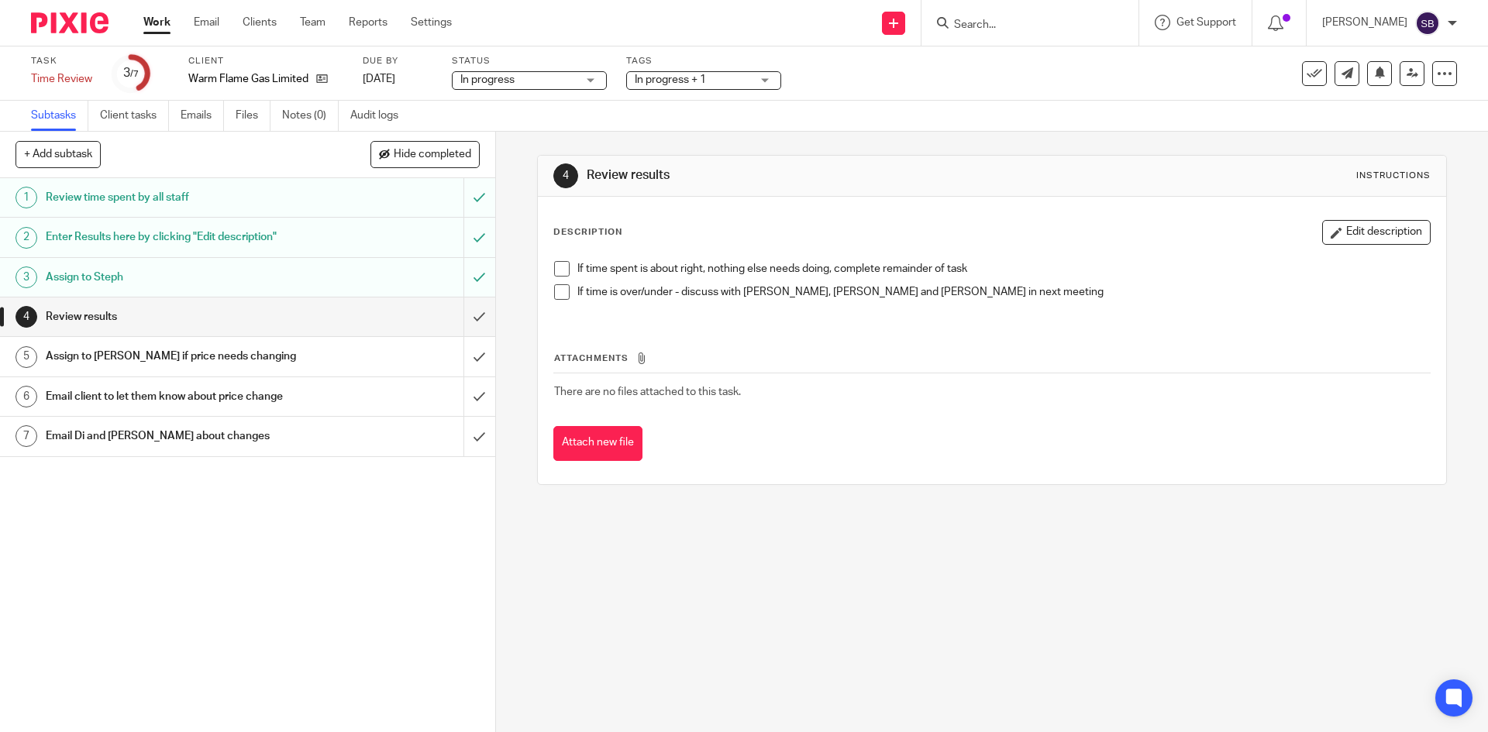
click at [250, 232] on h1 "Enter Results here by clicking "Edit description"" at bounding box center [180, 237] width 268 height 23
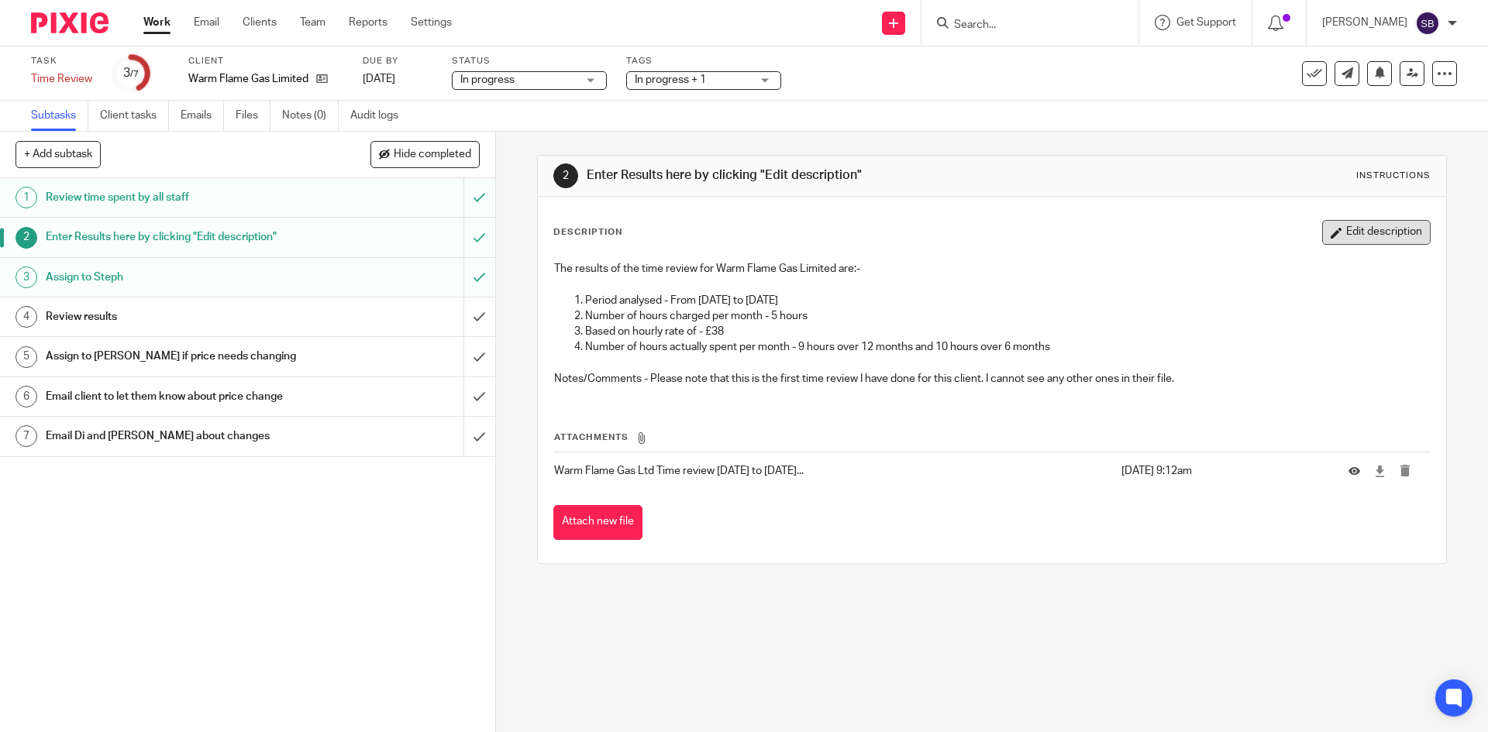
click at [1344, 231] on button "Edit description" at bounding box center [1376, 232] width 109 height 25
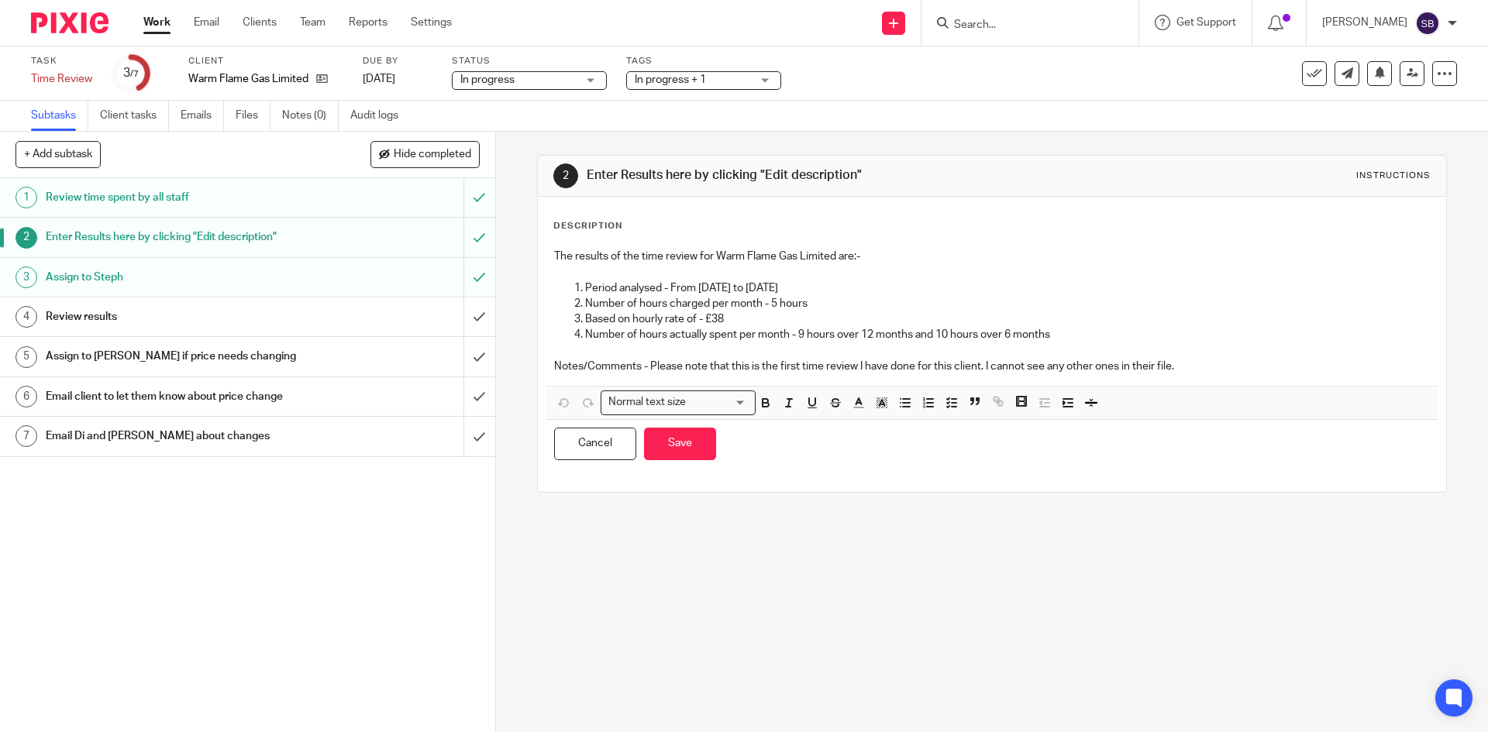
click at [1186, 365] on p "Notes/Comments - Please note that this is the first time review I have done for…" at bounding box center [991, 367] width 875 height 16
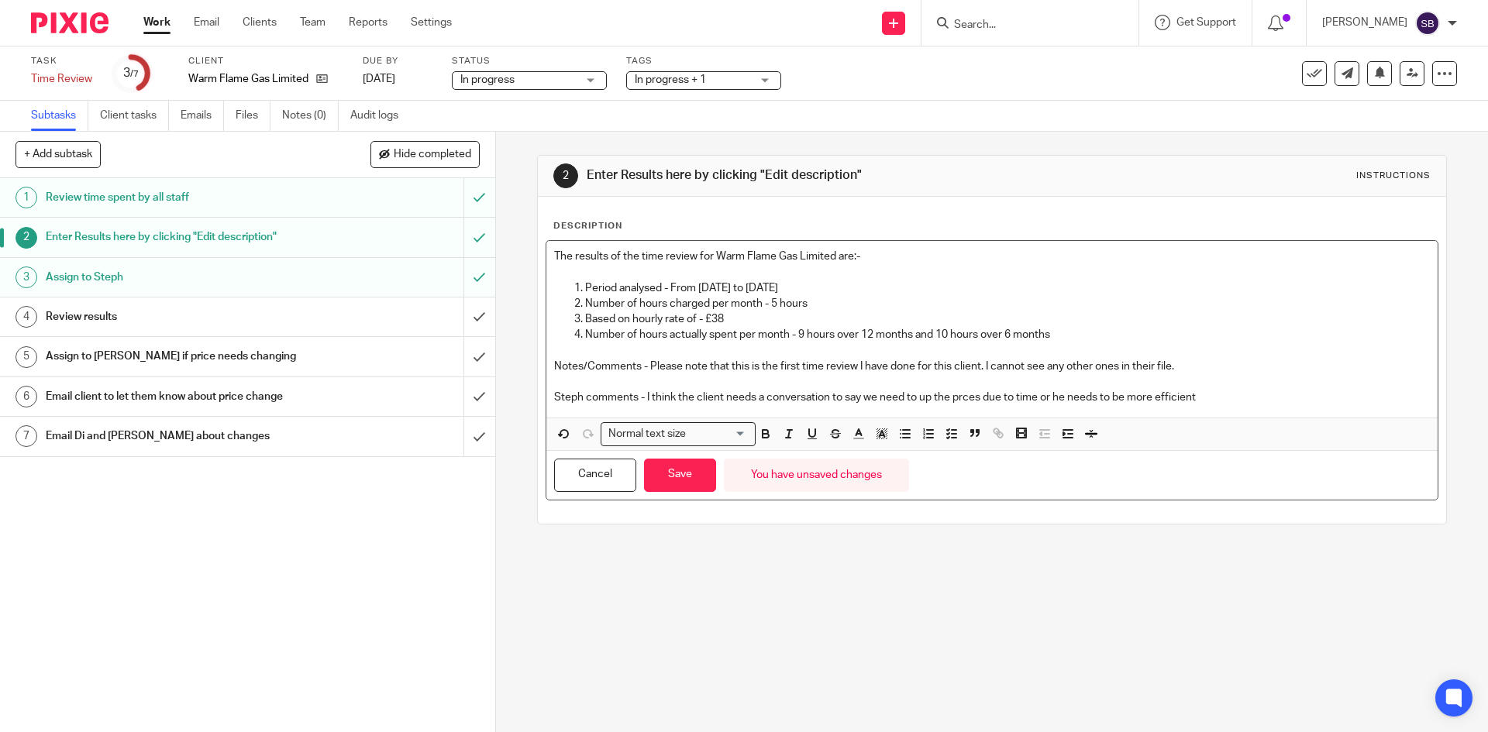
click at [960, 397] on p "Steph comments - I think the client needs a conversation to say we need to up t…" at bounding box center [991, 398] width 875 height 16
click at [1197, 397] on p "Steph comments - I think the client needs a conversation to say we need to up t…" at bounding box center [991, 398] width 875 height 16
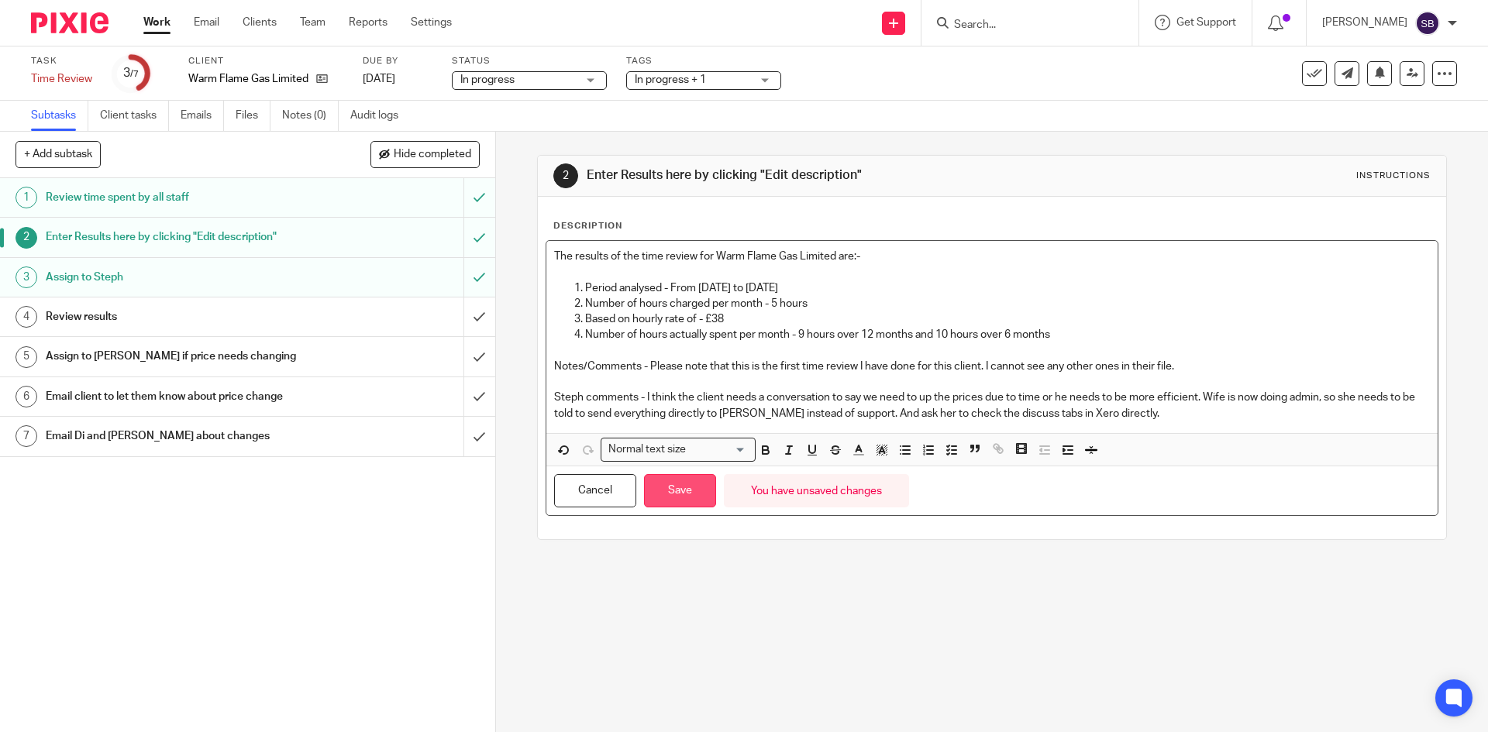
click at [682, 505] on button "Save" at bounding box center [680, 490] width 72 height 33
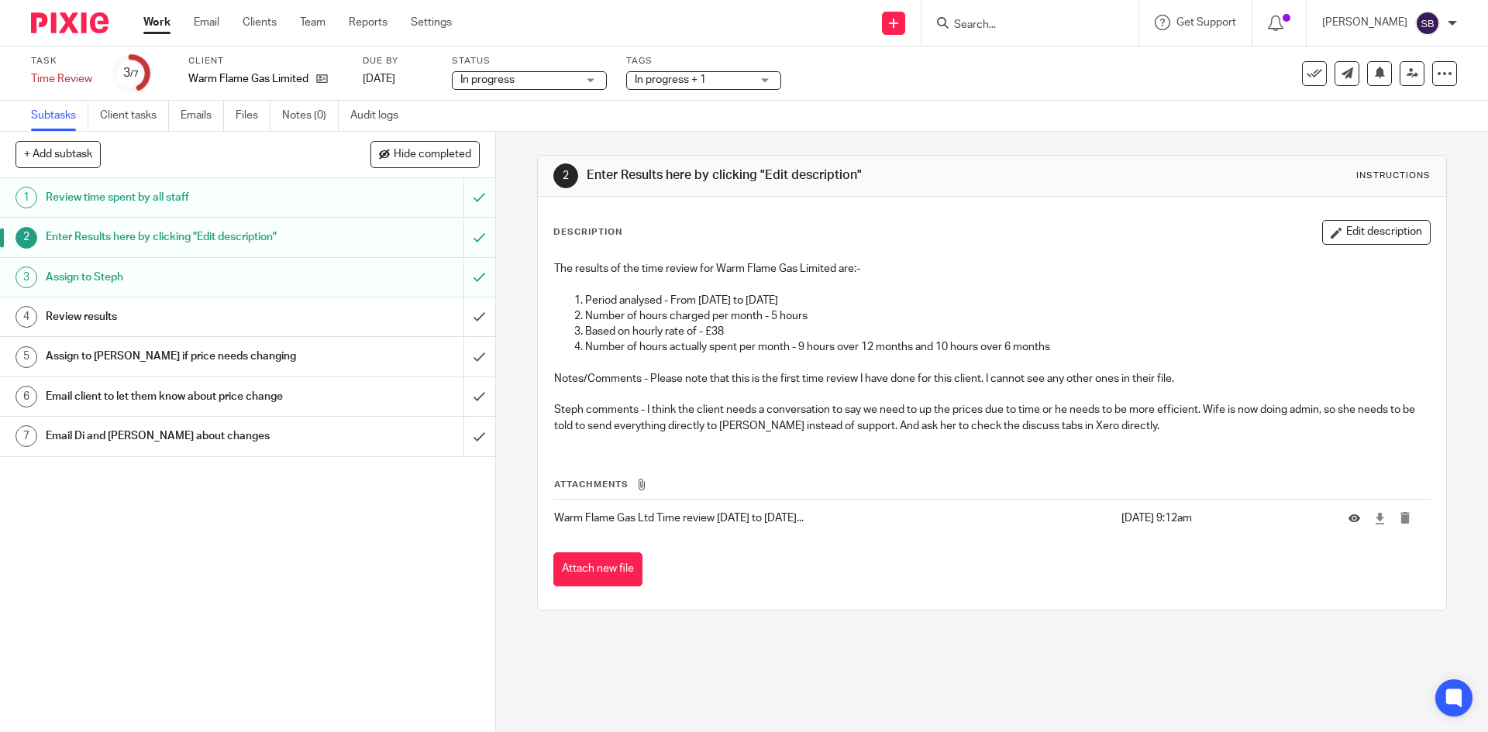
click at [327, 319] on div "Review results" at bounding box center [247, 316] width 402 height 23
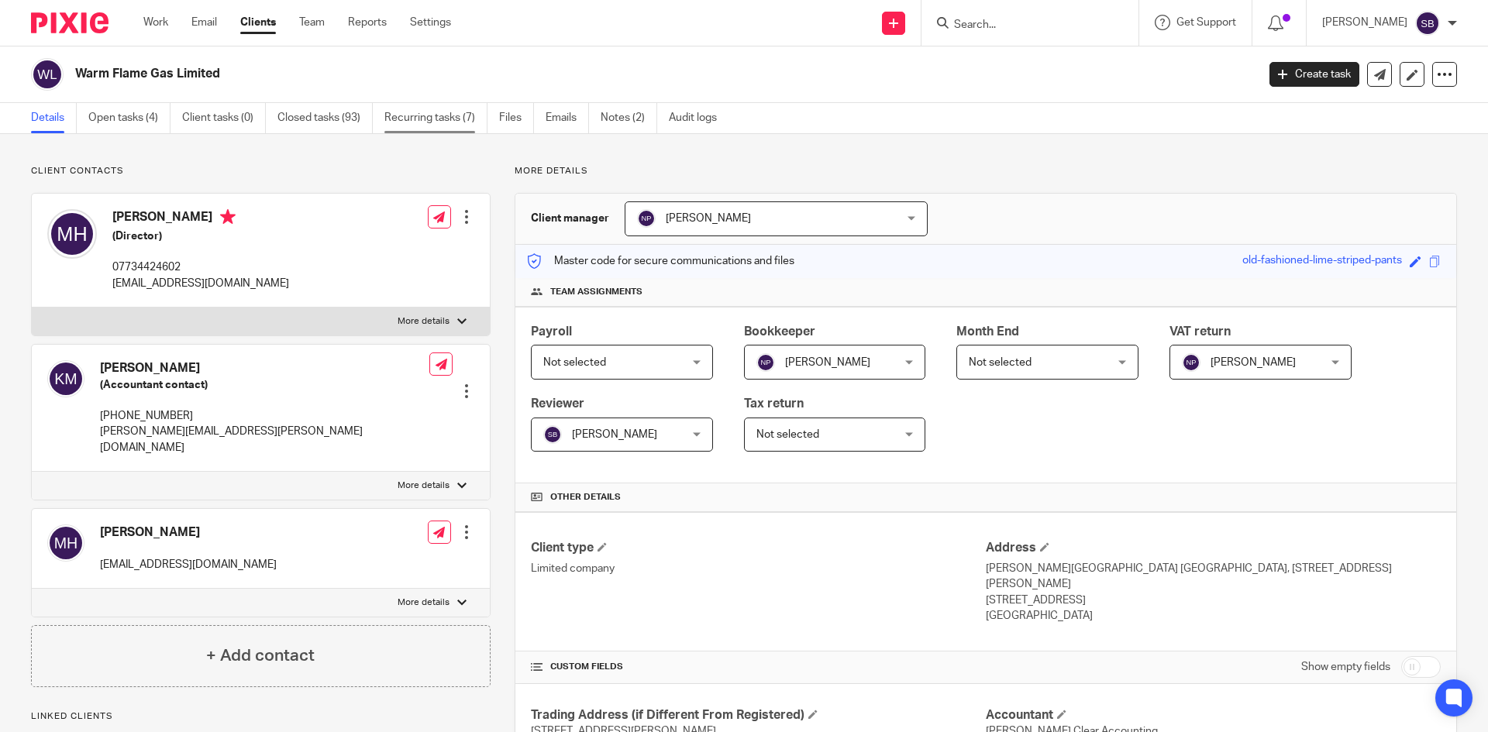
click at [443, 119] on link "Recurring tasks (7)" at bounding box center [435, 118] width 103 height 30
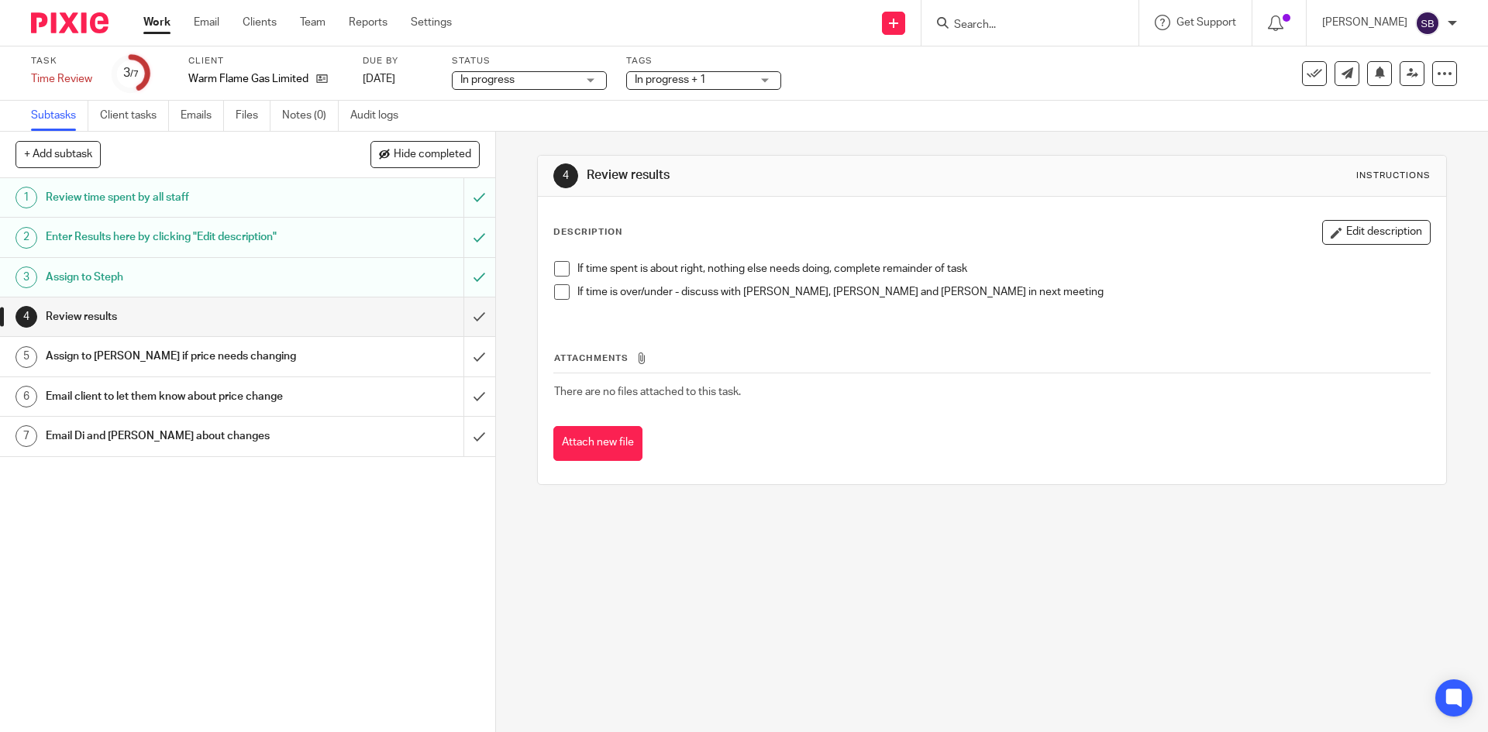
click at [554, 271] on span at bounding box center [562, 269] width 16 height 16
click at [558, 294] on span at bounding box center [562, 292] width 16 height 16
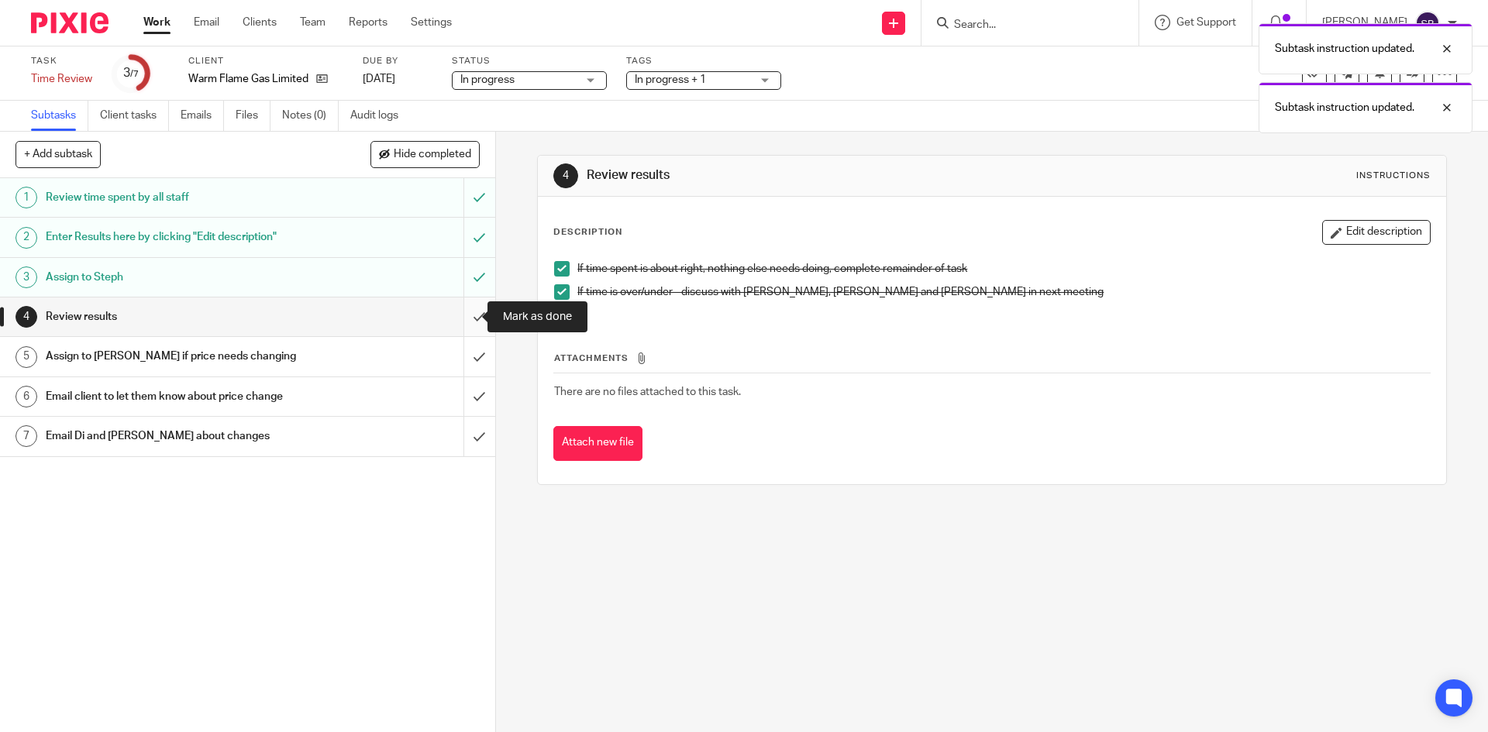
click at [462, 319] on input "submit" at bounding box center [247, 317] width 495 height 39
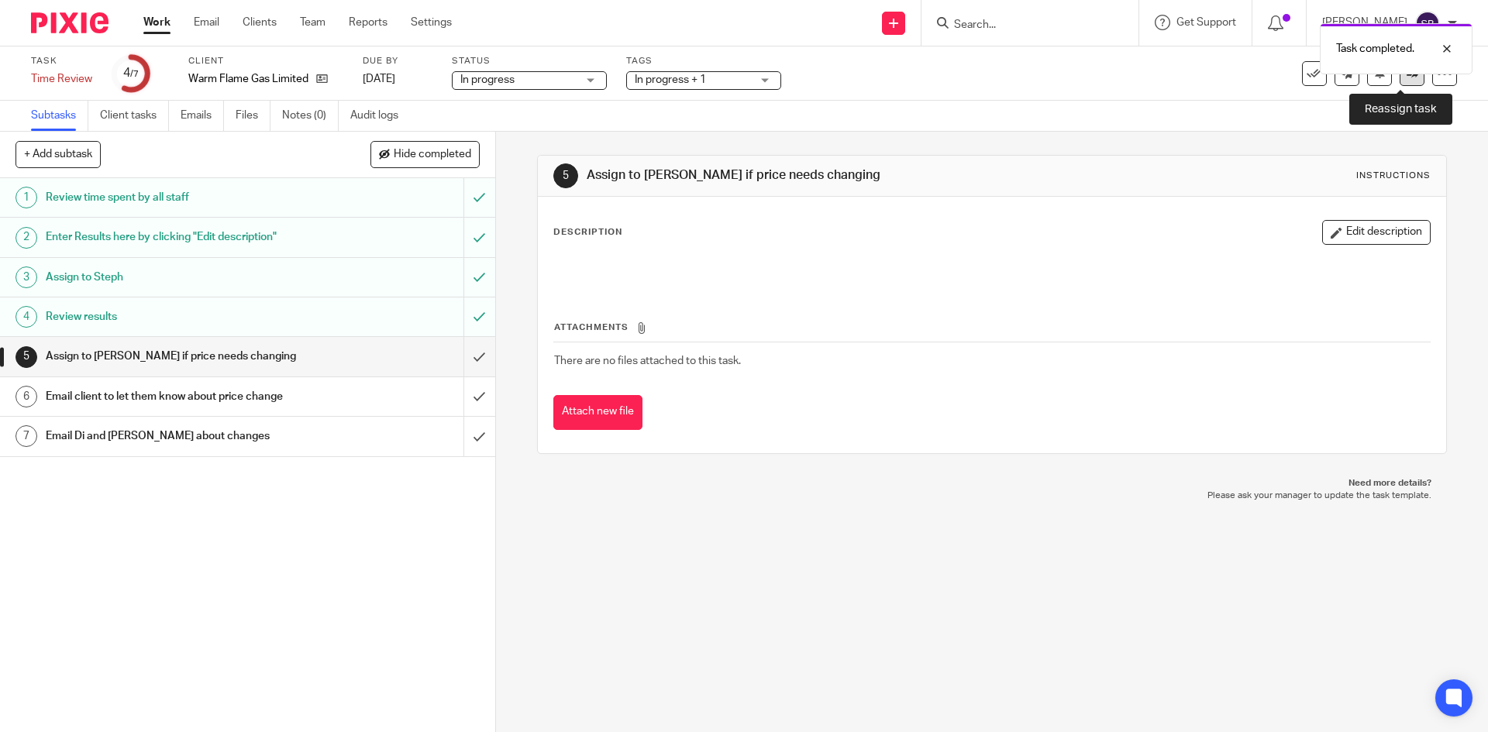
click at [1400, 81] on link at bounding box center [1412, 73] width 25 height 25
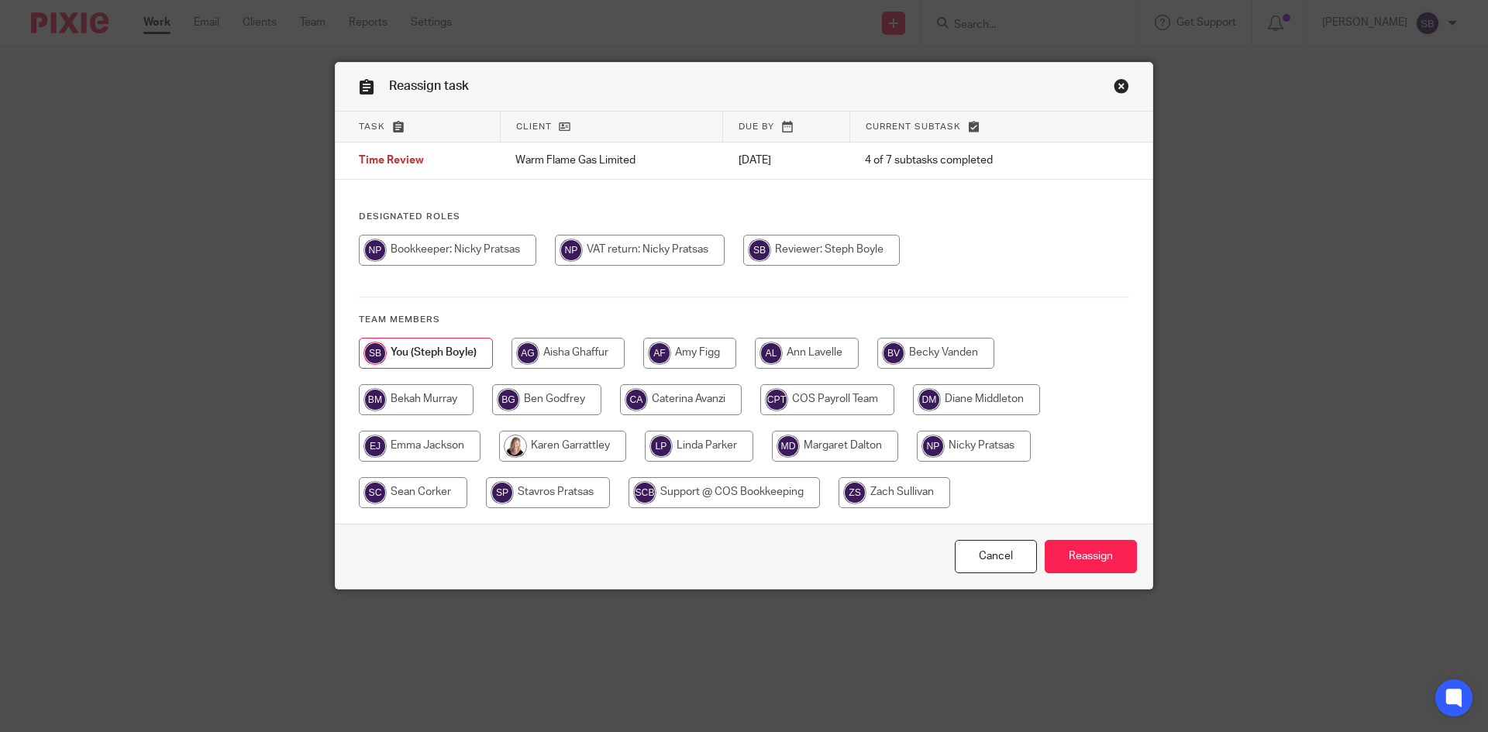
click at [565, 443] on input "radio" at bounding box center [562, 446] width 127 height 31
radio input "true"
click at [1096, 556] on input "Reassign" at bounding box center [1091, 556] width 92 height 33
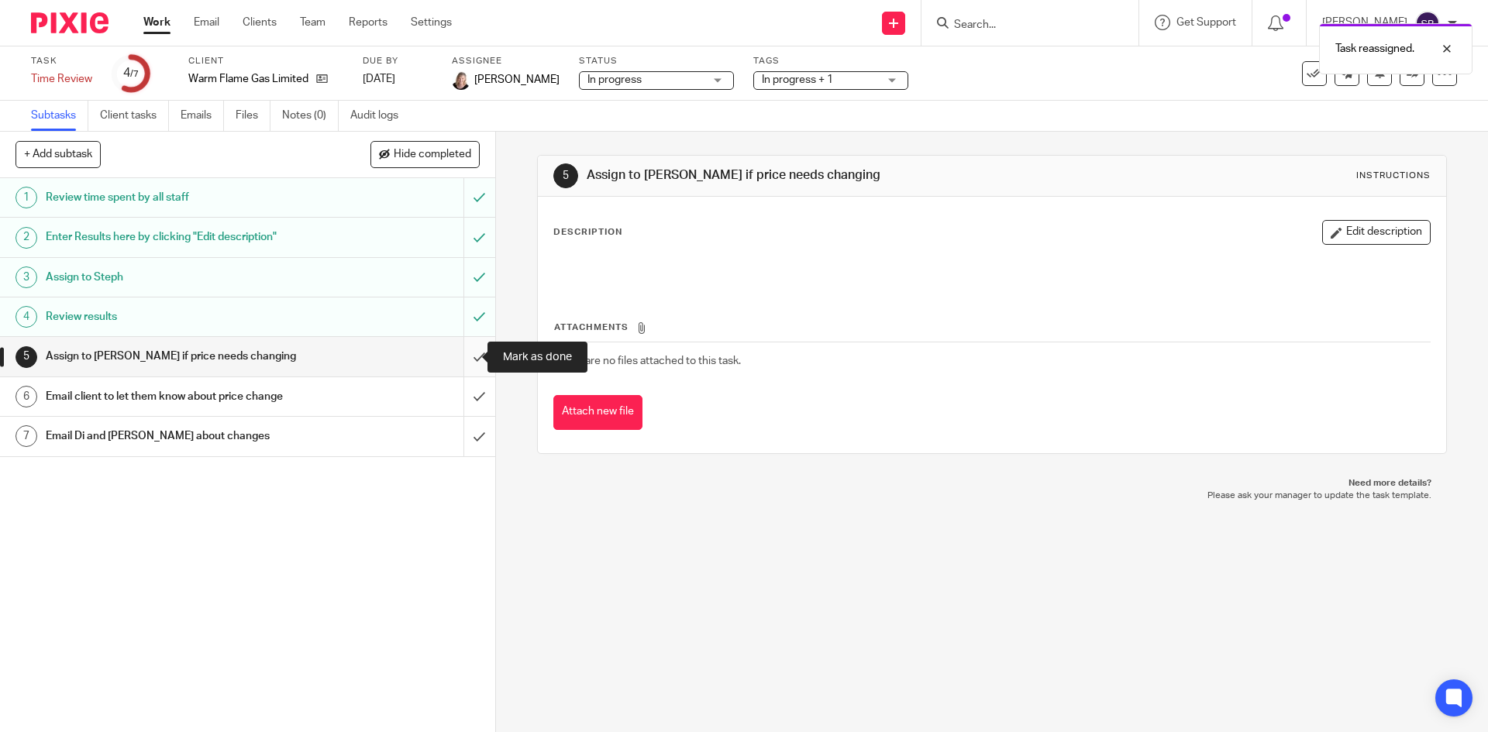
click at [464, 356] on input "submit" at bounding box center [247, 356] width 495 height 39
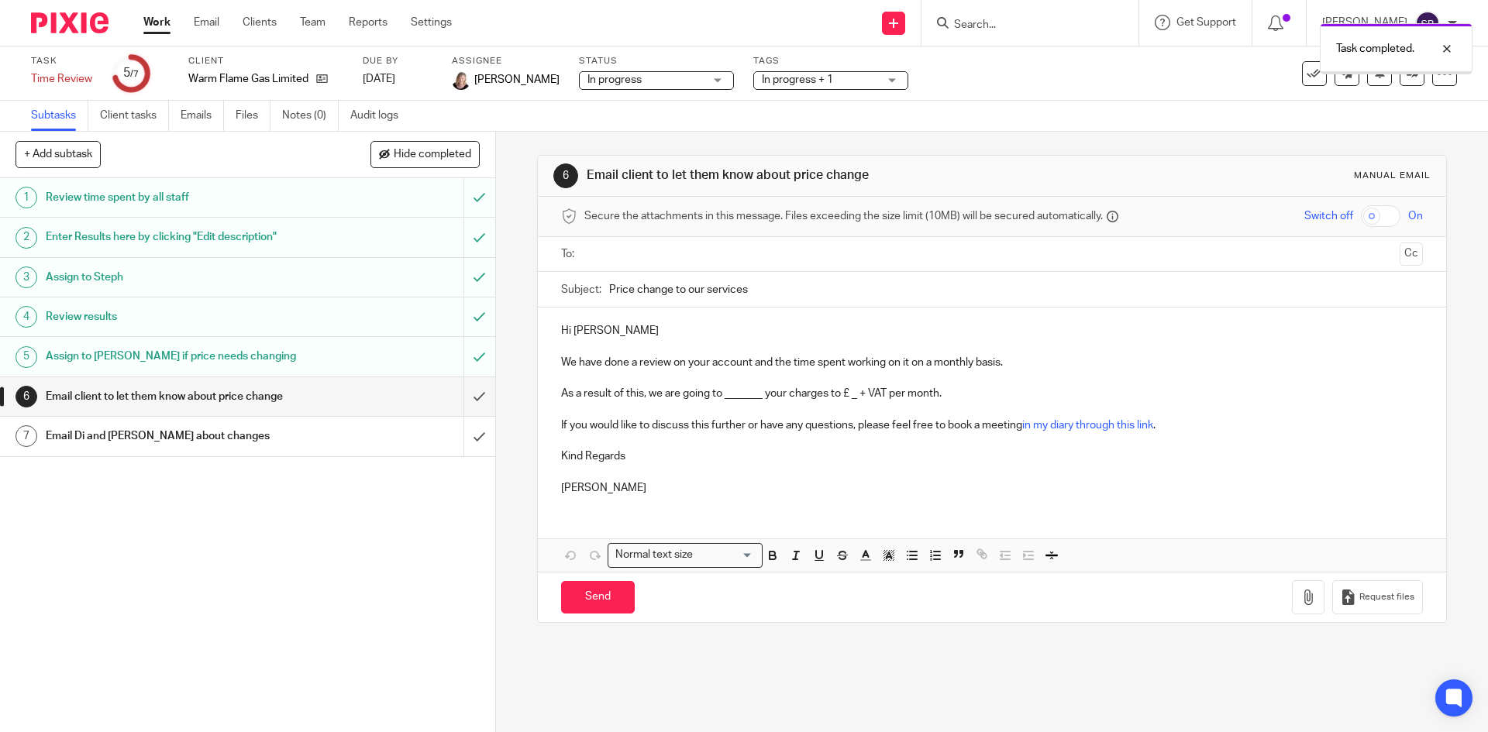
click at [162, 20] on link "Work" at bounding box center [156, 23] width 27 height 16
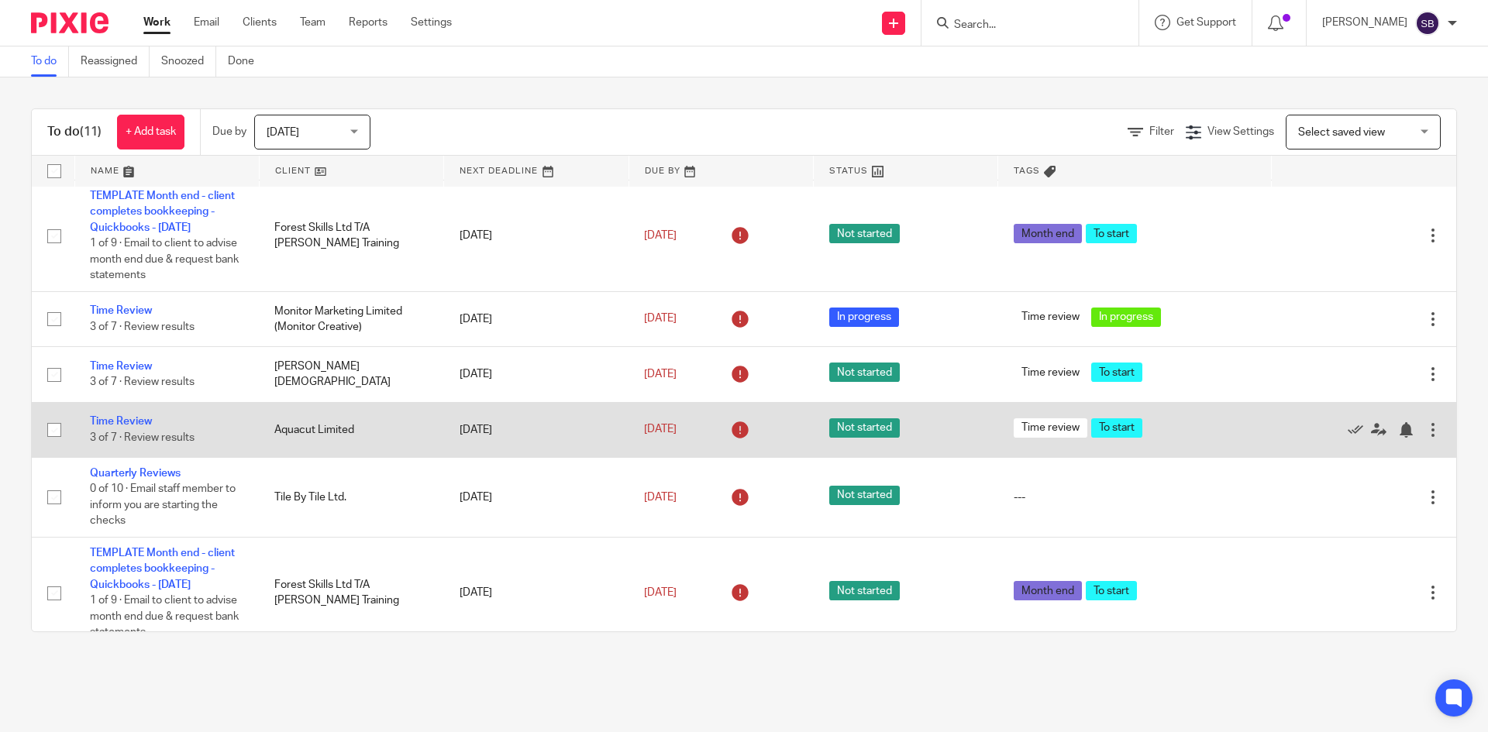
scroll to position [501, 0]
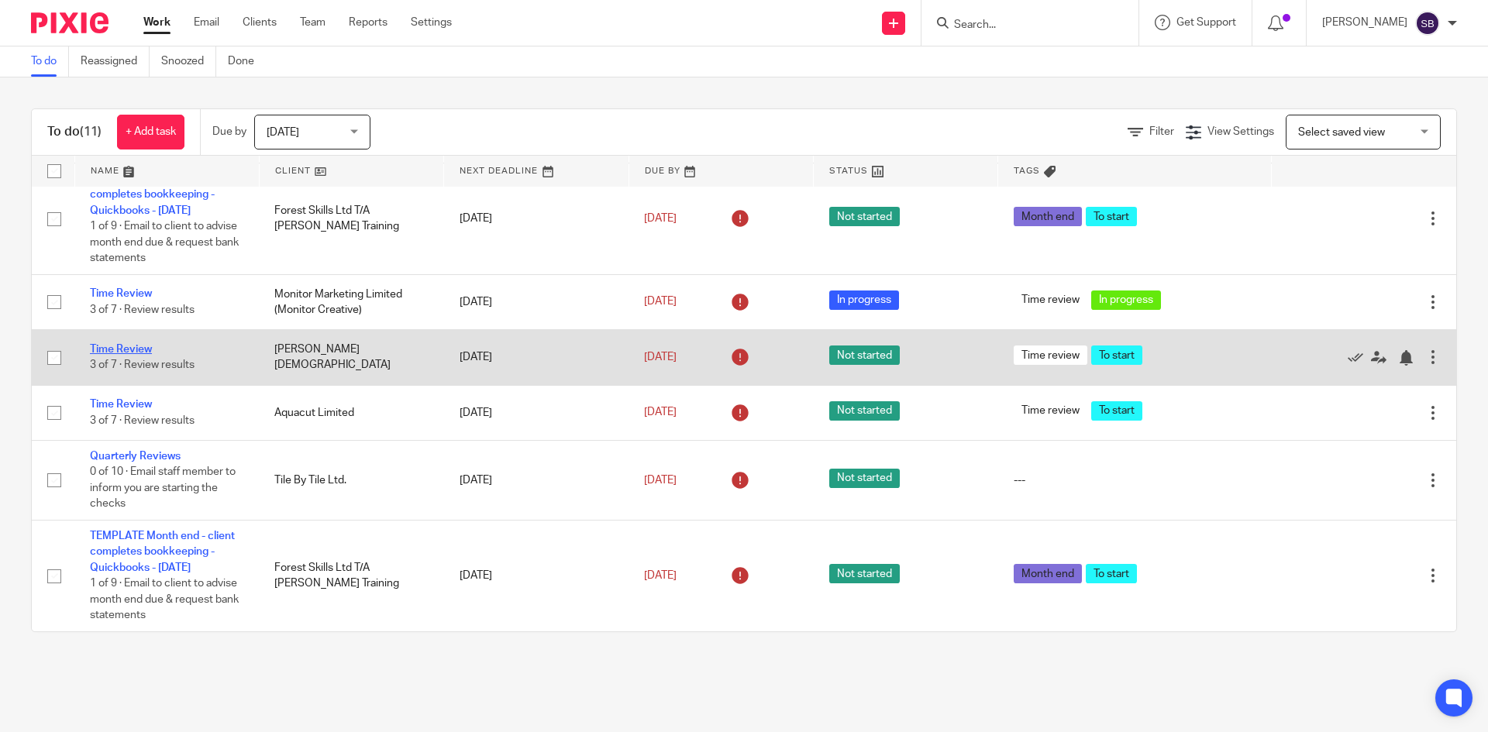
click at [129, 347] on link "Time Review" at bounding box center [121, 349] width 62 height 11
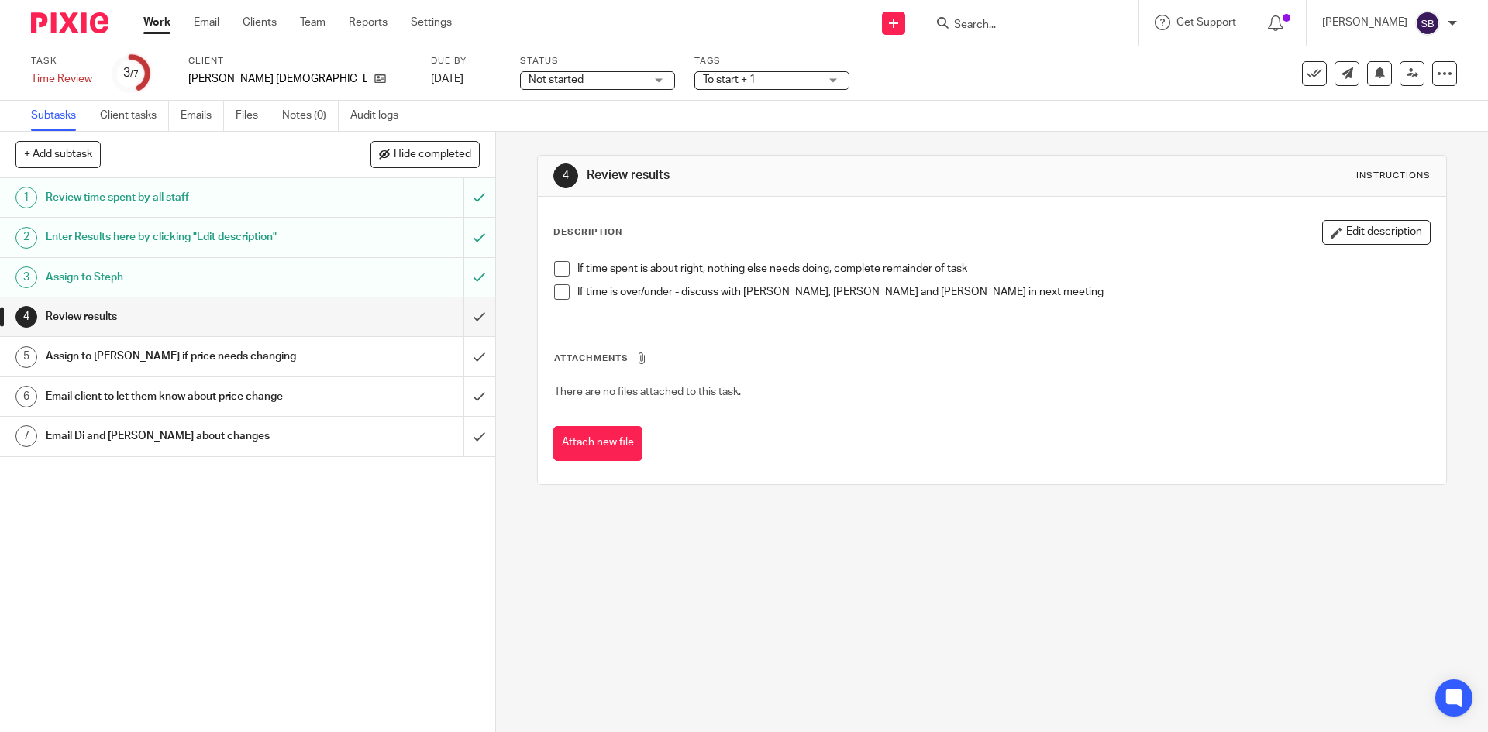
click at [284, 243] on h1 "Enter Results here by clicking "Edit description"" at bounding box center [180, 237] width 268 height 23
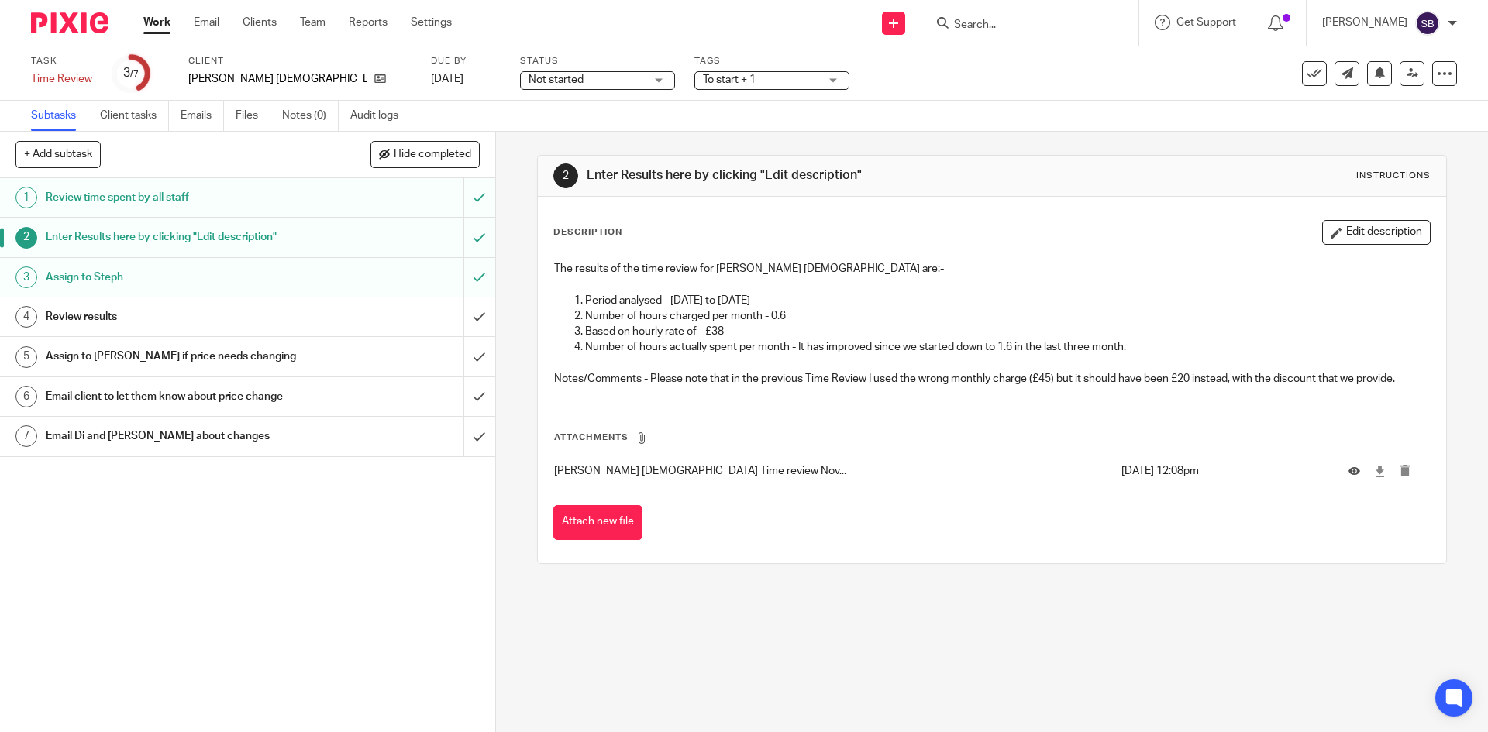
click at [277, 319] on h1 "Review results" at bounding box center [180, 316] width 268 height 23
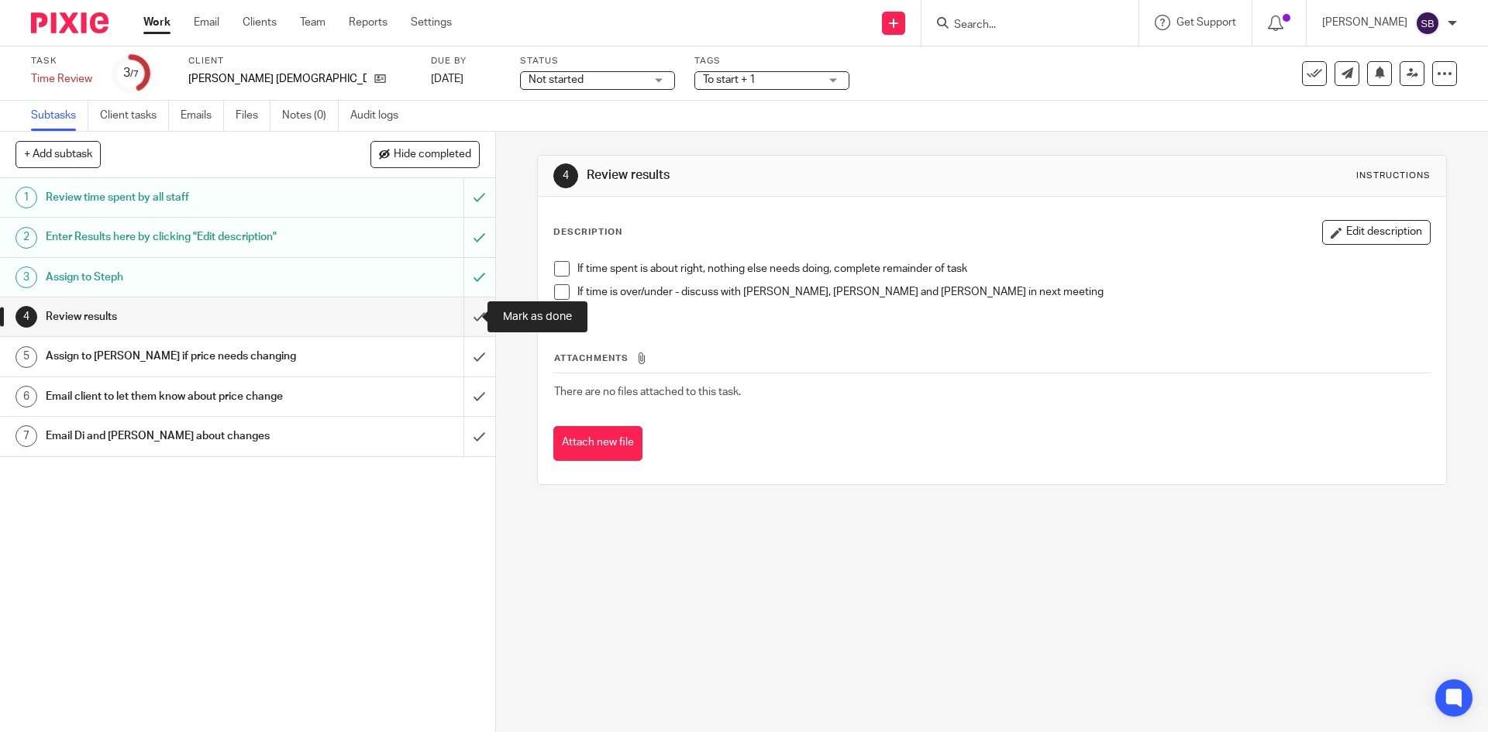
click at [460, 317] on input "submit" at bounding box center [247, 317] width 495 height 39
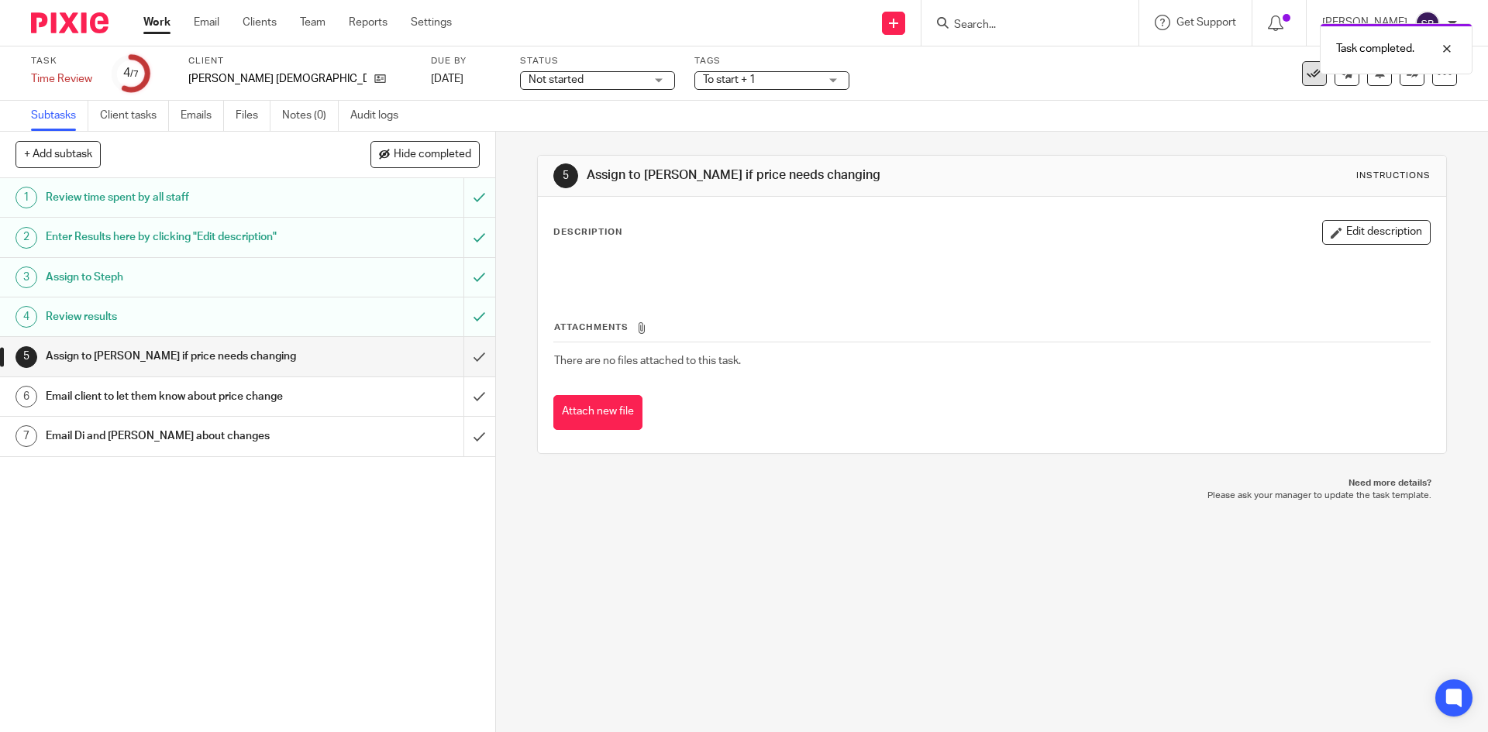
click at [1307, 76] on icon at bounding box center [1315, 74] width 16 height 16
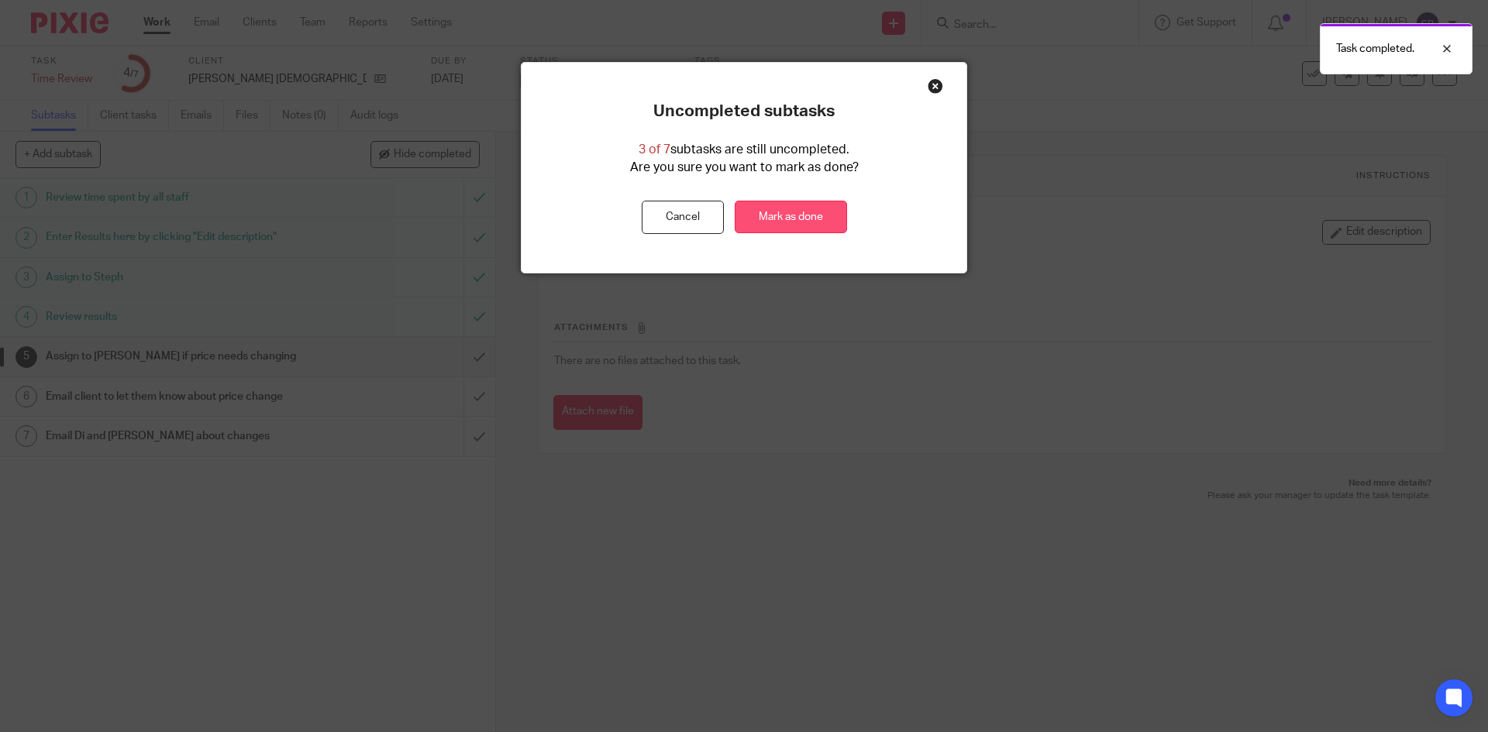
click at [823, 222] on link "Mark as done" at bounding box center [791, 217] width 112 height 33
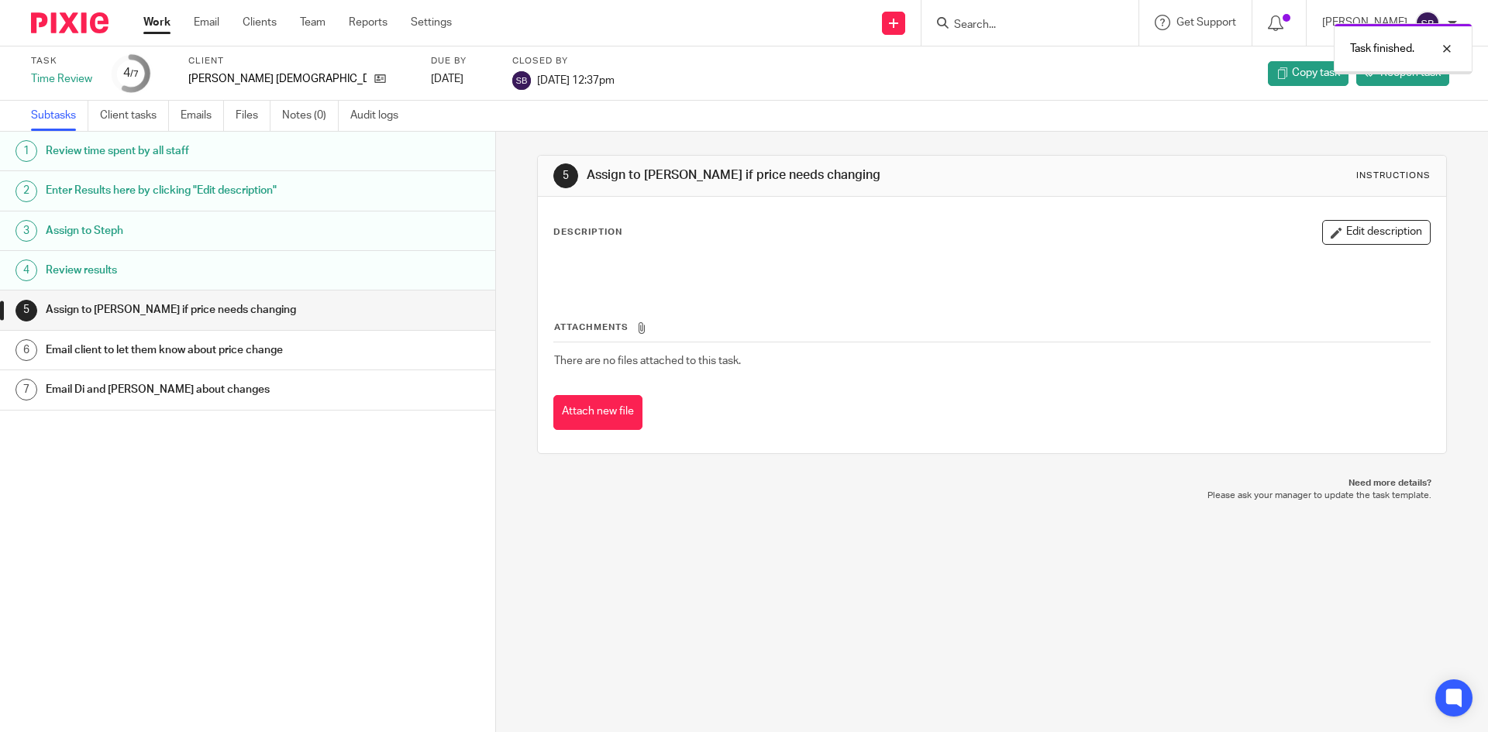
click at [158, 23] on link "Work" at bounding box center [156, 23] width 27 height 16
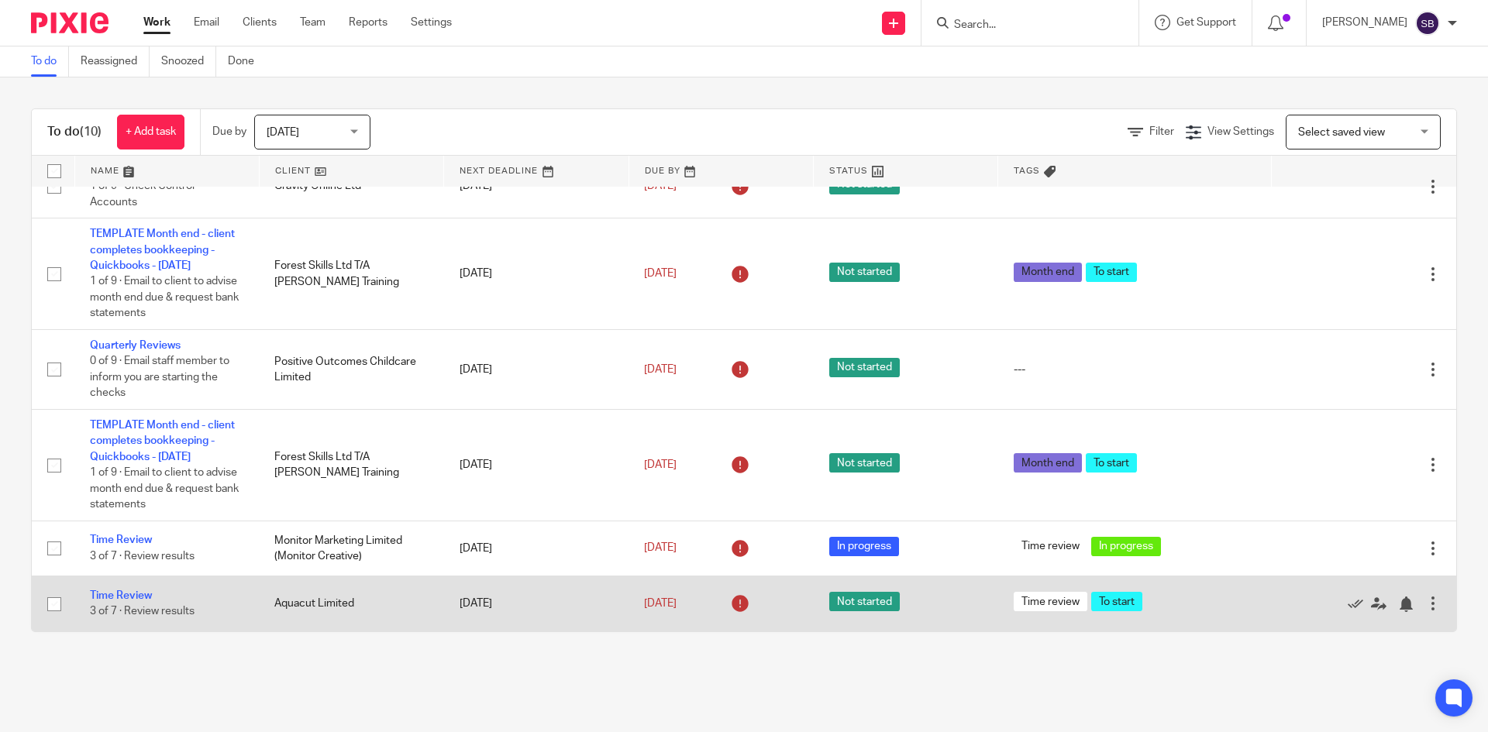
scroll to position [446, 0]
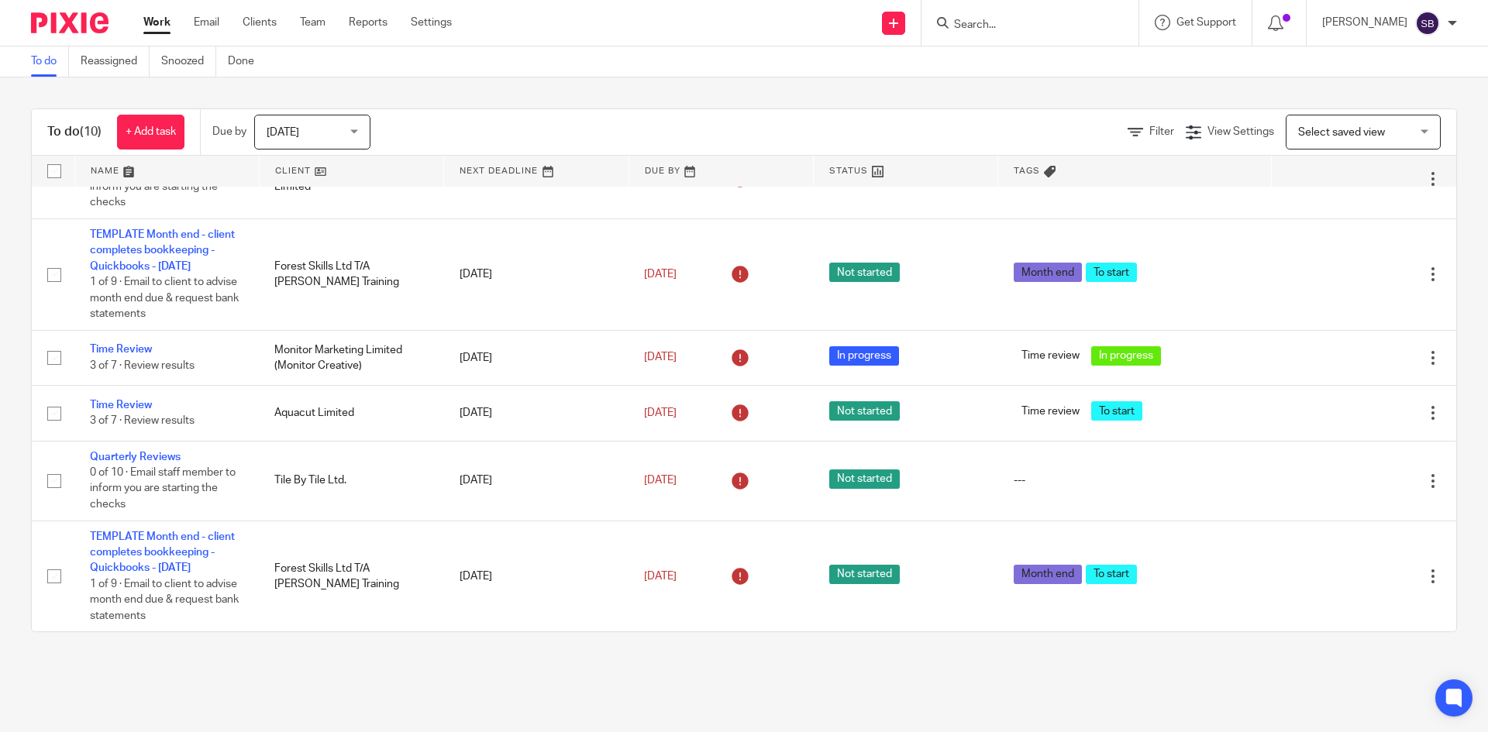
click at [303, 128] on span "Today" at bounding box center [308, 131] width 82 height 33
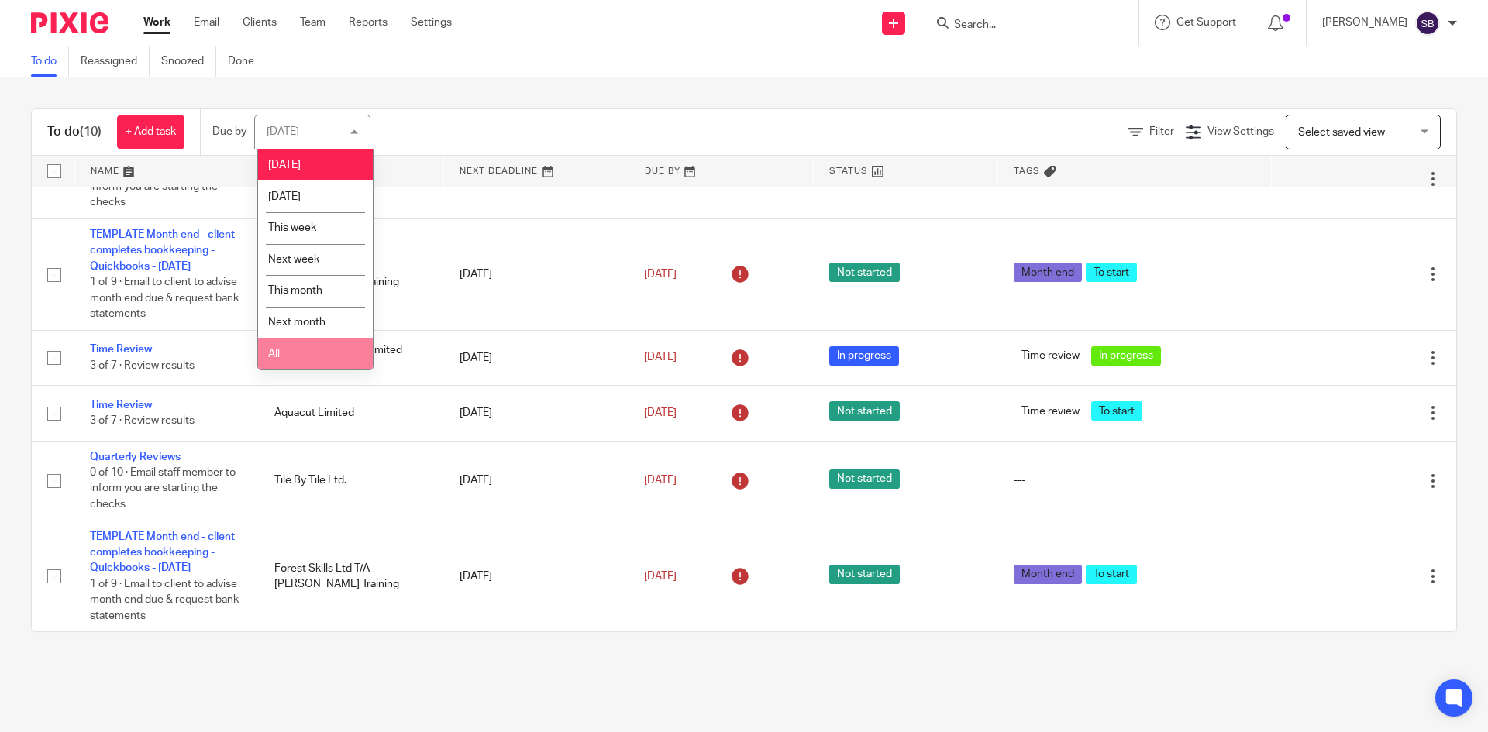
click at [319, 349] on li "All" at bounding box center [315, 354] width 115 height 32
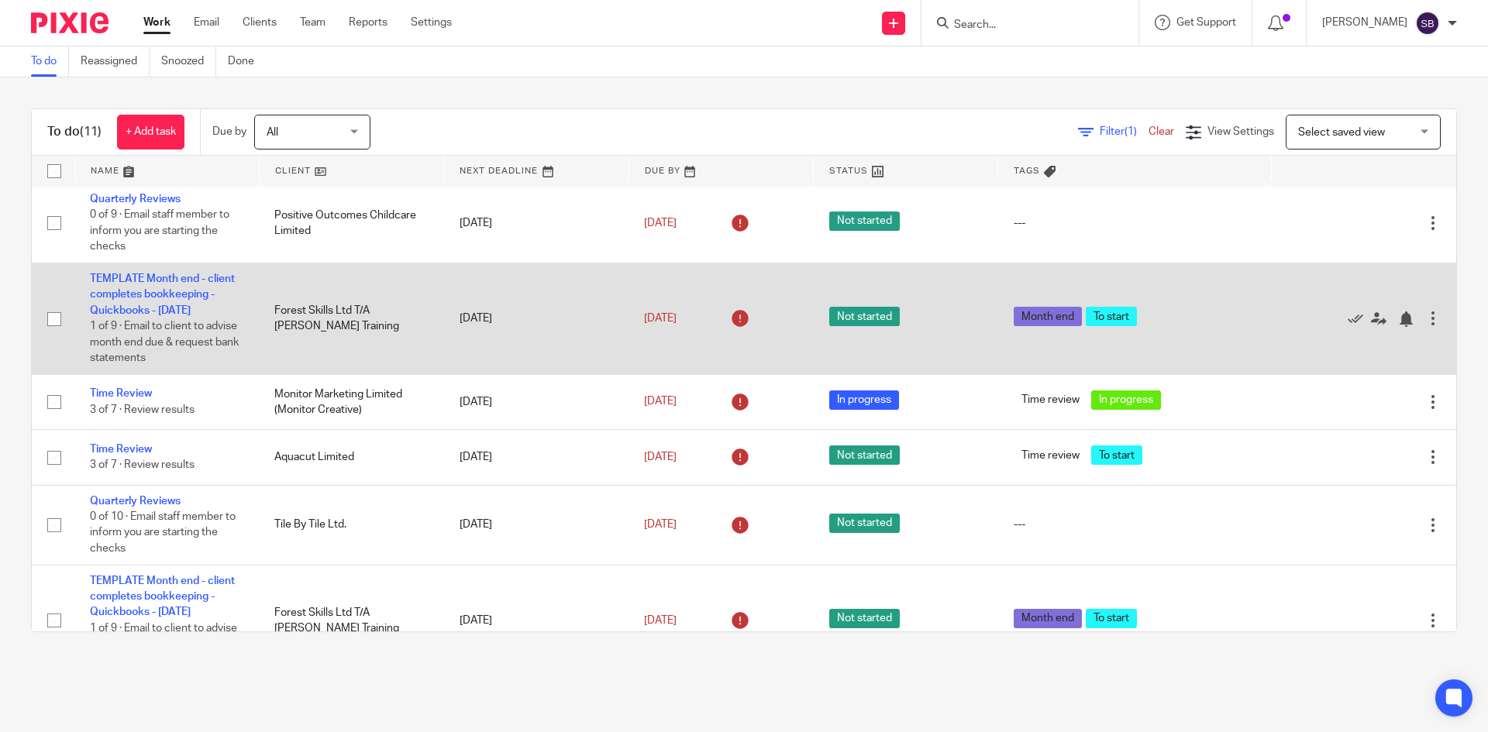
scroll to position [510, 0]
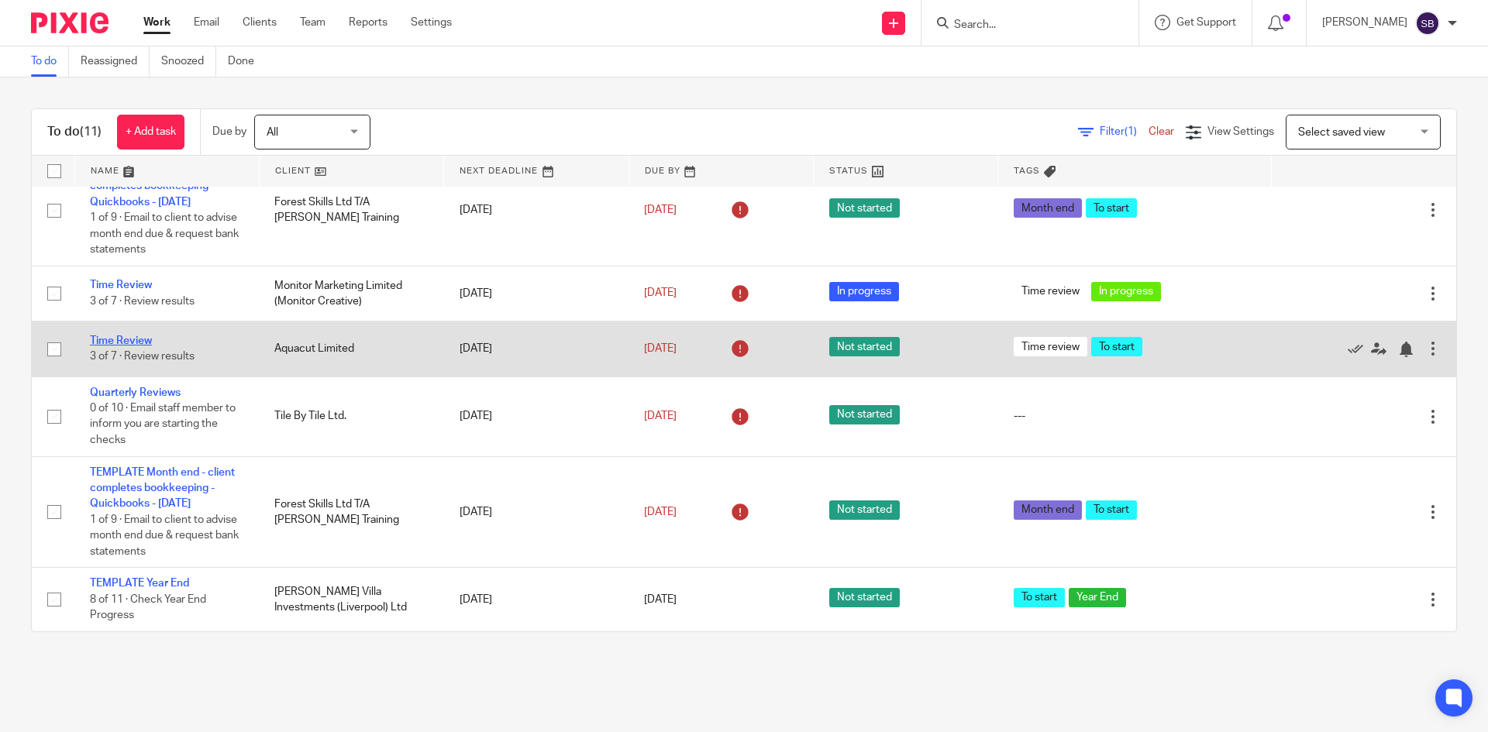
click at [128, 342] on link "Time Review" at bounding box center [121, 341] width 62 height 11
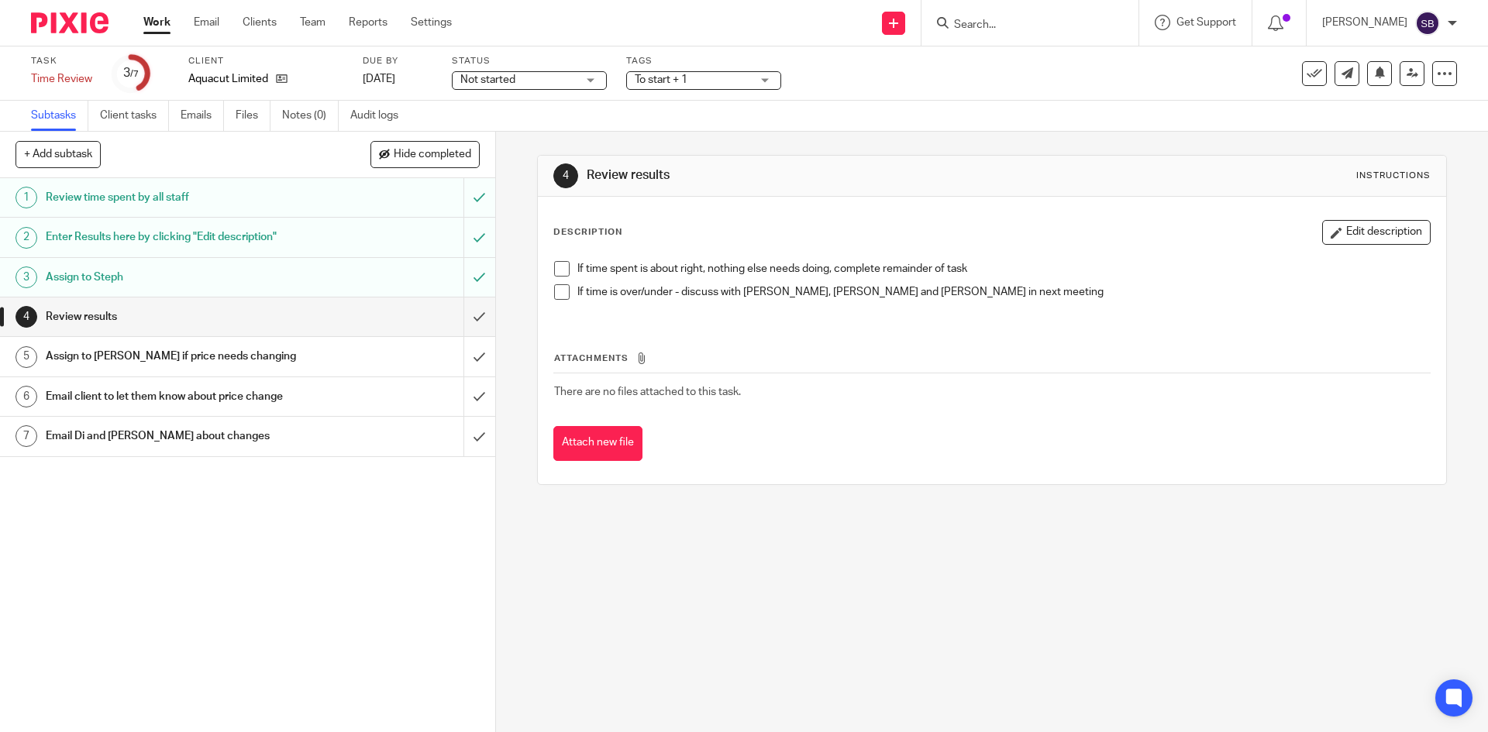
click at [289, 248] on h1 "Enter Results here by clicking "Edit description"" at bounding box center [180, 237] width 268 height 23
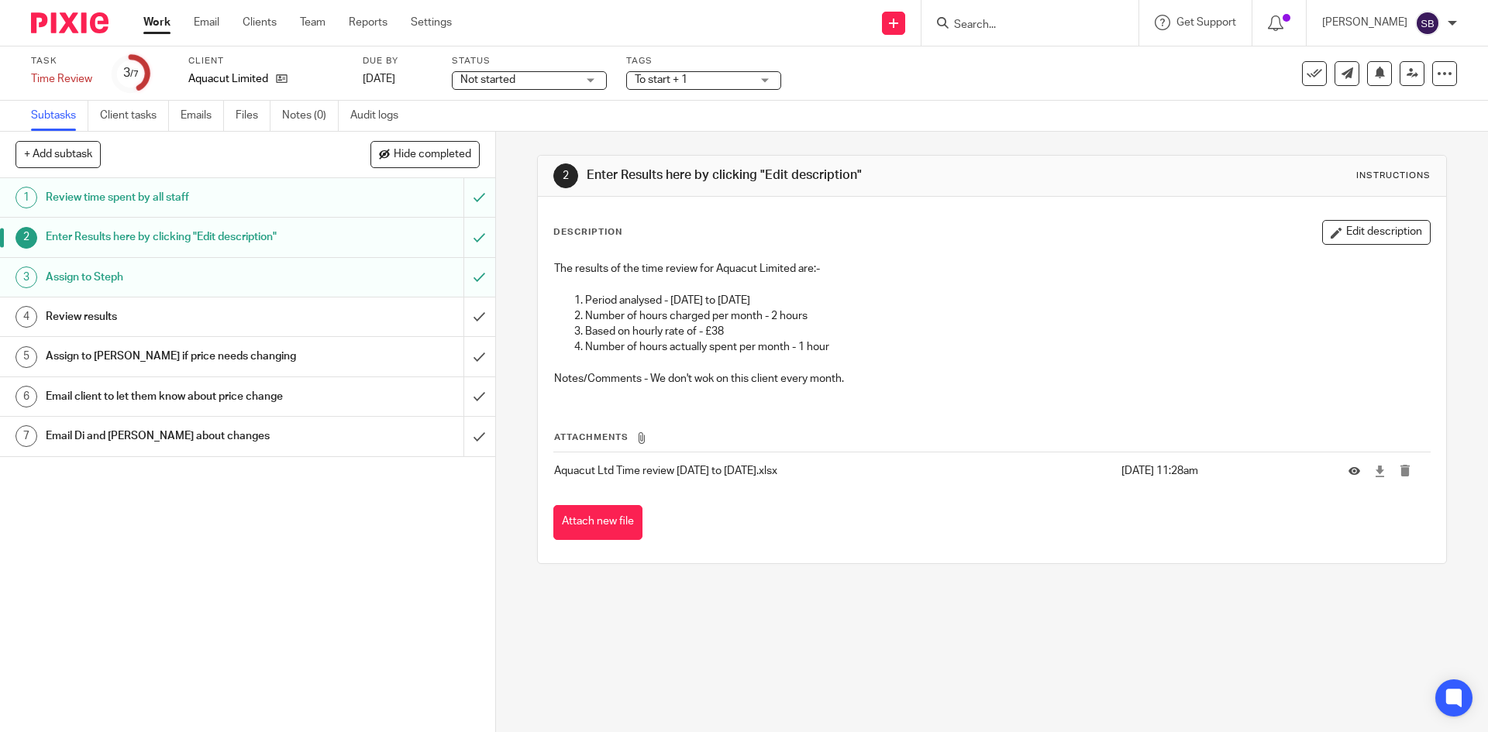
click at [415, 326] on div "Review results" at bounding box center [247, 316] width 402 height 23
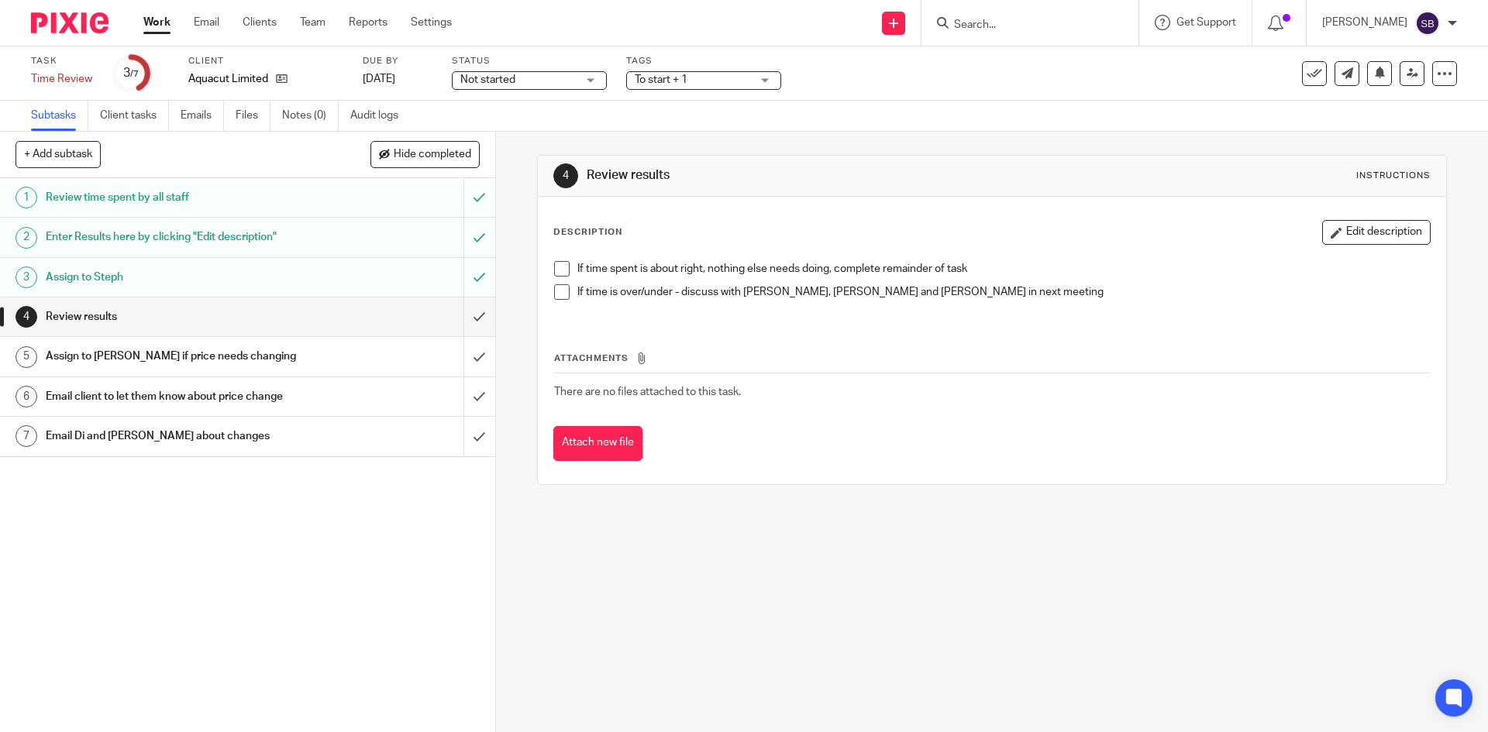
click at [561, 272] on span at bounding box center [562, 269] width 16 height 16
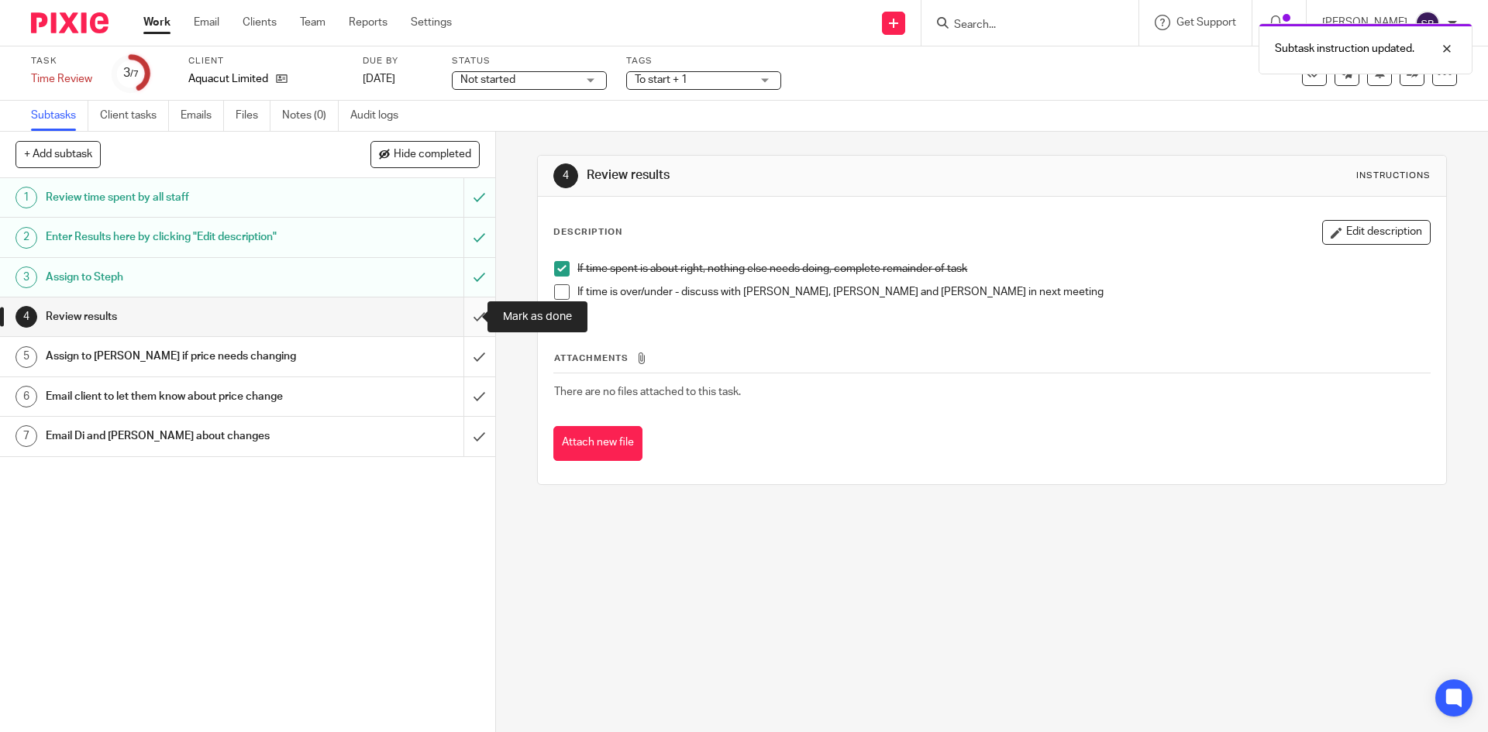
click at [461, 316] on input "submit" at bounding box center [247, 317] width 495 height 39
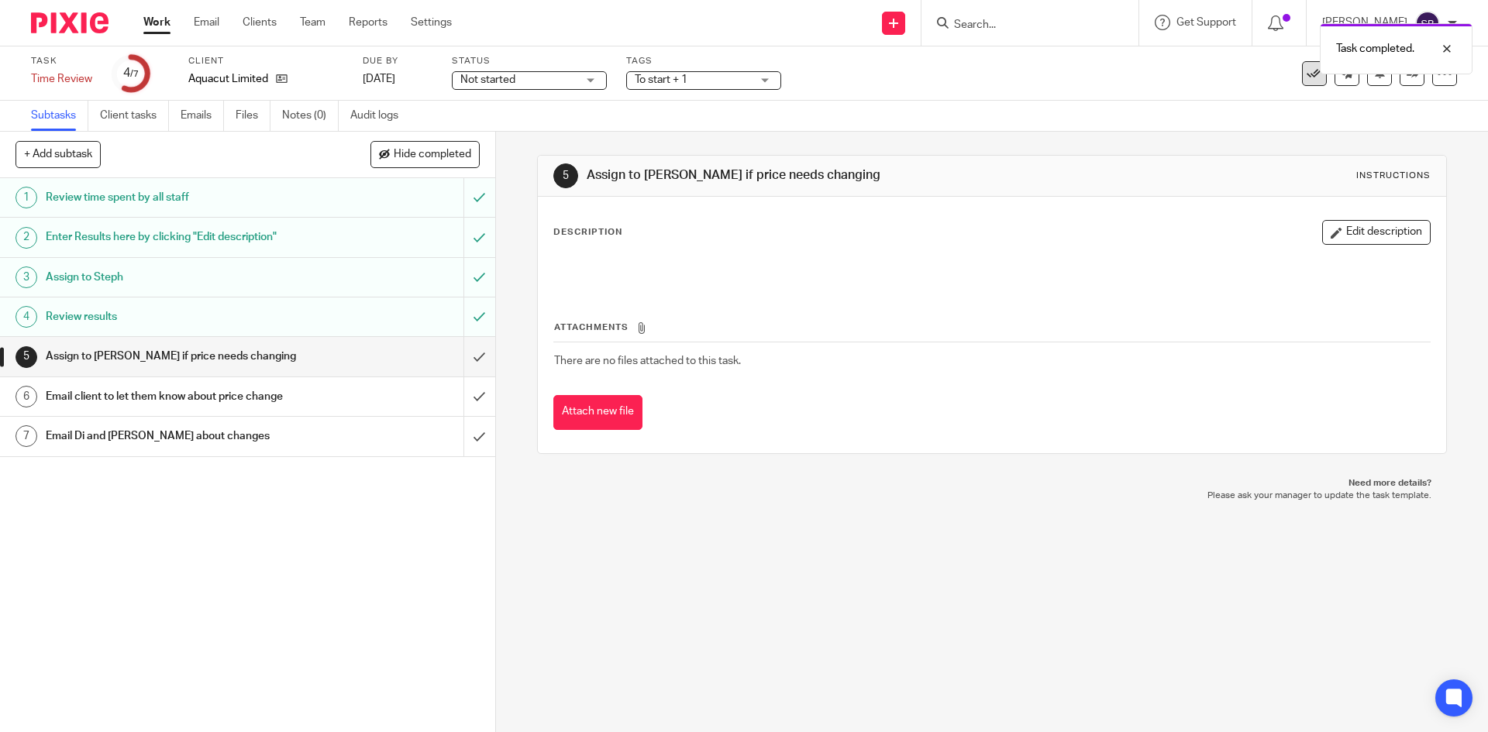
click at [1307, 79] on icon at bounding box center [1315, 74] width 16 height 16
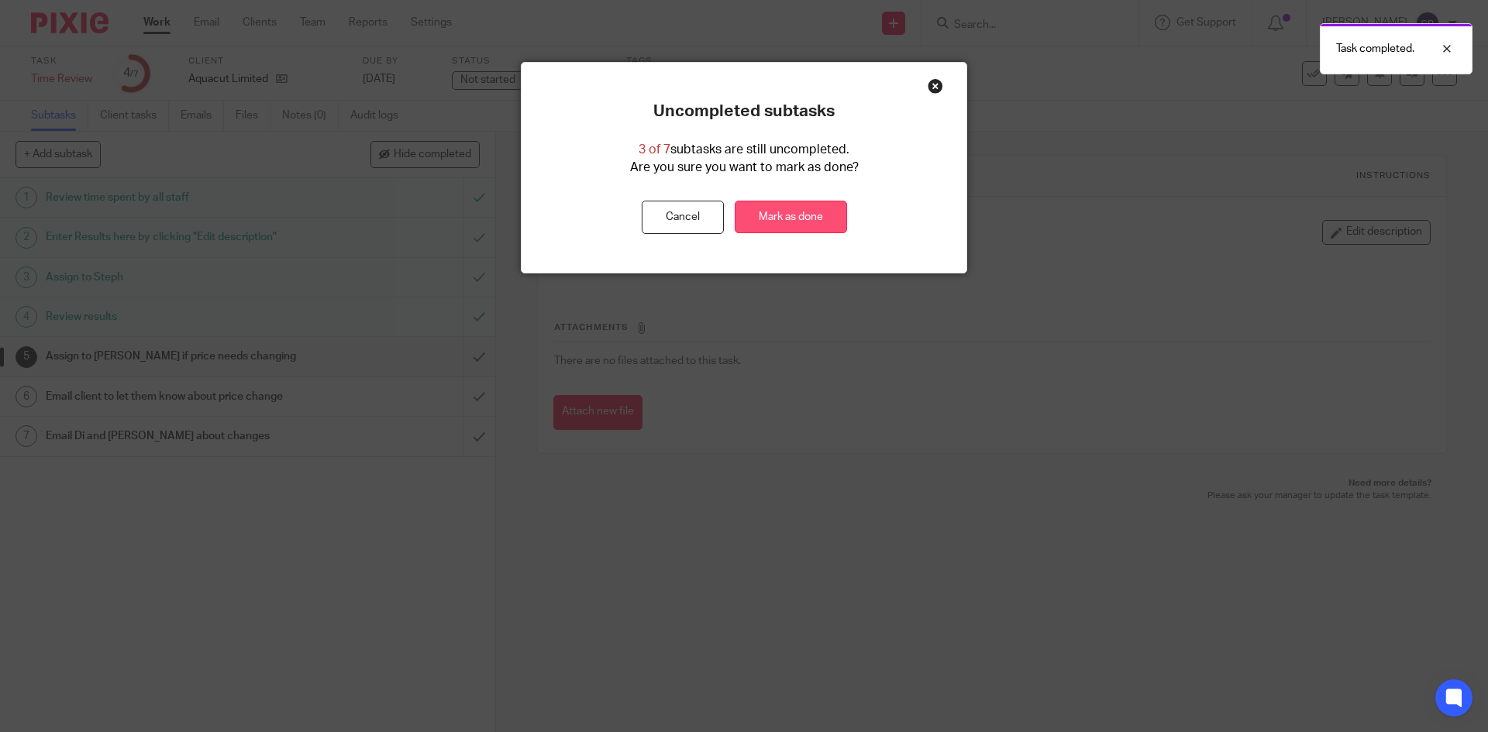
click at [814, 220] on link "Mark as done" at bounding box center [791, 217] width 112 height 33
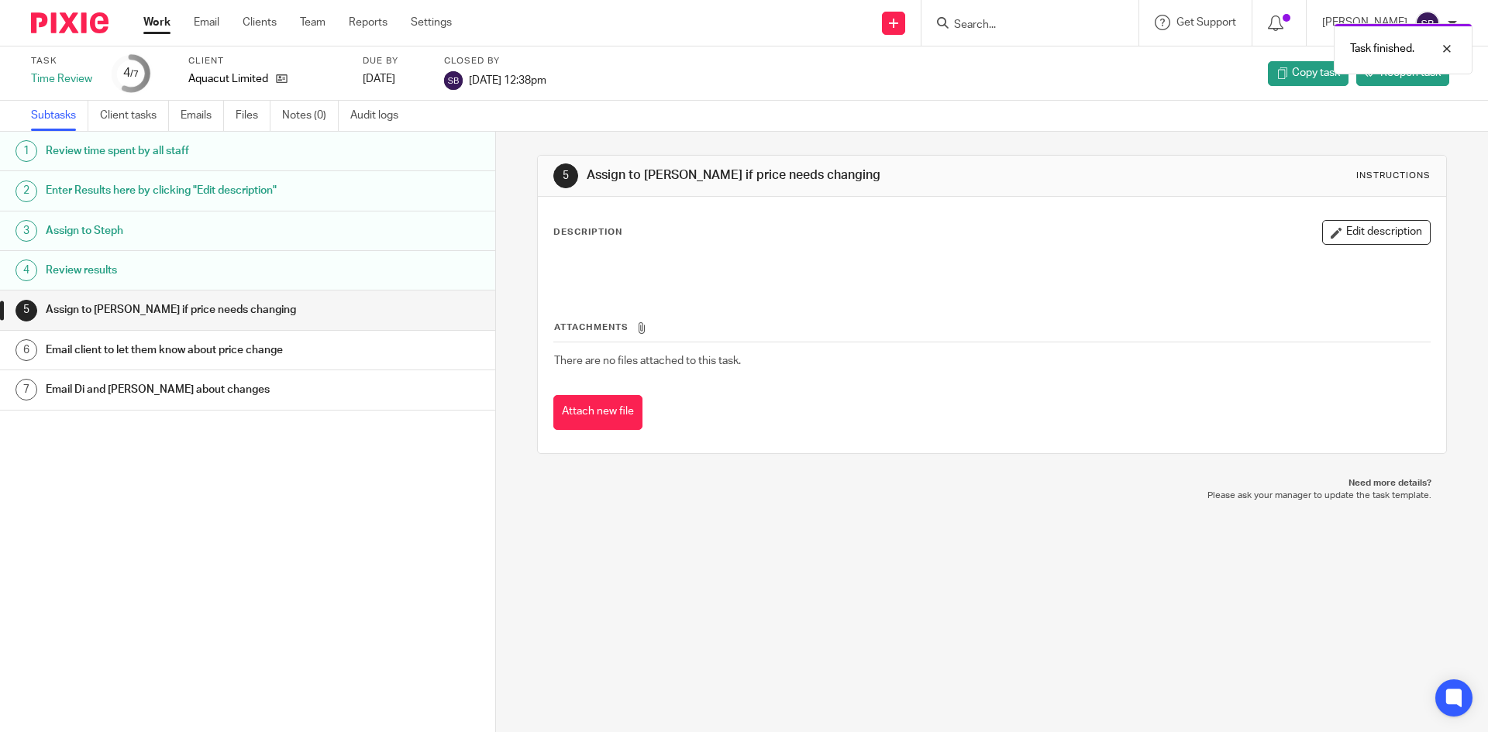
drag, startPoint x: 174, startPoint y: 29, endPoint x: 132, endPoint y: 22, distance: 42.4
click at [174, 28] on ul "Work Email Clients Team Reports Settings" at bounding box center [309, 23] width 332 height 16
click at [153, 29] on link "Work" at bounding box center [156, 23] width 27 height 16
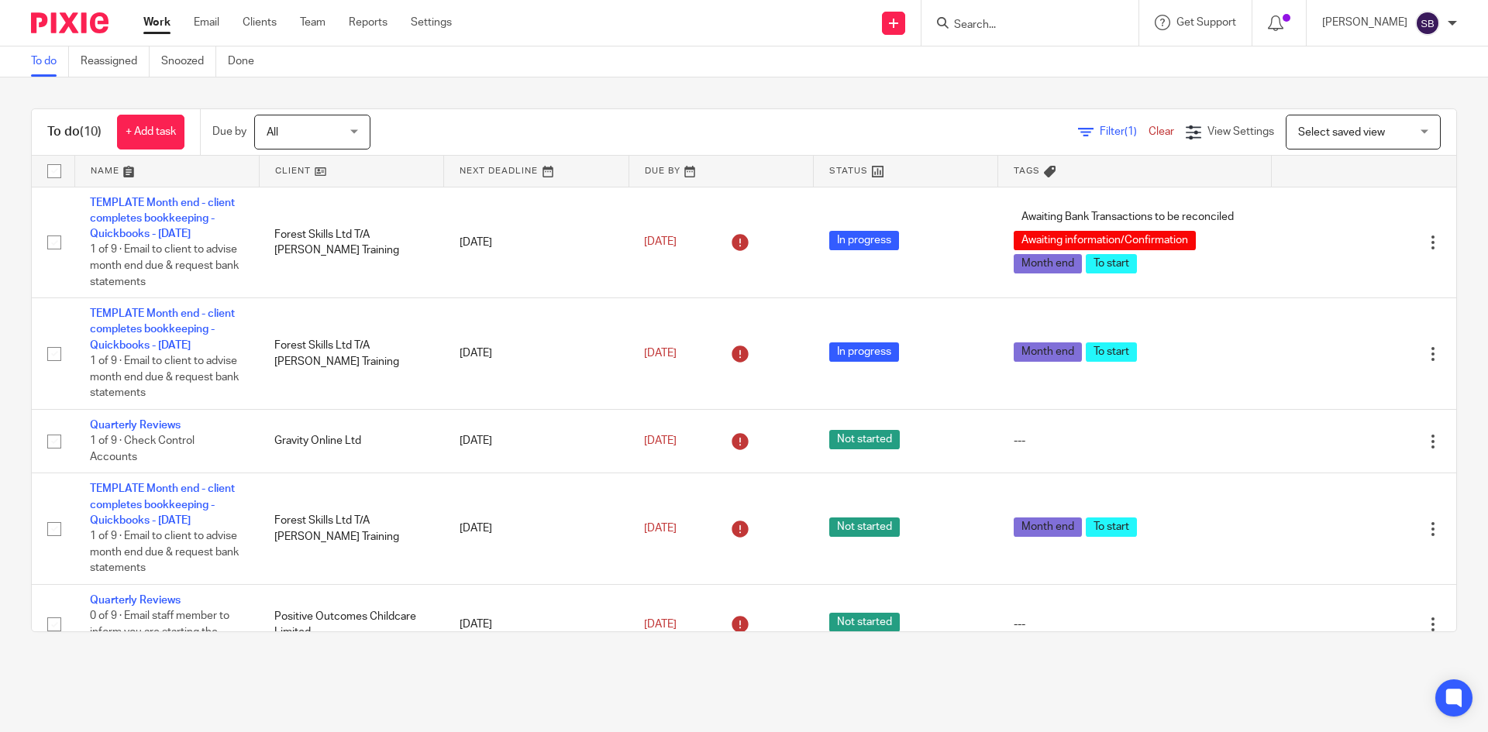
click at [1452, 350] on div "To do (10) + Add task Due by All All [DATE] [DATE] This week Next week This mon…" at bounding box center [744, 371] width 1488 height 586
